Goal: Task Accomplishment & Management: Use online tool/utility

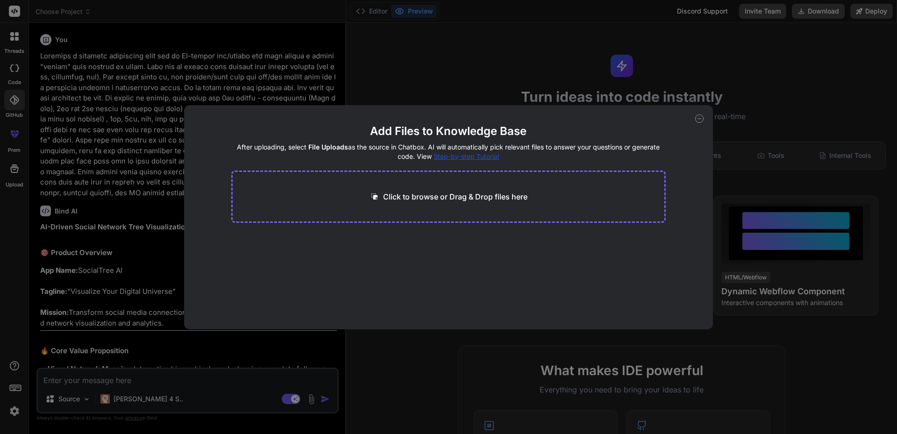
scroll to position [31, 0]
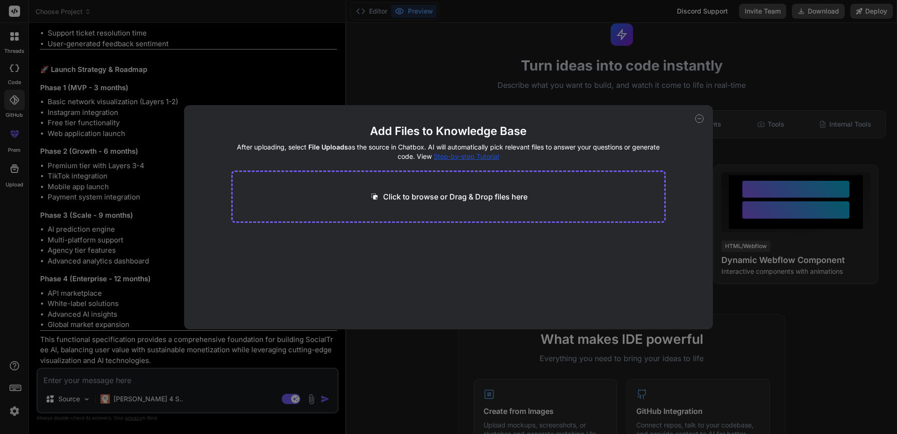
click at [701, 117] on icon at bounding box center [699, 118] width 8 height 8
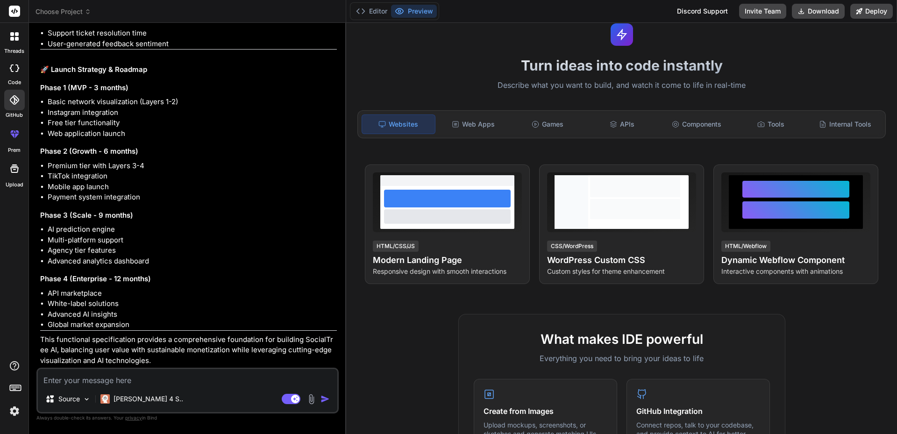
click at [78, 13] on span "Choose Project" at bounding box center [63, 11] width 56 height 9
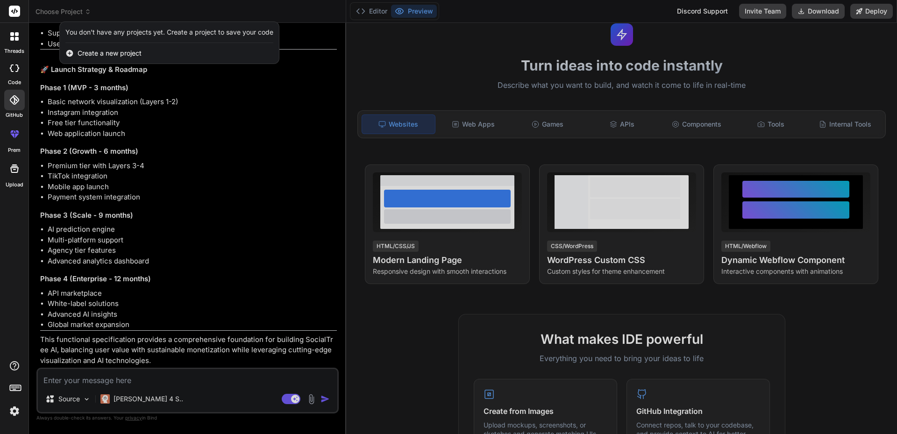
click at [274, 259] on div at bounding box center [448, 217] width 897 height 434
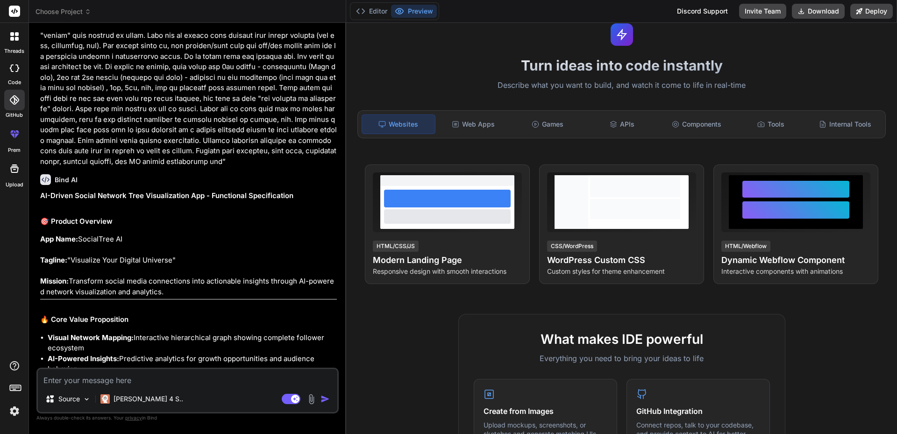
scroll to position [0, 0]
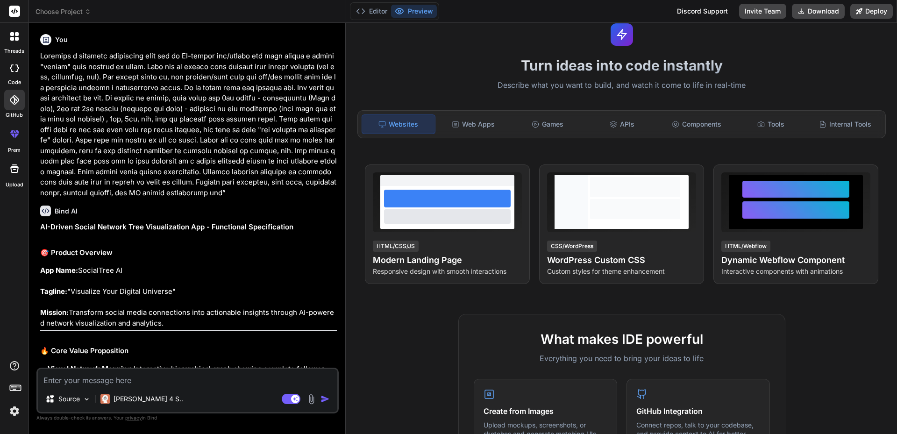
click at [91, 8] on icon at bounding box center [88, 11] width 7 height 7
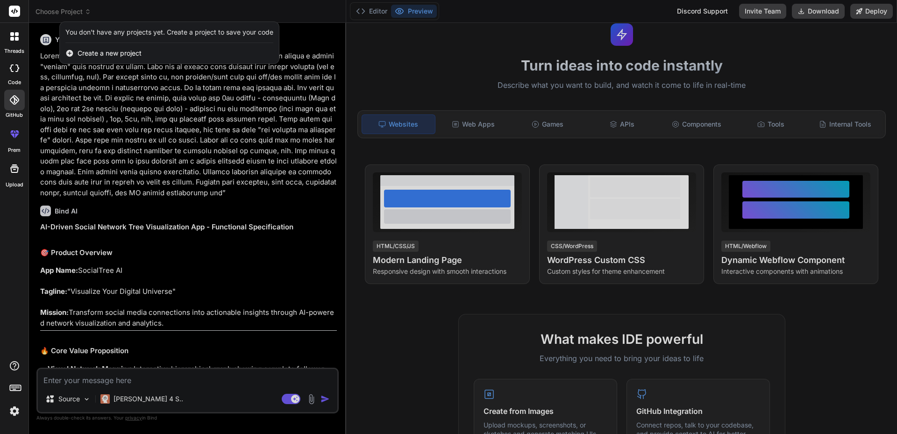
click at [91, 8] on div at bounding box center [448, 217] width 897 height 434
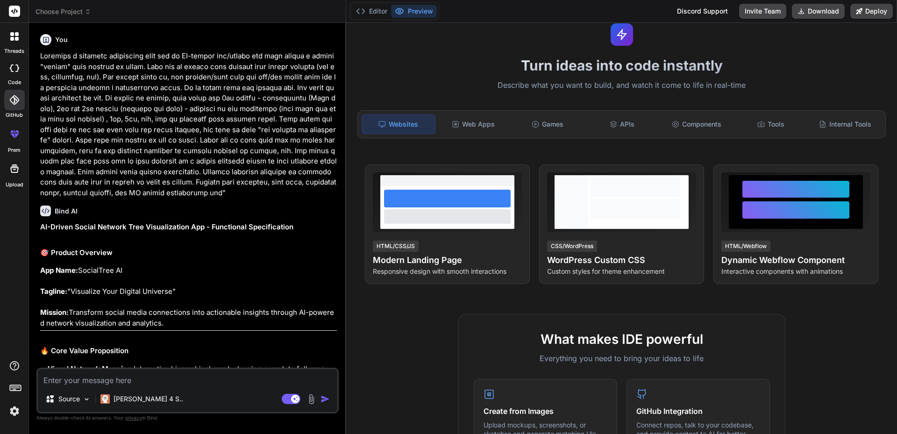
click at [13, 12] on icon at bounding box center [14, 11] width 7 height 6
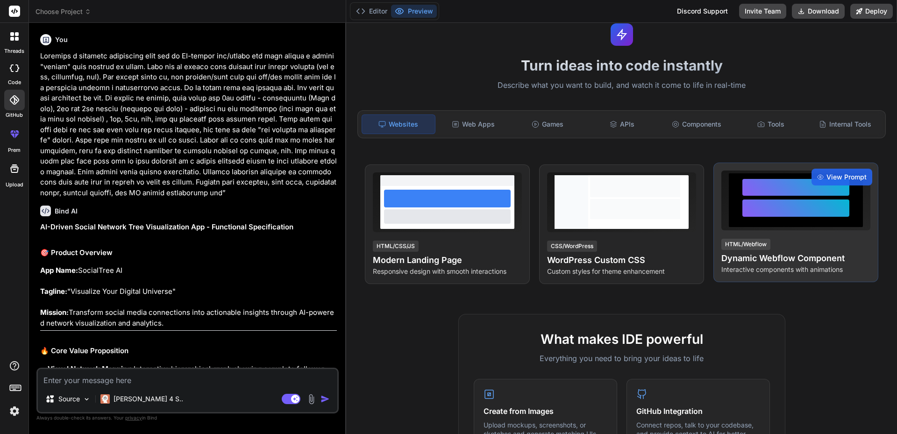
scroll to position [62, 0]
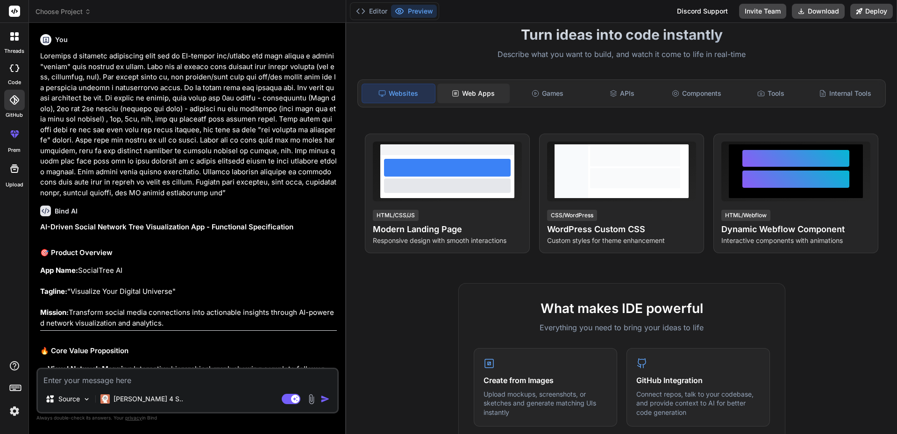
click at [469, 91] on div "Web Apps" at bounding box center [473, 94] width 72 height 20
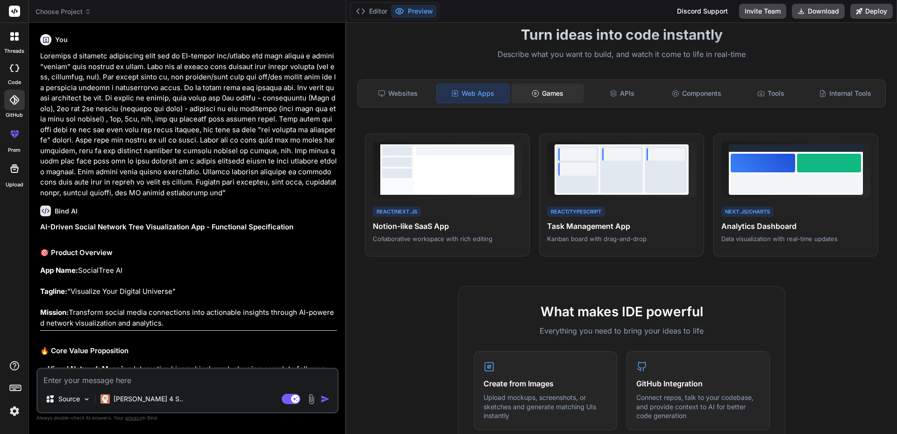
drag, startPoint x: 551, startPoint y: 93, endPoint x: 562, endPoint y: 94, distance: 11.2
click at [551, 93] on div "Games" at bounding box center [547, 94] width 72 height 20
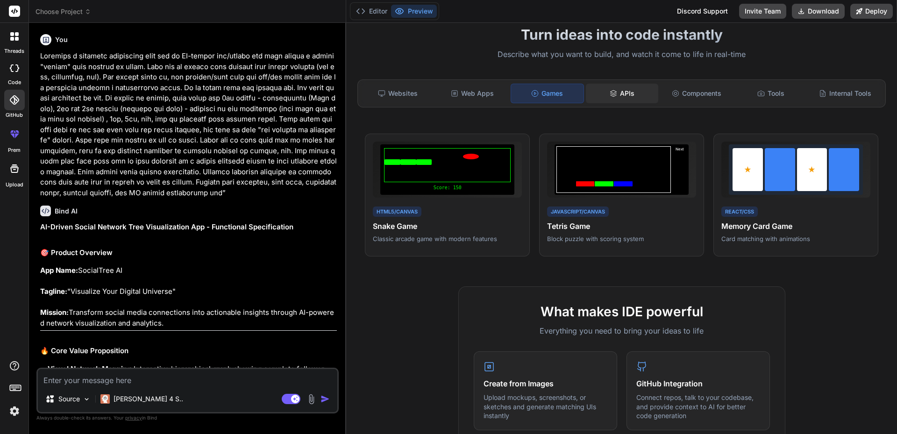
click at [616, 94] on div "APIs" at bounding box center [622, 94] width 72 height 20
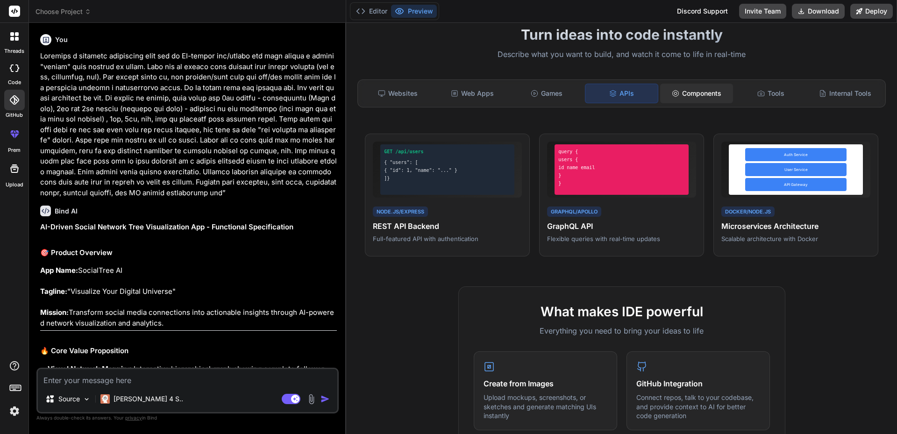
click at [699, 95] on div "Components" at bounding box center [696, 94] width 72 height 20
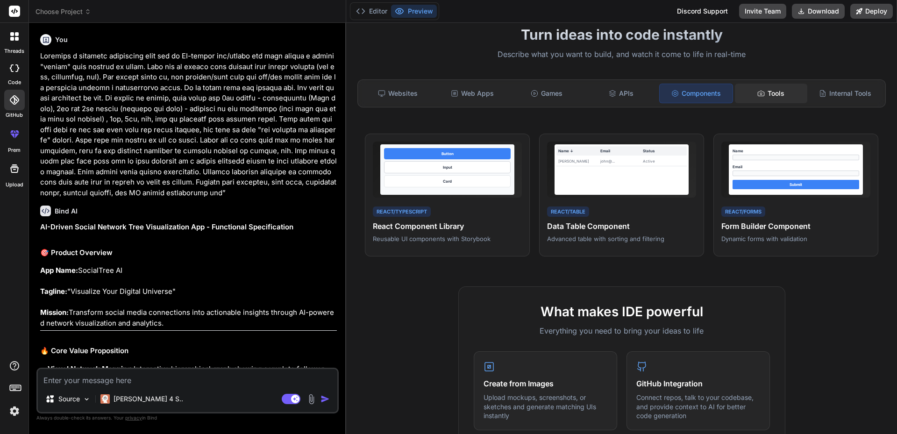
click at [750, 93] on div "Tools" at bounding box center [771, 94] width 72 height 20
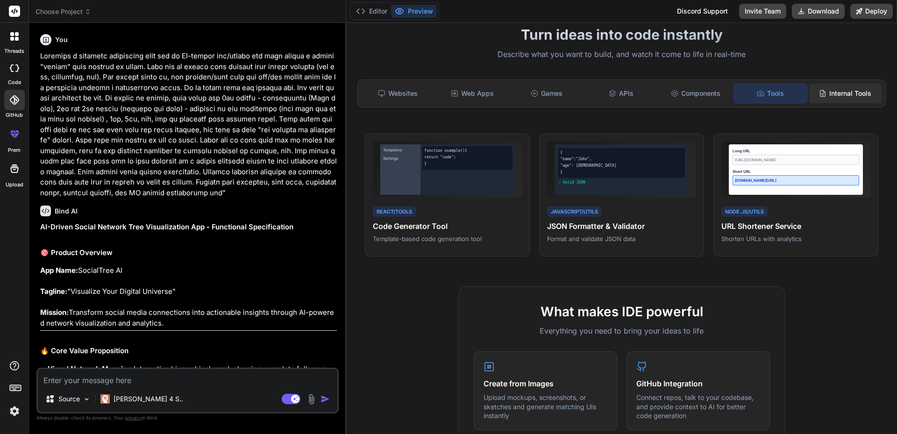
click at [853, 95] on div "Internal Tools" at bounding box center [845, 94] width 72 height 20
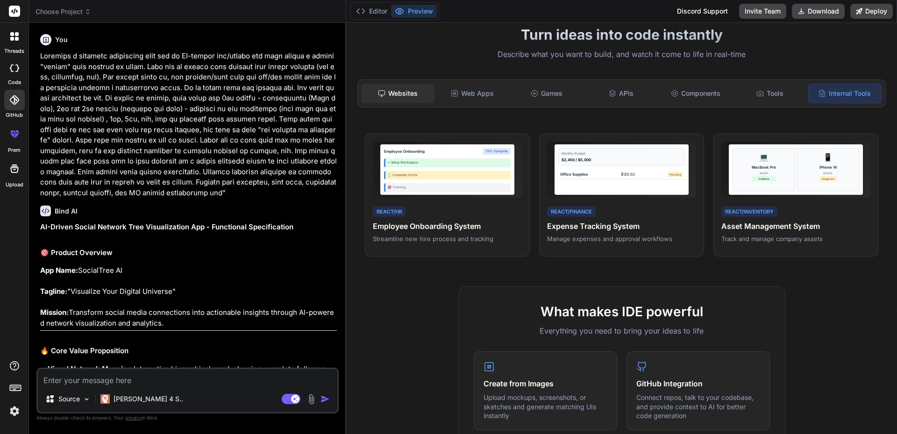
click at [394, 95] on div "Websites" at bounding box center [397, 94] width 72 height 20
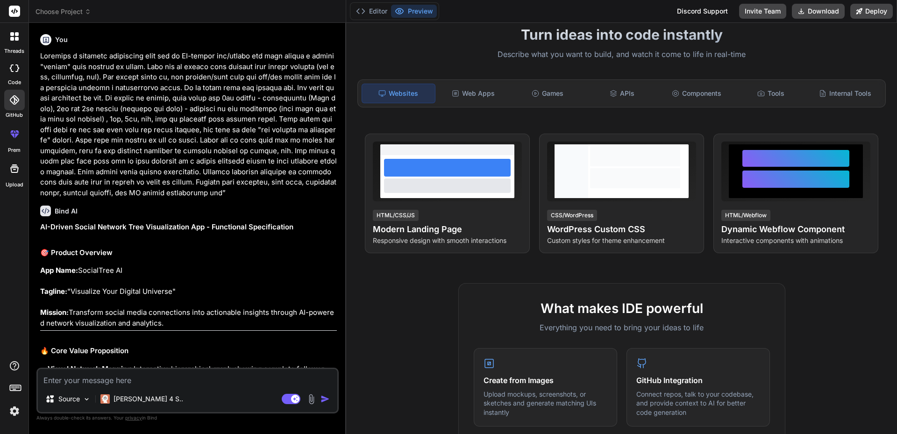
click at [14, 165] on icon at bounding box center [14, 168] width 8 height 8
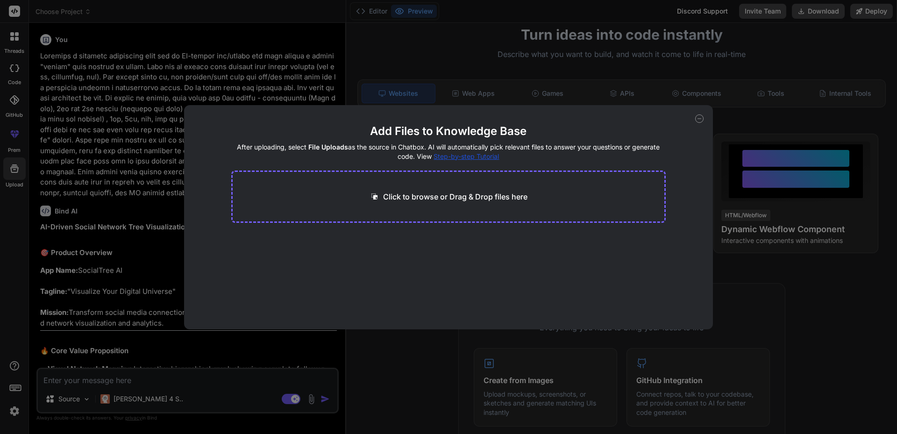
click at [702, 117] on icon at bounding box center [699, 118] width 8 height 8
type textarea "x"
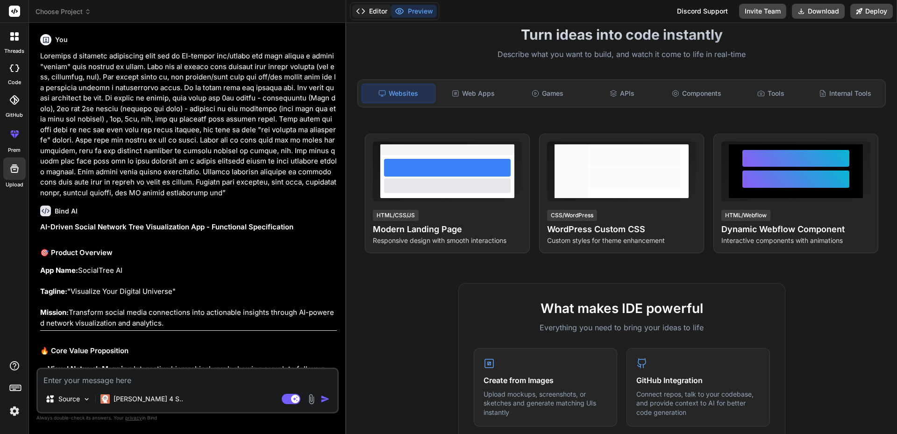
click at [376, 12] on button "Editor" at bounding box center [371, 11] width 39 height 13
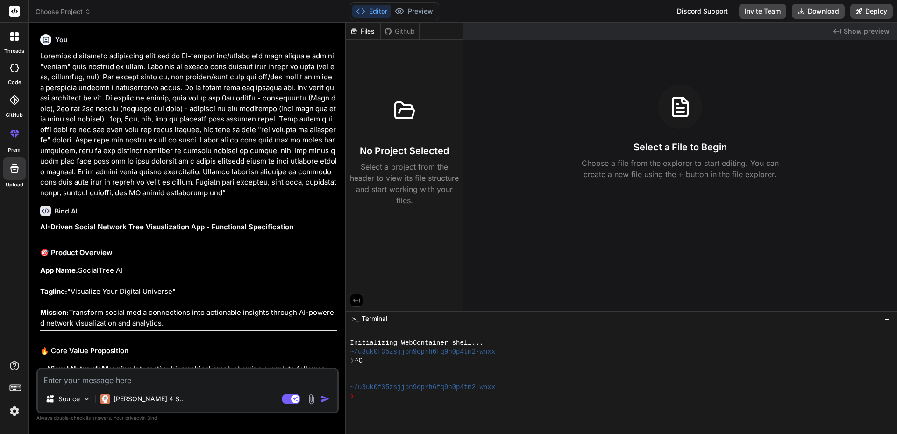
click at [409, 30] on div "Github" at bounding box center [400, 31] width 38 height 9
click at [401, 31] on div "Github" at bounding box center [400, 31] width 38 height 9
click at [366, 33] on div "Files" at bounding box center [363, 31] width 34 height 9
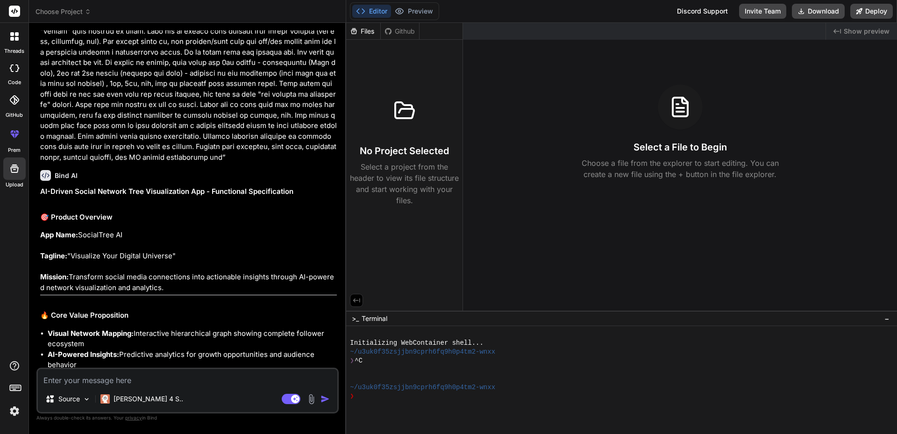
scroll to position [0, 0]
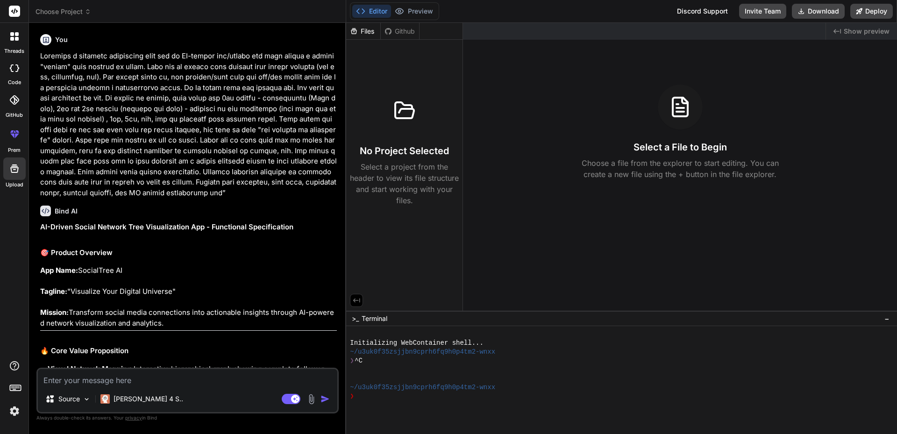
click at [76, 9] on span "Choose Project" at bounding box center [63, 11] width 56 height 9
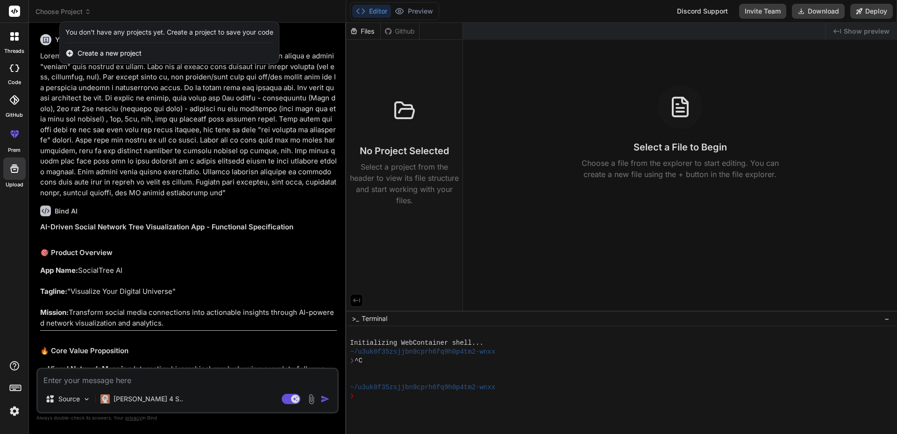
click at [111, 52] on span "Create a new project" at bounding box center [110, 53] width 64 height 9
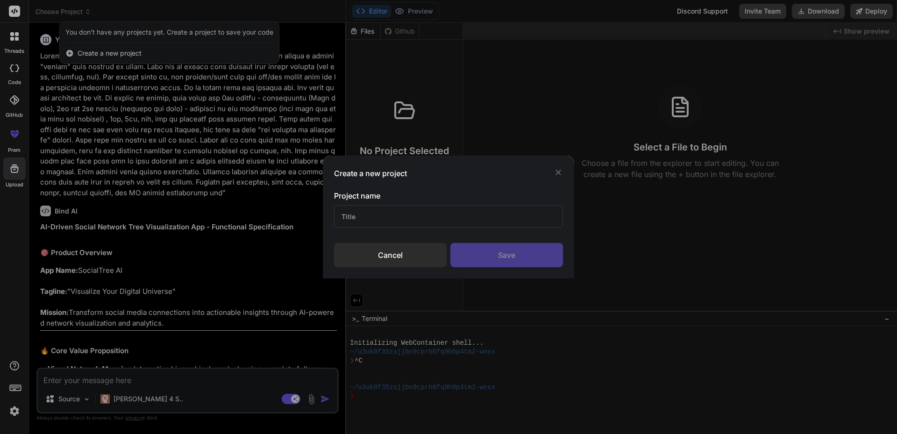
click at [350, 219] on input "text" at bounding box center [448, 216] width 229 height 23
click at [423, 260] on div "Cancel" at bounding box center [390, 255] width 113 height 24
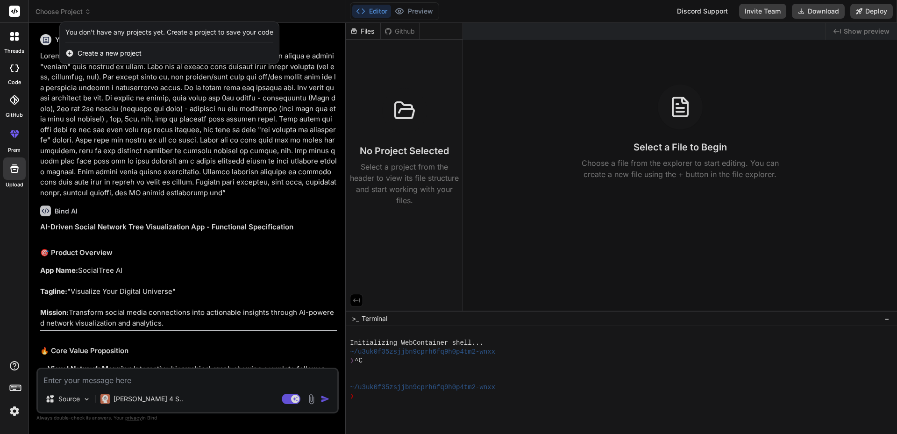
click at [187, 184] on div at bounding box center [448, 217] width 897 height 434
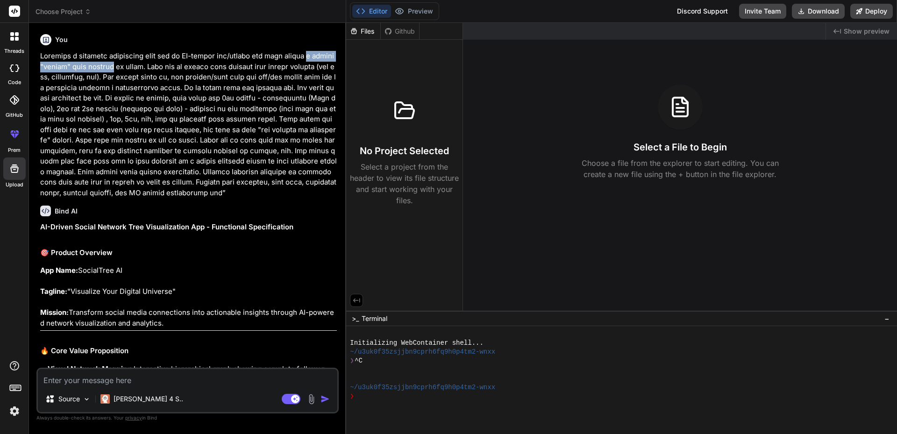
drag, startPoint x: 306, startPoint y: 54, endPoint x: 109, endPoint y: 70, distance: 198.2
click at [109, 70] on p at bounding box center [188, 124] width 297 height 147
copy p "a visual "social" tree network"
click at [85, 12] on icon at bounding box center [88, 11] width 7 height 7
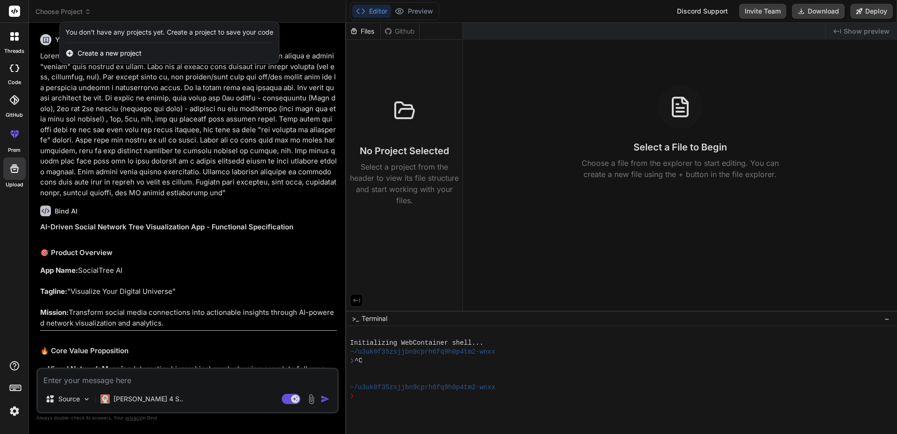
click at [105, 50] on span "Create a new project" at bounding box center [110, 53] width 64 height 9
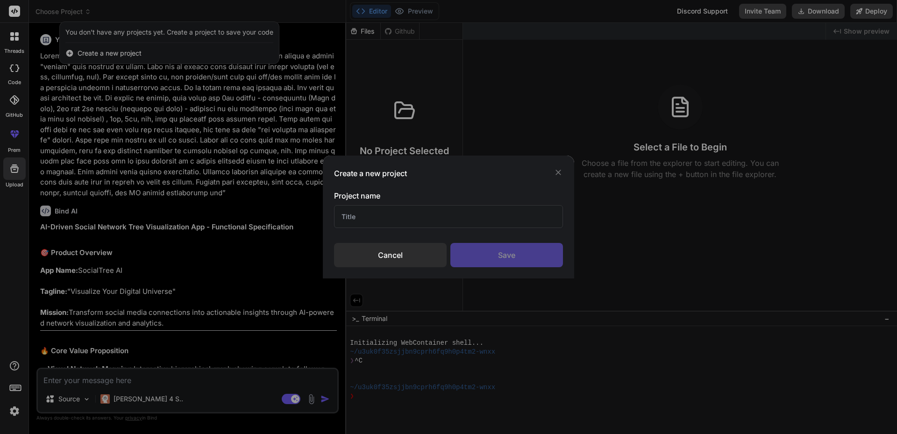
click at [369, 219] on input "text" at bounding box center [448, 216] width 229 height 23
paste input "a visual "social" tree network"
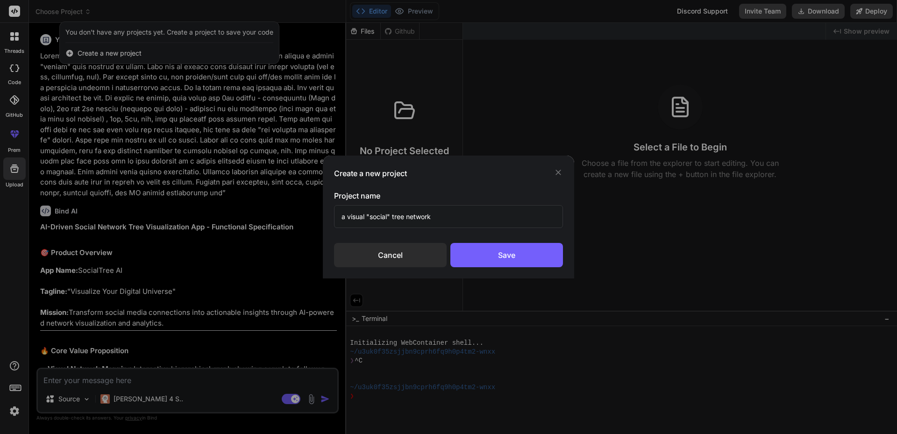
drag, startPoint x: 344, startPoint y: 219, endPoint x: 337, endPoint y: 219, distance: 6.5
click at [337, 219] on input "a visual "social" tree network" at bounding box center [448, 216] width 229 height 23
type input "Visual "social" tree network"
click at [488, 257] on div "Save" at bounding box center [506, 255] width 113 height 24
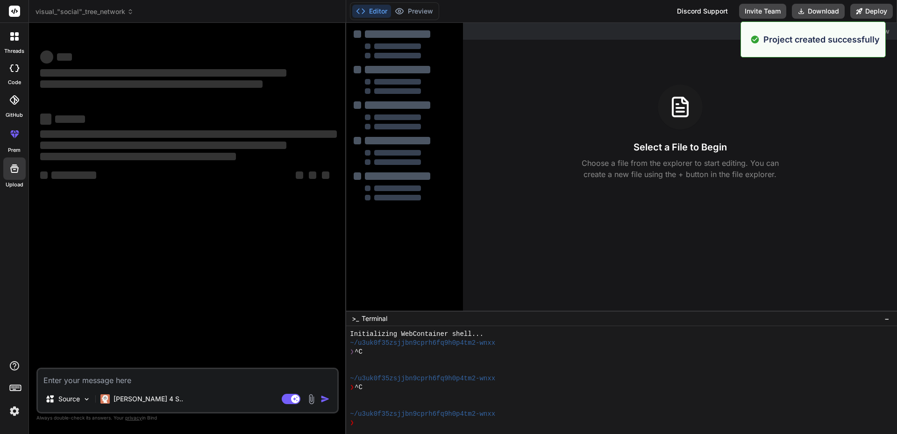
scroll to position [9, 0]
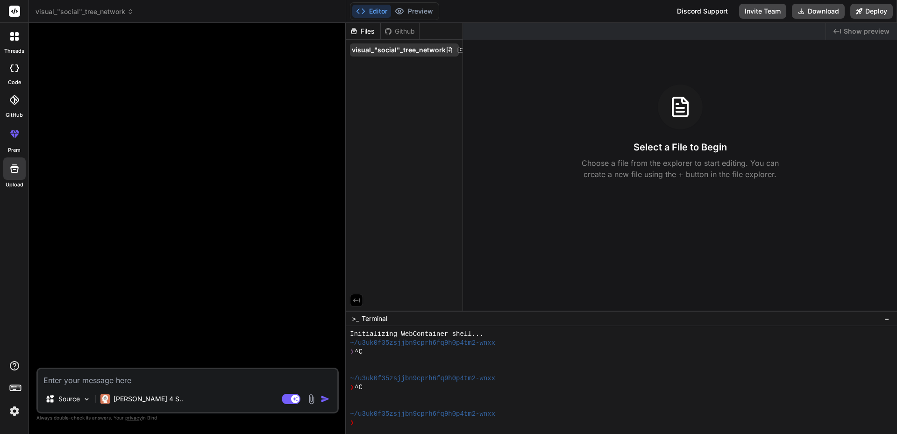
click at [404, 48] on span "visual_"social"_tree_network" at bounding box center [399, 49] width 94 height 9
click at [401, 47] on span "visual_"social"_tree_network" at bounding box center [399, 49] width 94 height 9
click at [394, 45] on span "visual_"social"_tree_network" at bounding box center [399, 49] width 94 height 9
click at [399, 31] on div "Github" at bounding box center [400, 31] width 38 height 9
click at [364, 30] on div "Files" at bounding box center [363, 31] width 34 height 9
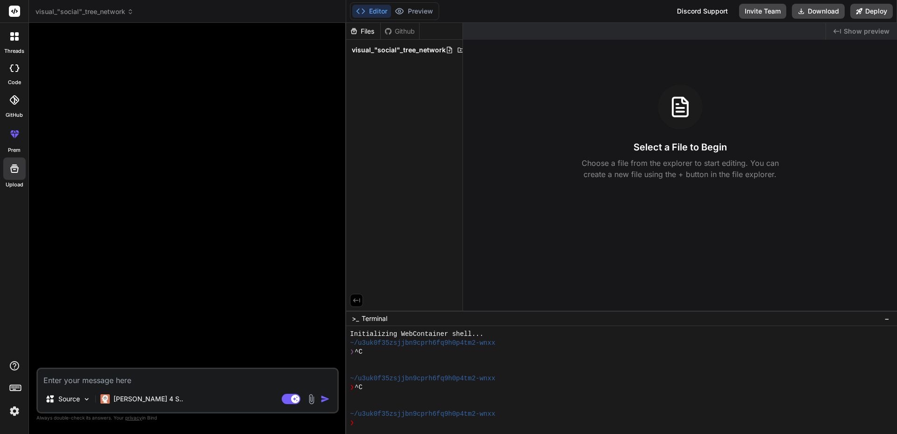
click at [105, 12] on span "visual_"social"_tree_network" at bounding box center [84, 11] width 98 height 9
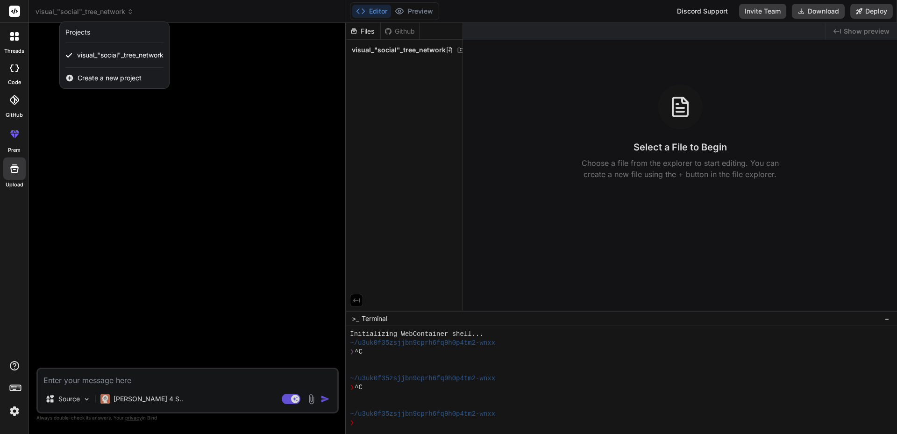
click at [84, 32] on div "Projects" at bounding box center [77, 32] width 25 height 9
click at [85, 52] on span "visual_"social"_tree_network" at bounding box center [120, 54] width 86 height 9
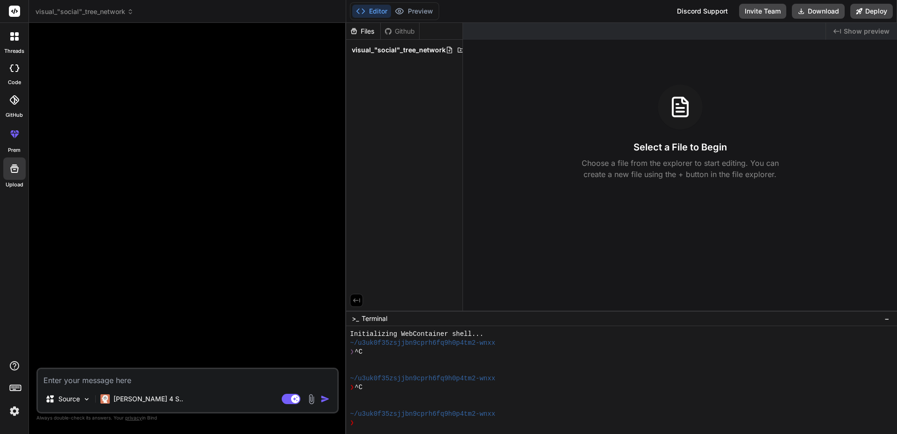
click at [355, 302] on icon at bounding box center [356, 300] width 8 height 8
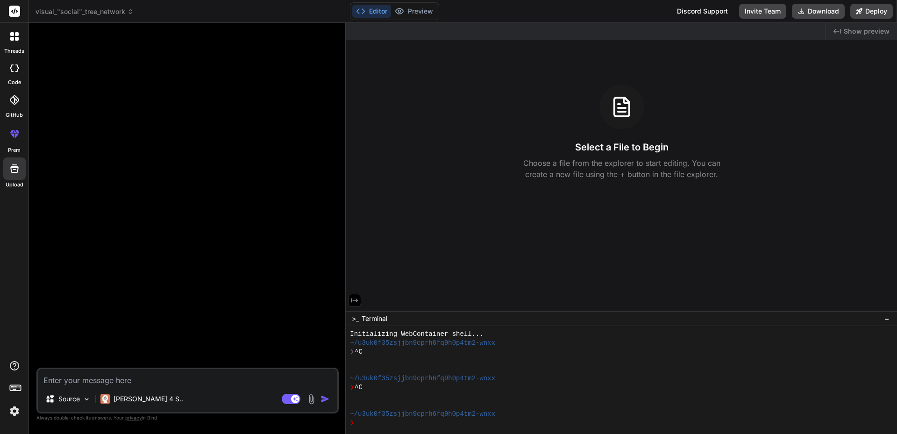
click at [355, 302] on icon at bounding box center [354, 300] width 8 height 8
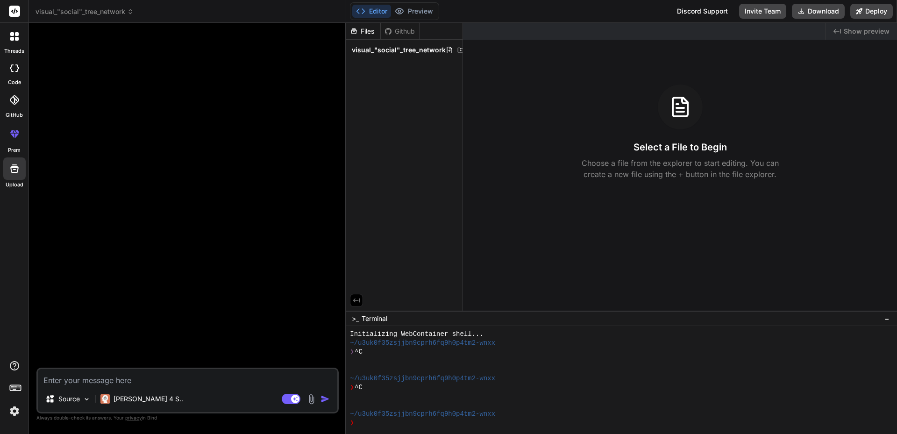
click at [403, 52] on span "visual_"social"_tree_network" at bounding box center [399, 49] width 94 height 9
click at [459, 49] on icon at bounding box center [460, 49] width 7 height 7
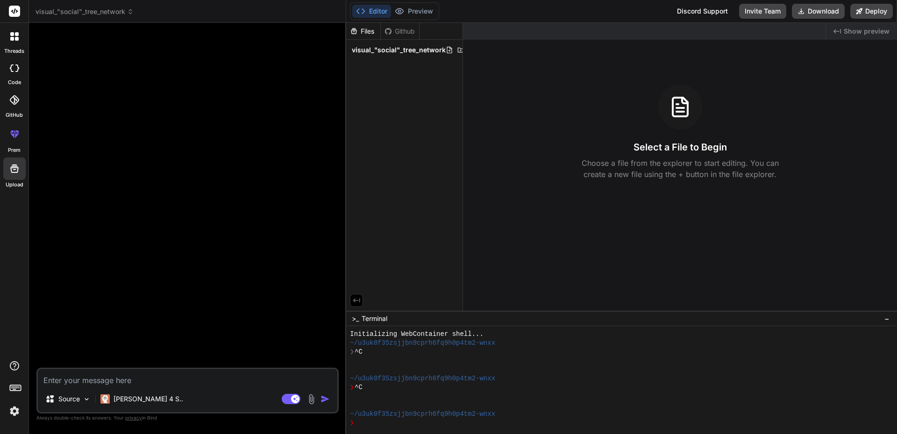
click at [459, 49] on icon at bounding box center [460, 49] width 7 height 7
click at [355, 61] on icon at bounding box center [356, 62] width 8 height 8
click at [355, 61] on div "Files Github visual_"social"_tree_network" at bounding box center [404, 167] width 117 height 288
click at [612, 65] on div "Created with Pixso. Show preview Select a File to Begin Choose a file from the …" at bounding box center [680, 167] width 434 height 288
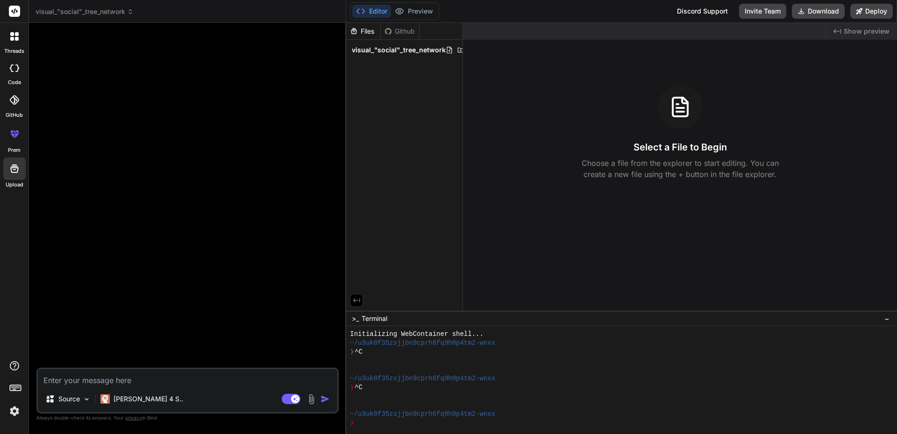
click at [864, 33] on span "Show preview" at bounding box center [866, 31] width 46 height 9
click at [838, 28] on icon "Created with Pixso." at bounding box center [836, 31] width 7 height 7
click at [15, 39] on icon at bounding box center [17, 39] width 4 height 4
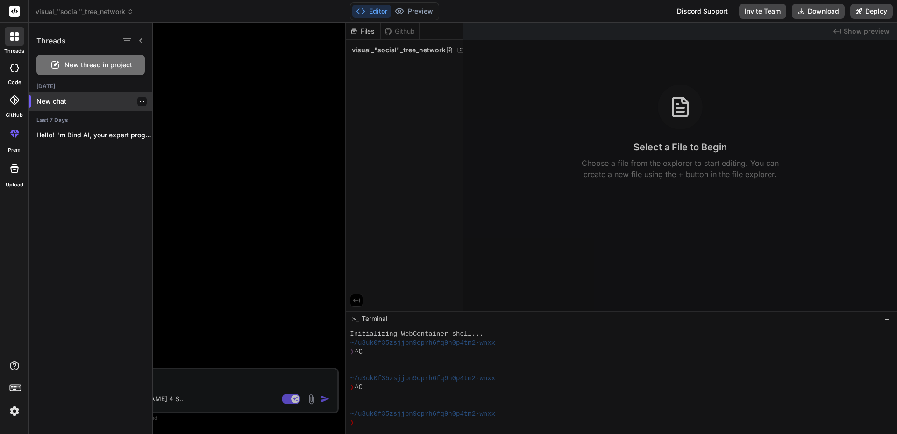
click at [57, 101] on p "New chat" at bounding box center [94, 101] width 116 height 9
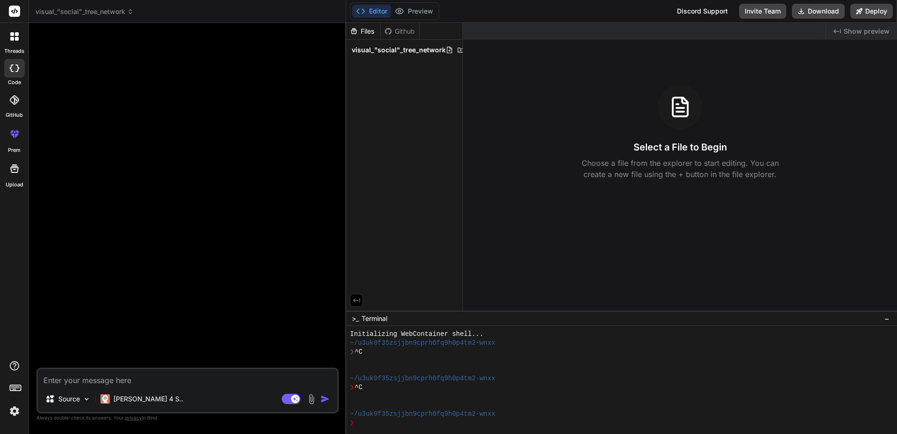
click at [10, 73] on div at bounding box center [14, 68] width 21 height 19
click at [19, 39] on div at bounding box center [15, 37] width 20 height 20
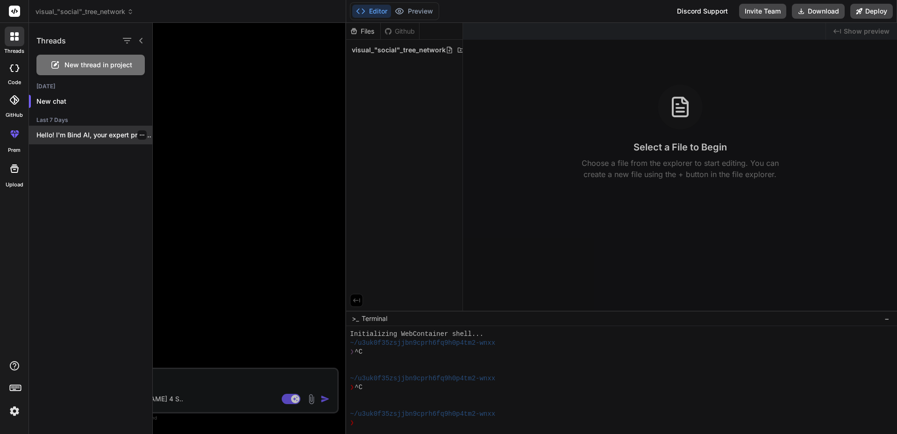
click at [58, 136] on p "Hello! I'm Bind AI, your expert programming..." at bounding box center [94, 134] width 116 height 9
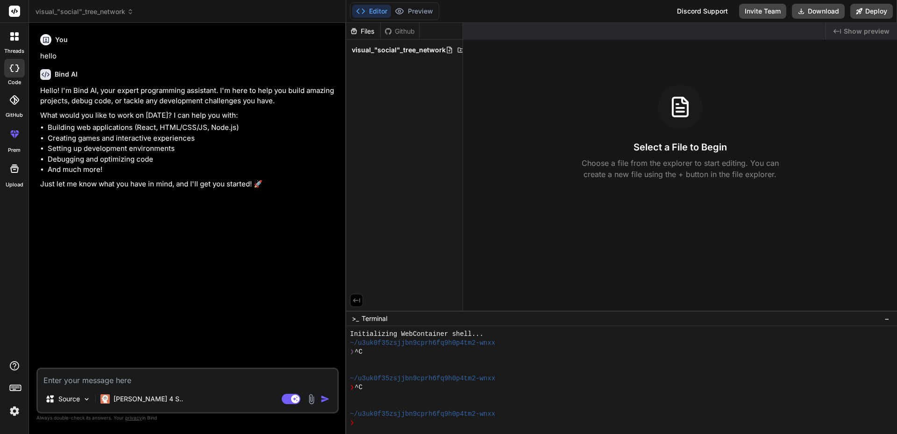
scroll to position [44, 0]
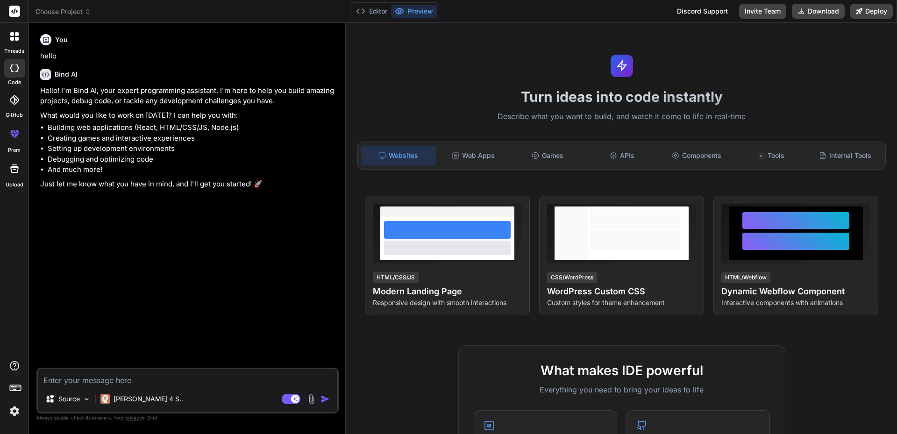
click at [82, 8] on span "Choose Project" at bounding box center [63, 11] width 56 height 9
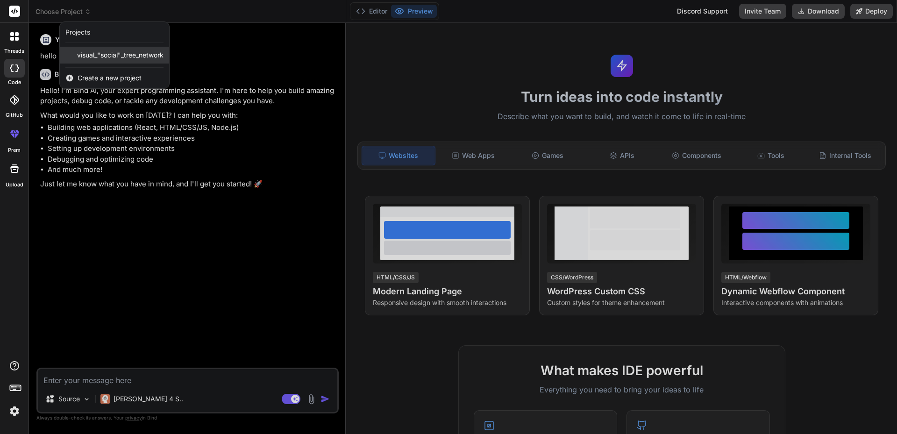
click at [90, 54] on span "visual_"social"_tree_network" at bounding box center [120, 54] width 86 height 9
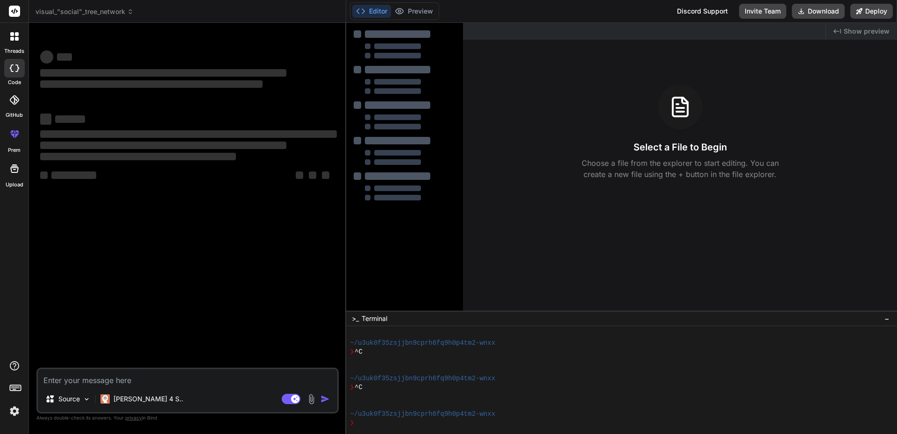
scroll to position [80, 0]
type textarea "x"
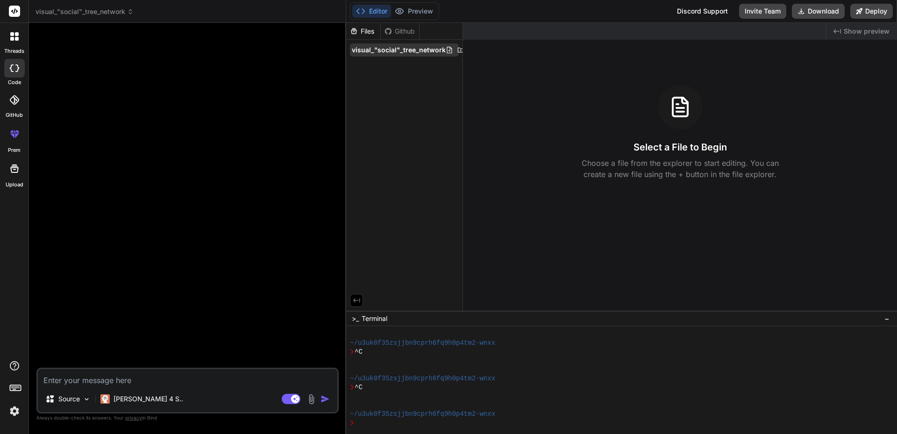
click at [386, 48] on span "visual_"social"_tree_network" at bounding box center [399, 49] width 94 height 9
click at [403, 28] on div "Github" at bounding box center [400, 31] width 38 height 9
click at [403, 29] on div "Github" at bounding box center [400, 31] width 38 height 9
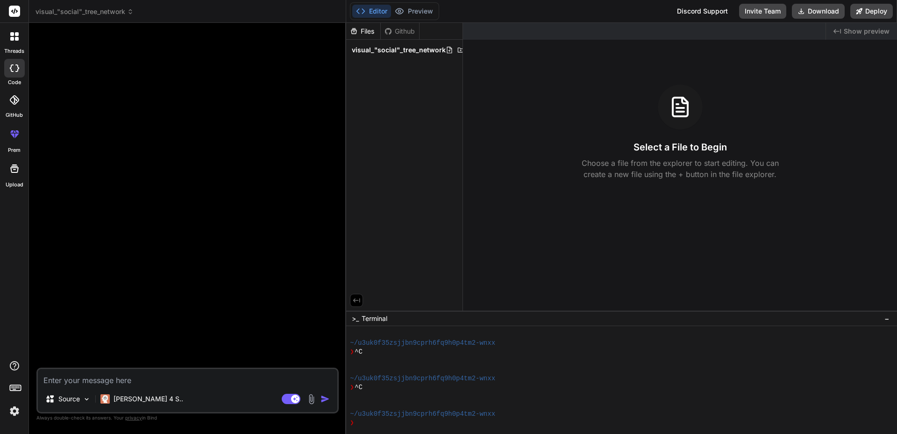
click at [99, 76] on div at bounding box center [188, 198] width 300 height 337
click at [68, 8] on span "visual_"social"_tree_network" at bounding box center [84, 11] width 98 height 9
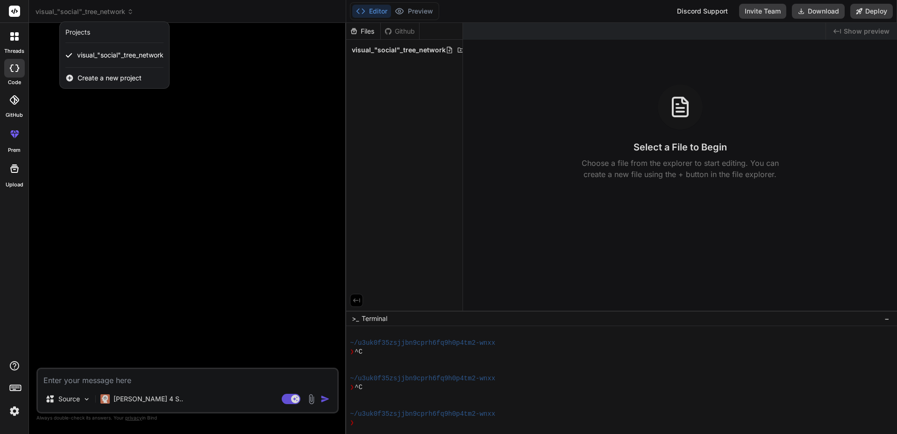
click at [92, 79] on span "Create a new project" at bounding box center [110, 77] width 64 height 9
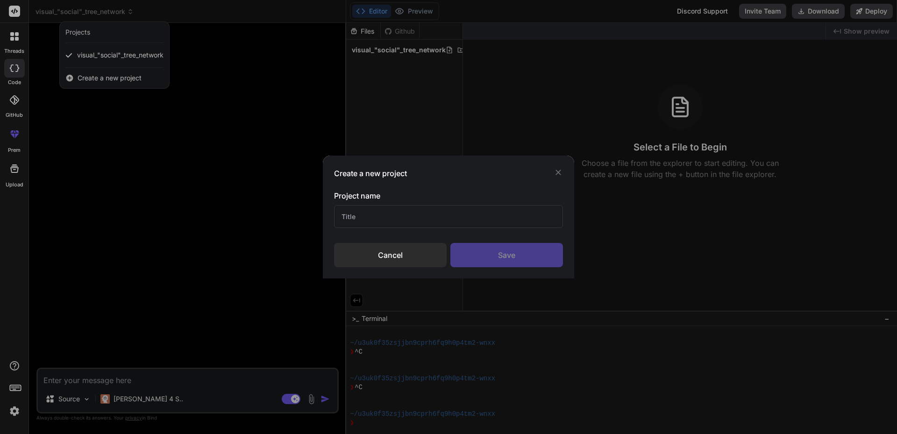
click at [366, 218] on input "text" at bounding box center [448, 216] width 229 height 23
paste input "HR Manager Tool"
type input "HR Manager Tool"
click at [513, 250] on div "Save" at bounding box center [506, 255] width 113 height 24
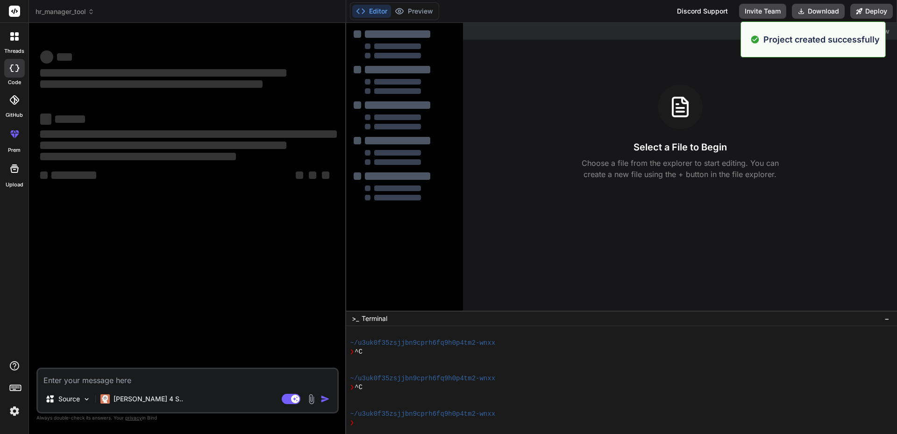
scroll to position [115, 0]
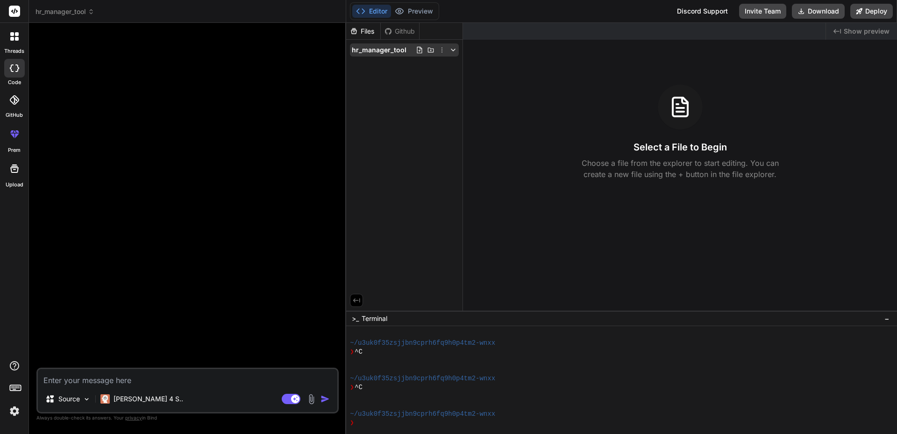
click at [455, 49] on icon at bounding box center [452, 49] width 7 height 7
click at [452, 49] on icon at bounding box center [452, 49] width 7 height 7
click at [431, 49] on icon at bounding box center [431, 50] width 6 height 5
click at [419, 48] on icon at bounding box center [419, 49] width 7 height 7
click at [70, 11] on span "hr_manager_tool" at bounding box center [64, 11] width 59 height 9
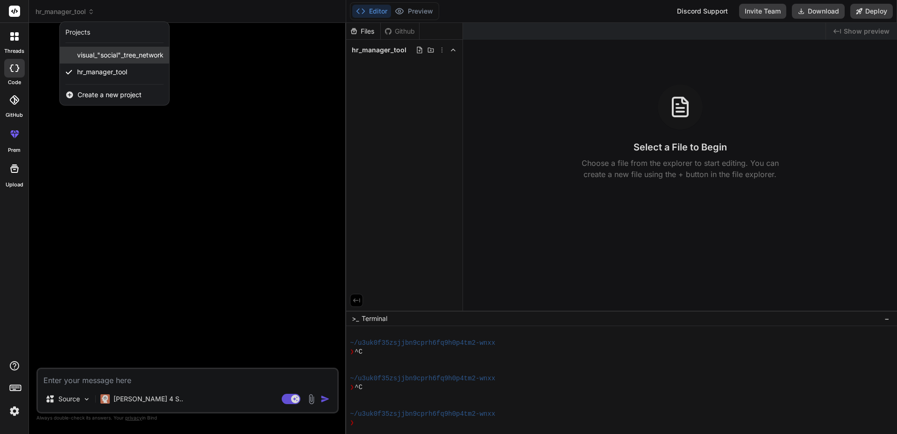
click at [103, 54] on span "visual_"social"_tree_network" at bounding box center [120, 54] width 86 height 9
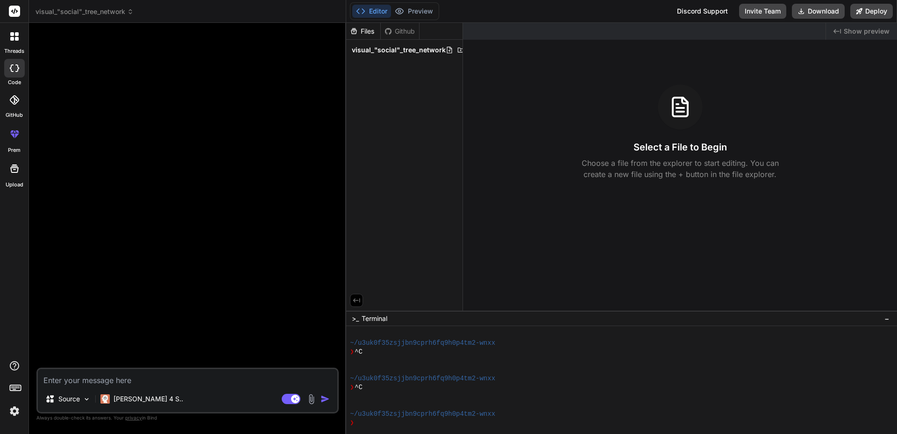
click at [91, 9] on span "visual_"social"_tree_network" at bounding box center [84, 11] width 98 height 9
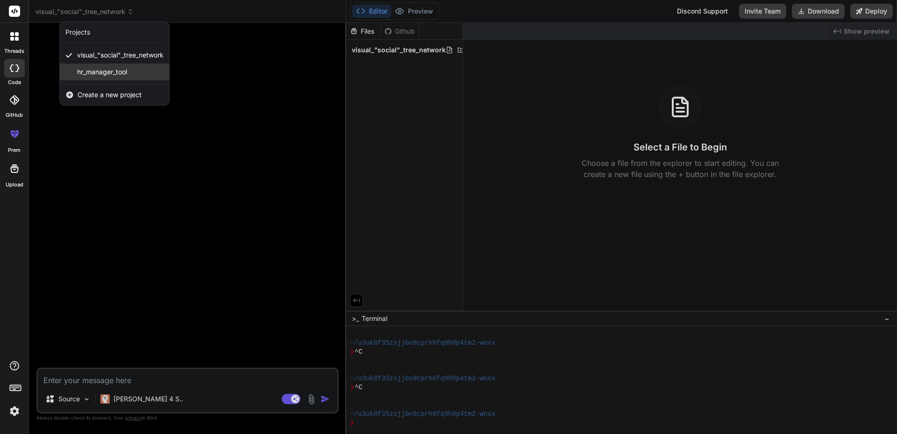
click at [95, 72] on span "hr_manager_tool" at bounding box center [102, 71] width 50 height 9
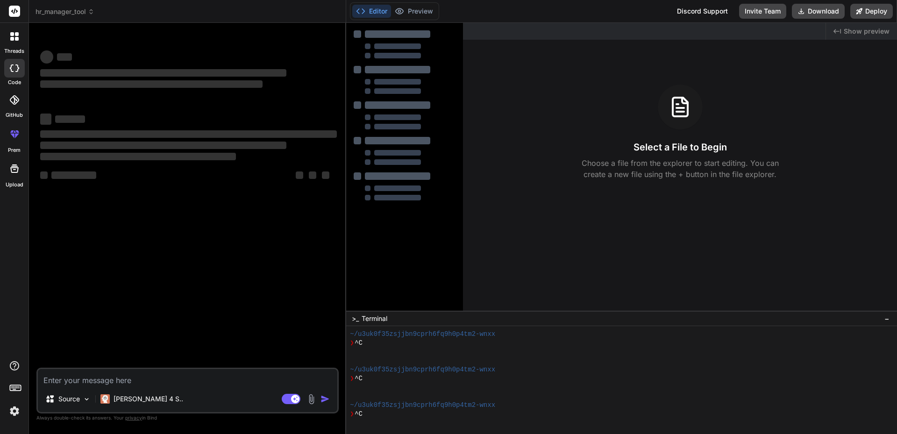
scroll to position [186, 0]
type textarea "x"
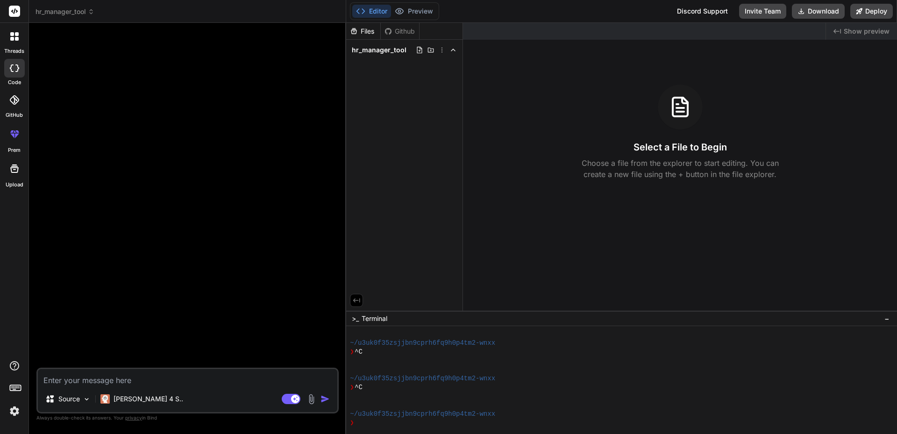
click at [86, 381] on textarea at bounding box center [187, 377] width 299 height 17
paste textarea "CREATE an AI application for construction/service business management that hand…"
type textarea "CREATE an AI application for construction/service business management that hand…"
type textarea "x"
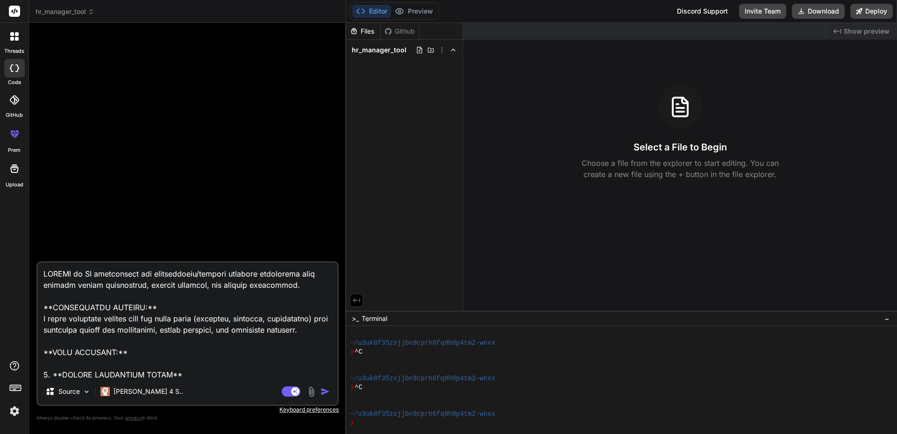
scroll to position [853, 0]
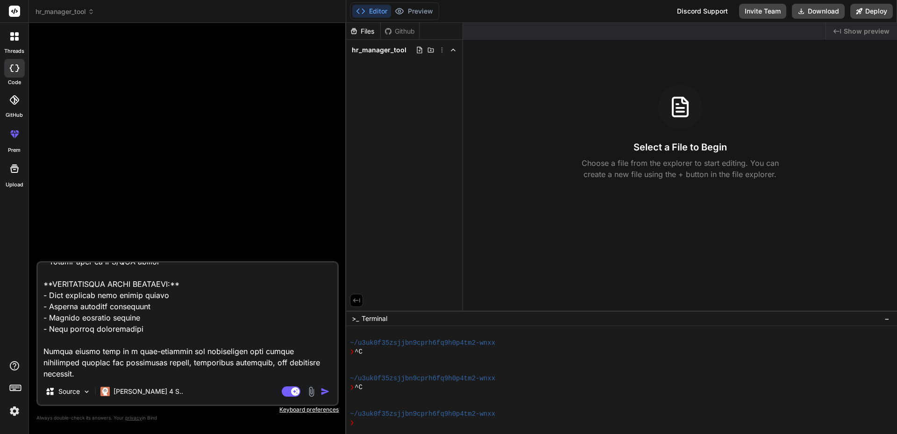
type textarea "CREATE an AI application for construction/service business management that hand…"
click at [323, 390] on img "button" at bounding box center [324, 391] width 9 height 9
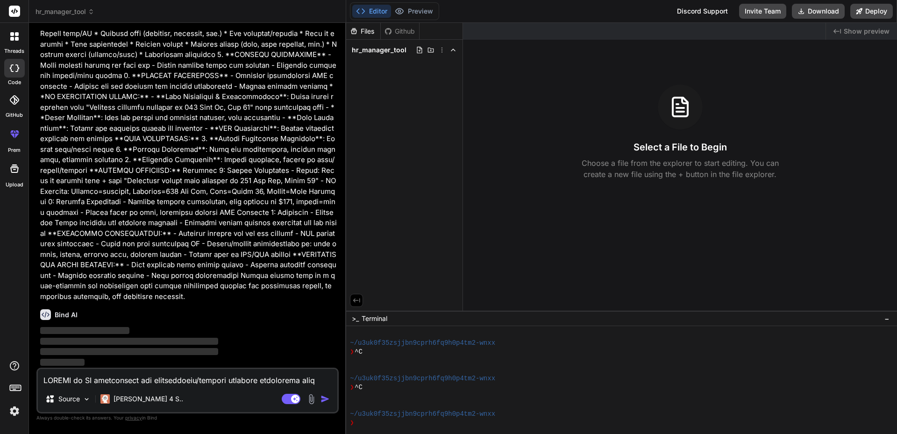
scroll to position [106, 0]
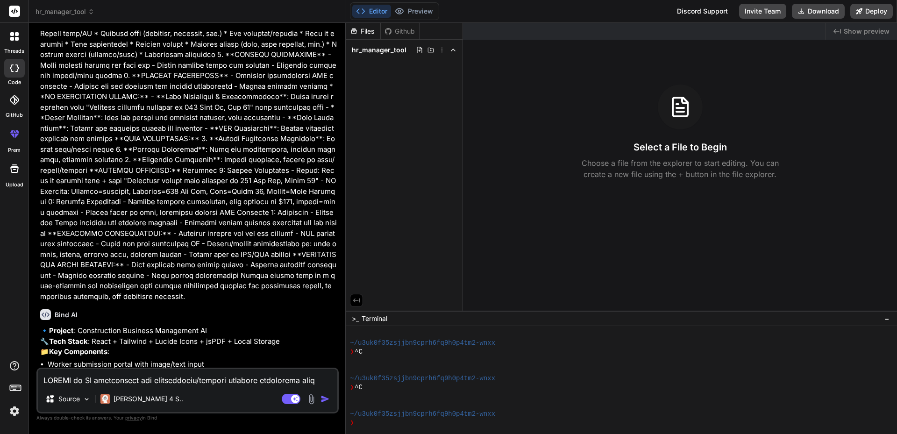
type textarea "x"
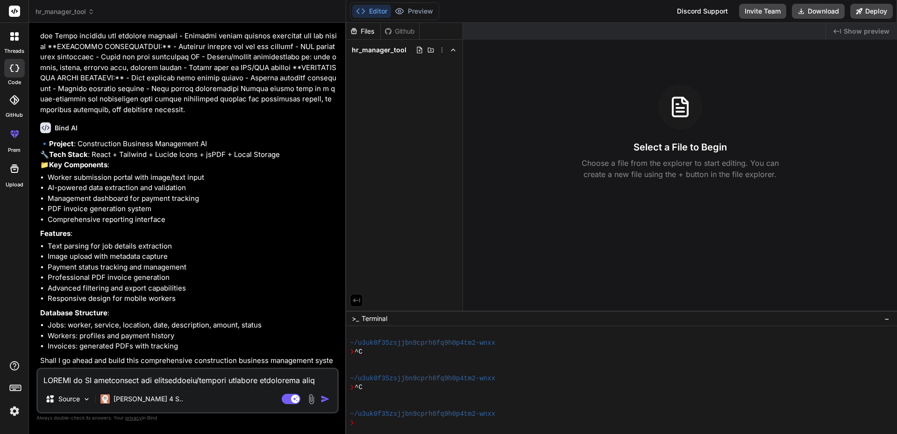
scroll to position [325, 0]
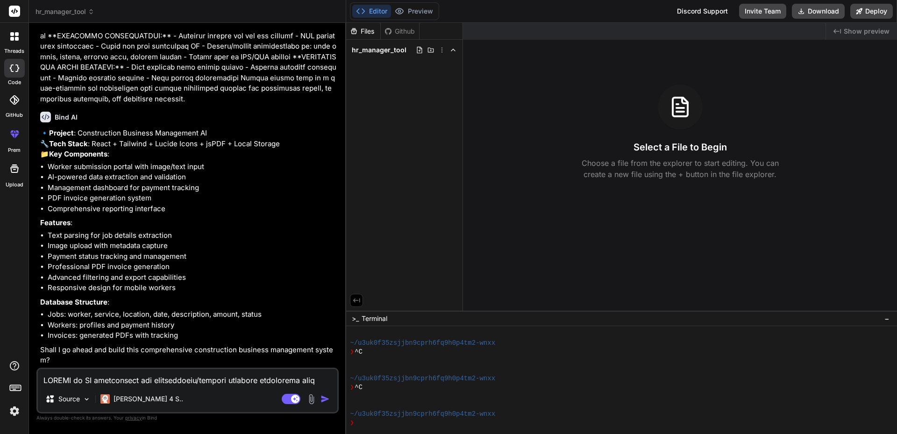
click at [396, 32] on div "Github" at bounding box center [400, 31] width 38 height 9
click at [400, 30] on div "Github" at bounding box center [400, 31] width 38 height 9
click at [401, 30] on div "Github" at bounding box center [400, 31] width 38 height 9
click at [123, 378] on textarea at bounding box center [187, 377] width 299 height 17
type textarea "y"
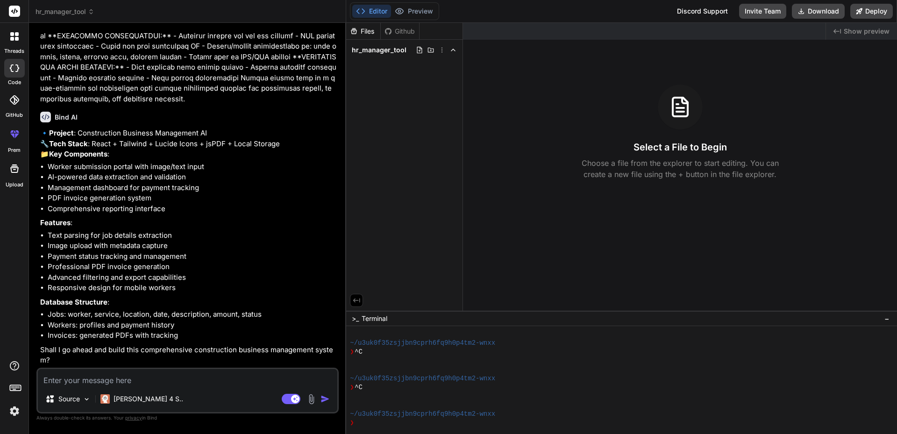
type textarea "x"
type textarea "ye"
type textarea "x"
type textarea "yes"
type textarea "x"
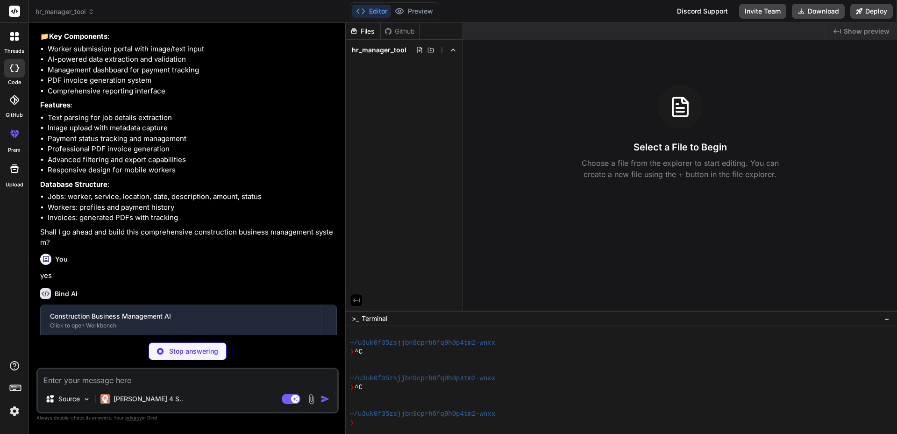
scroll to position [473, 0]
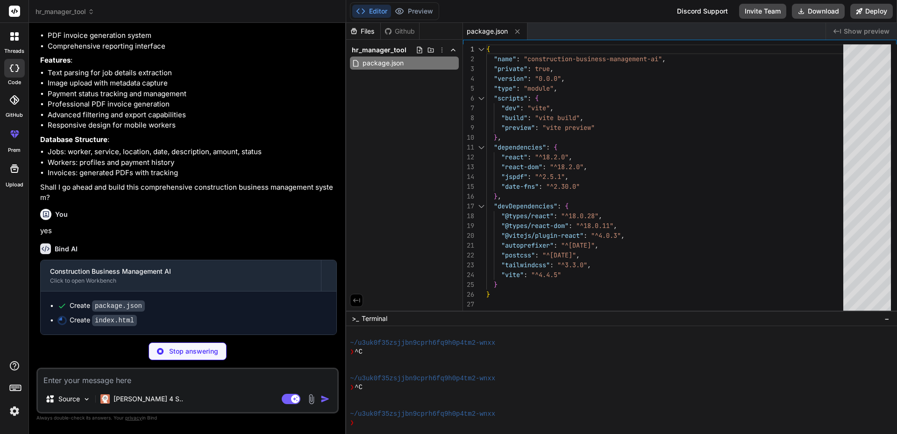
type textarea "x"
type textarea "<script type="module" src="/src/main.jsx"></script> </body> </html>"
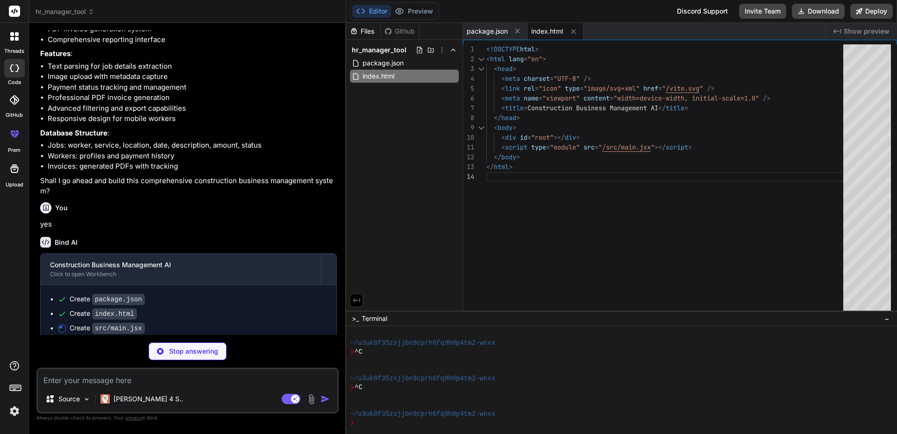
type textarea "x"
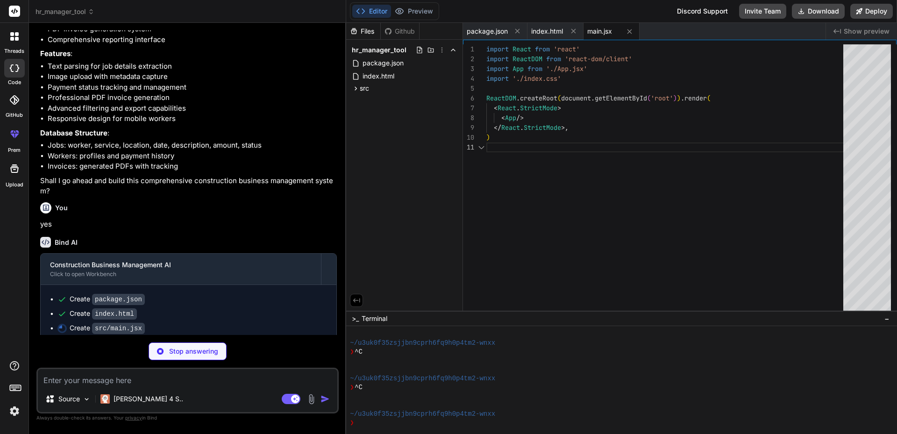
type textarea "x"
type textarea "@tailwind base; @tailwind components; @tailwind utilities;"
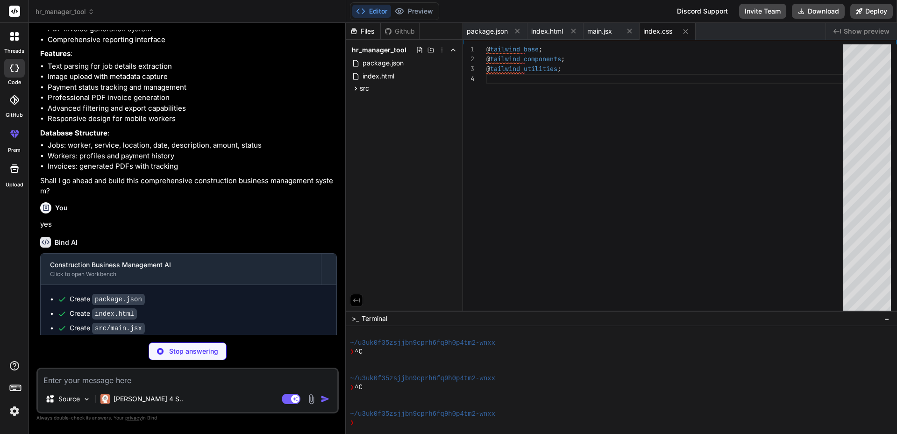
type textarea "x"
type textarea "}"
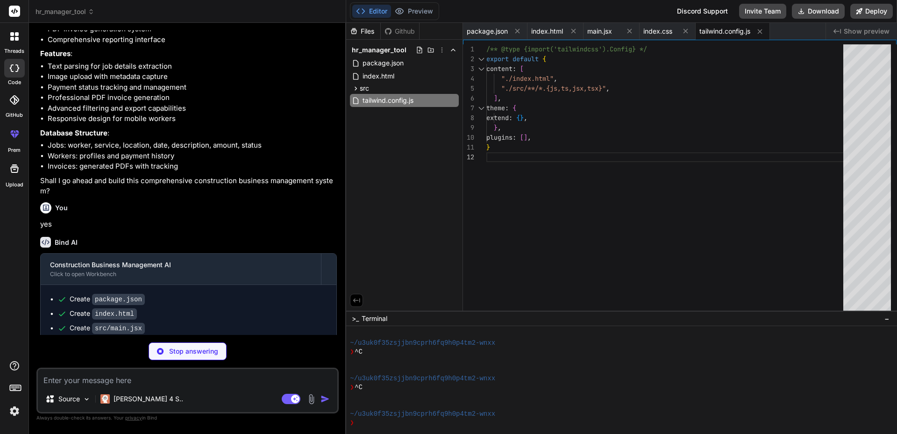
type textarea "x"
type textarea "export default { plugins: { tailwindcss: {}, autoprefixer: {}, }, }"
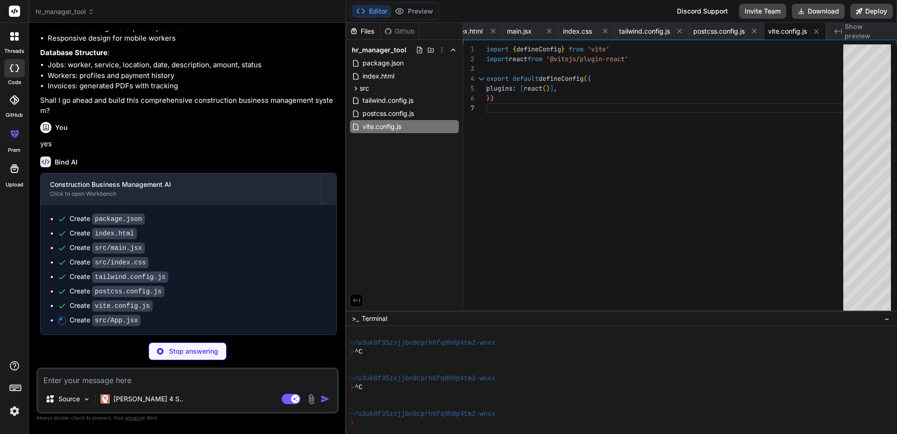
scroll to position [574, 0]
click at [402, 33] on div "Github" at bounding box center [400, 31] width 38 height 9
type textarea "x"
type textarea "export default App;"
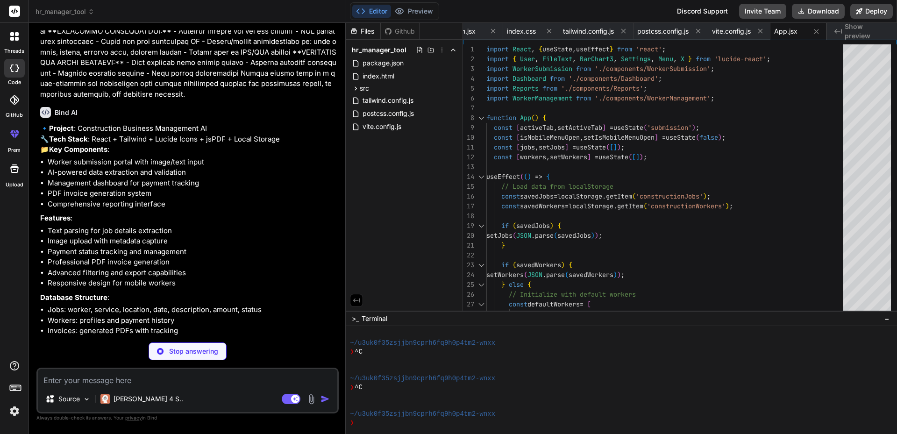
scroll to position [371, 0]
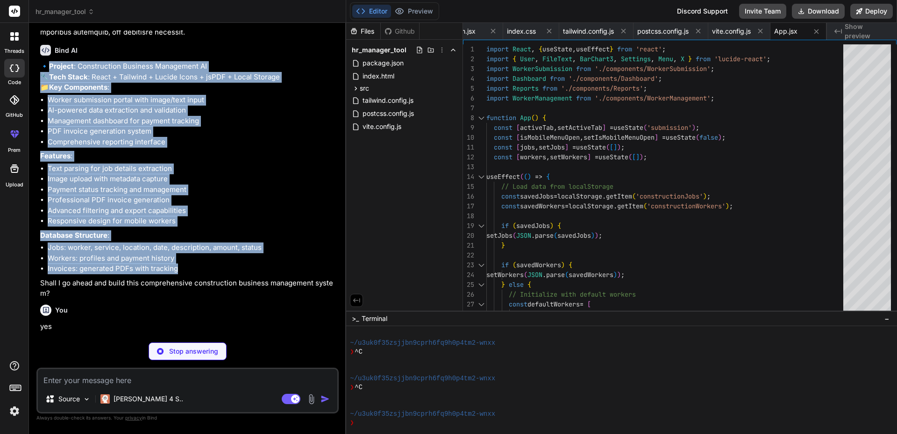
drag, startPoint x: 49, startPoint y: 67, endPoint x: 234, endPoint y: 288, distance: 288.1
click at [234, 288] on div "🔹 Project : Construction Business Management AI 🔧 Tech Stack : React + Tailwind…" at bounding box center [188, 180] width 297 height 238
copy div "Project : Construction Business Management AI 🔧 Tech Stack : React + Tailwind +…"
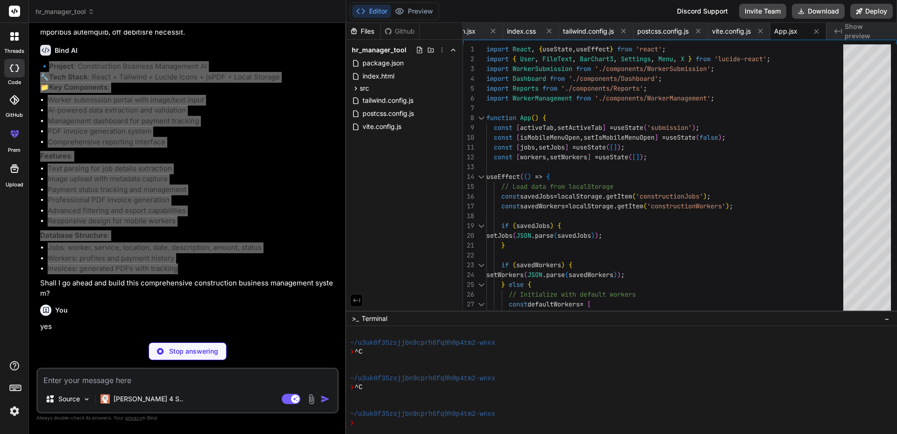
type textarea "x"
type textarea "); }; export default WorkerSubmission;"
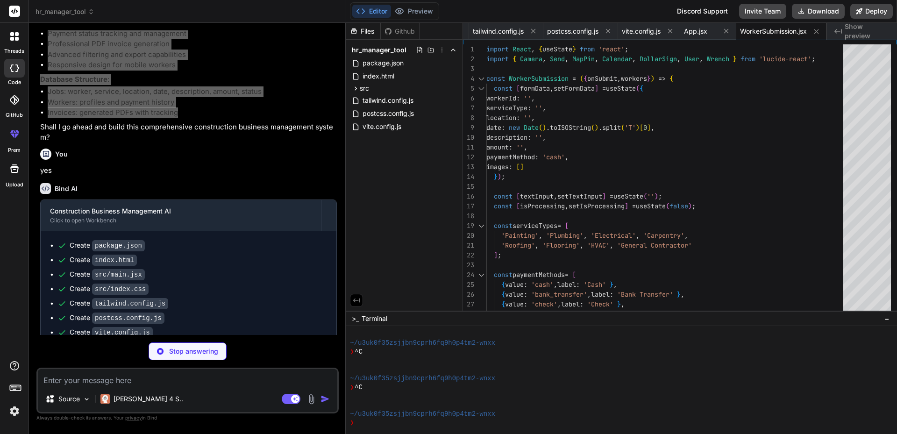
scroll to position [603, 0]
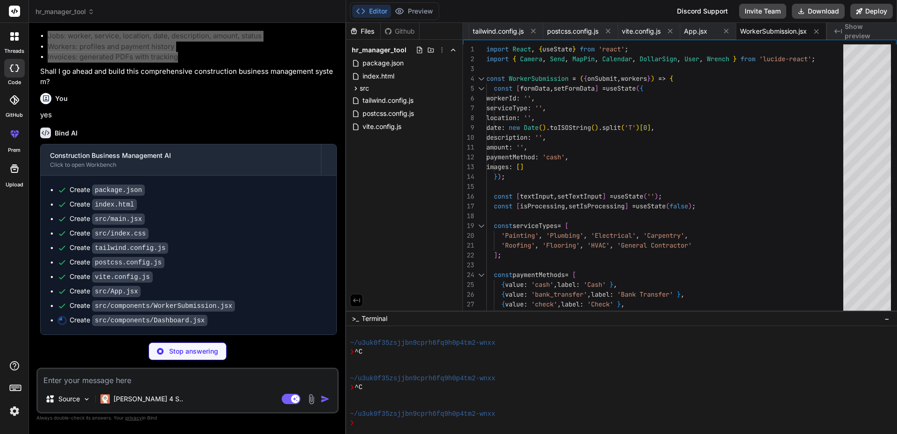
type textarea "x"
type textarea "}; export default Dashboard;"
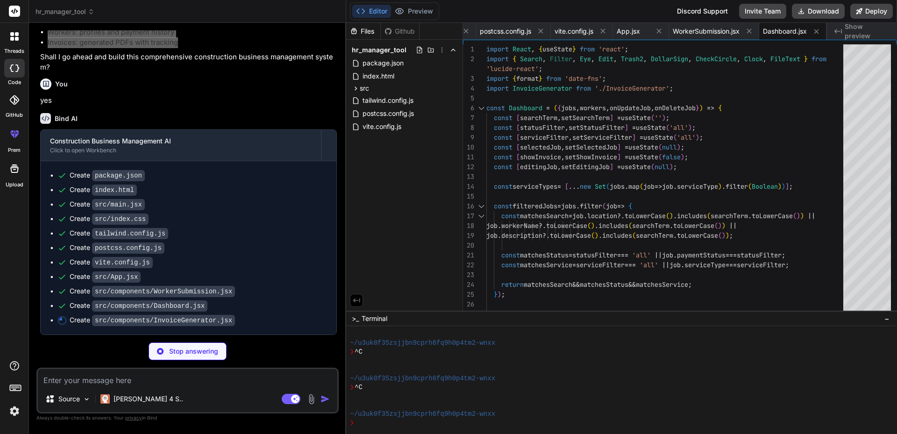
type textarea "x"
type textarea "</button> </div> </div> </div> </div> ); }; export default InvoiceGenerator;"
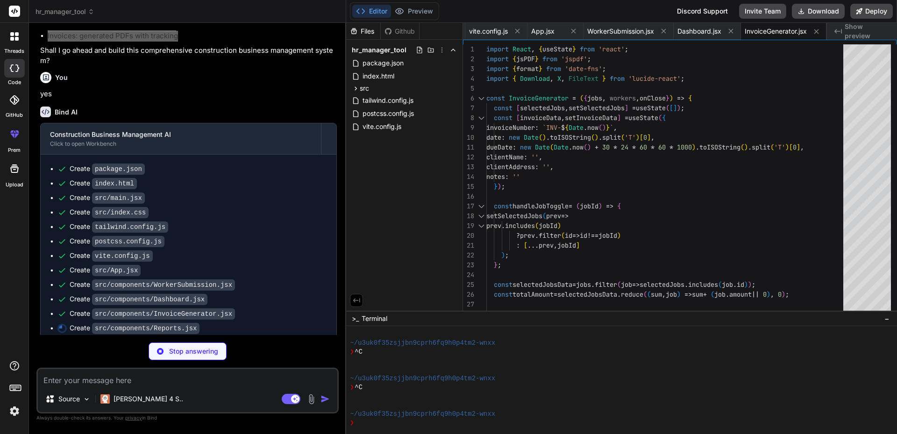
scroll to position [632, 0]
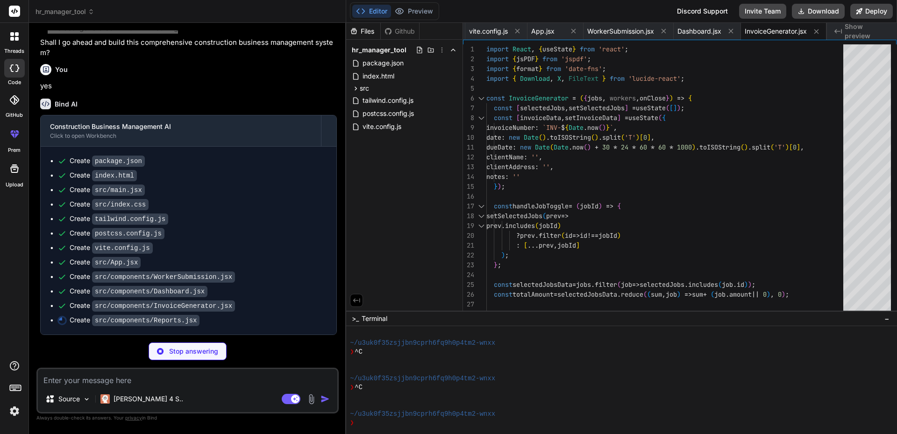
type textarea "x"
type textarea "</table> </div> </div> </div> ); }; export default Reports;"
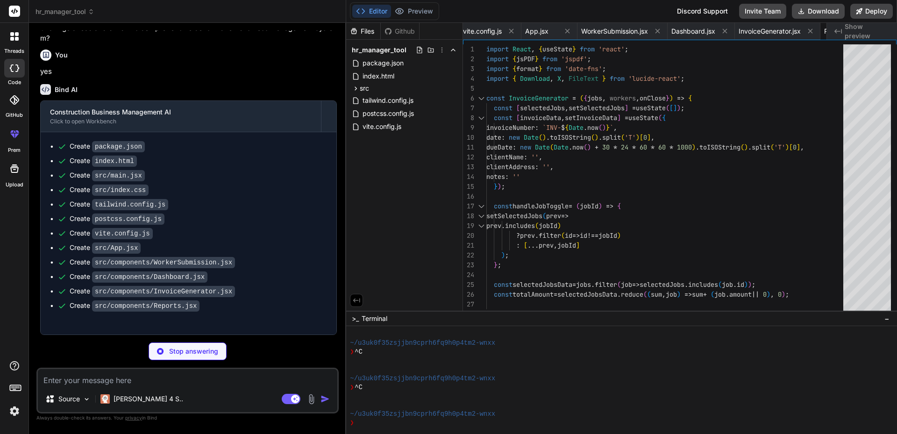
type textarea "x"
type textarea ")} </div> ); }; export default WorkerManagement;"
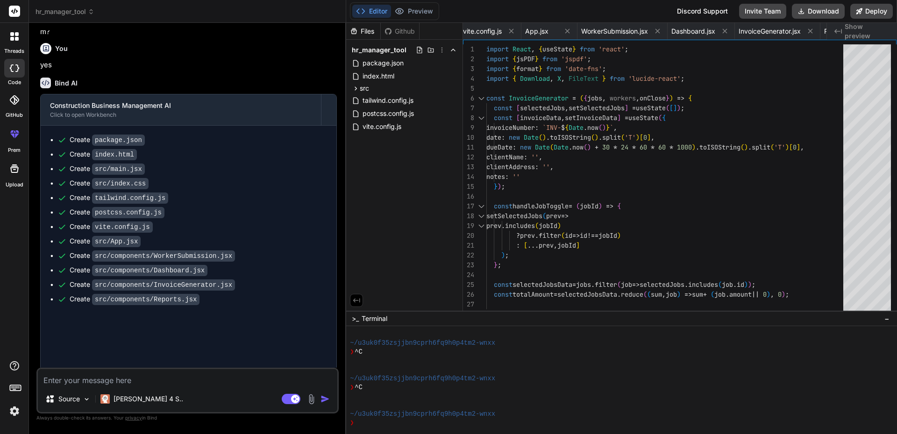
type textarea "x"
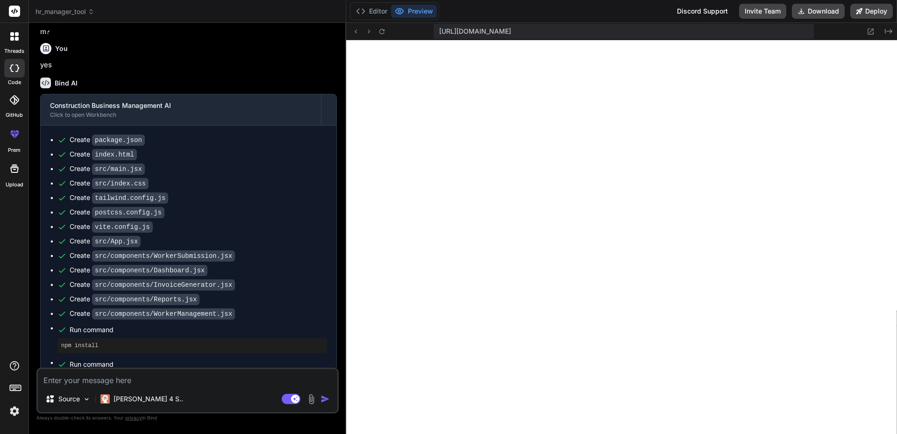
scroll to position [683, 0]
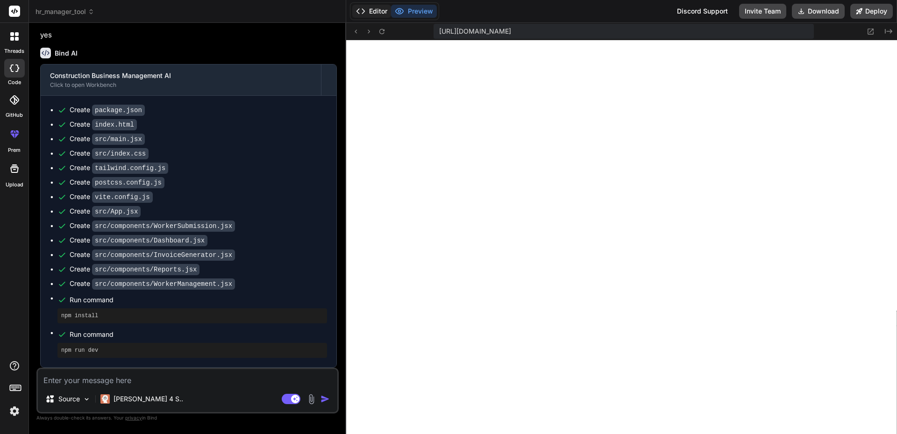
click at [381, 12] on button "Editor" at bounding box center [371, 11] width 39 height 13
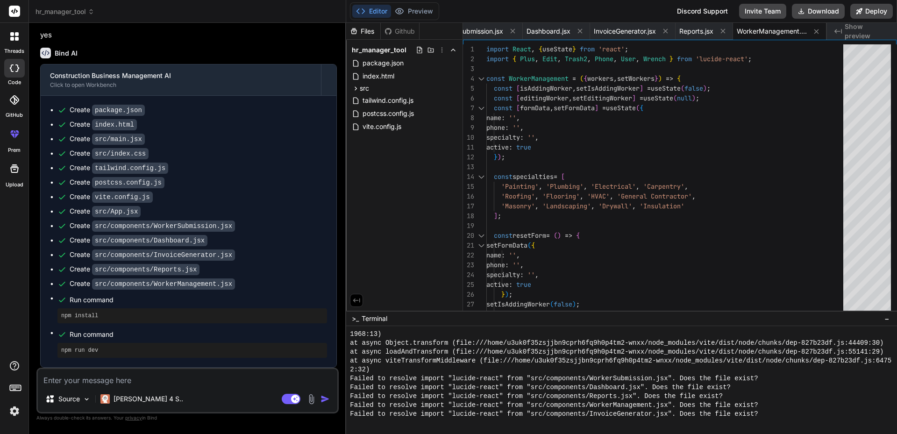
click at [409, 317] on div ">_ Terminal −" at bounding box center [621, 318] width 551 height 15
click at [353, 320] on span ">_" at bounding box center [355, 318] width 7 height 9
click at [416, 12] on button "Preview" at bounding box center [414, 11] width 46 height 13
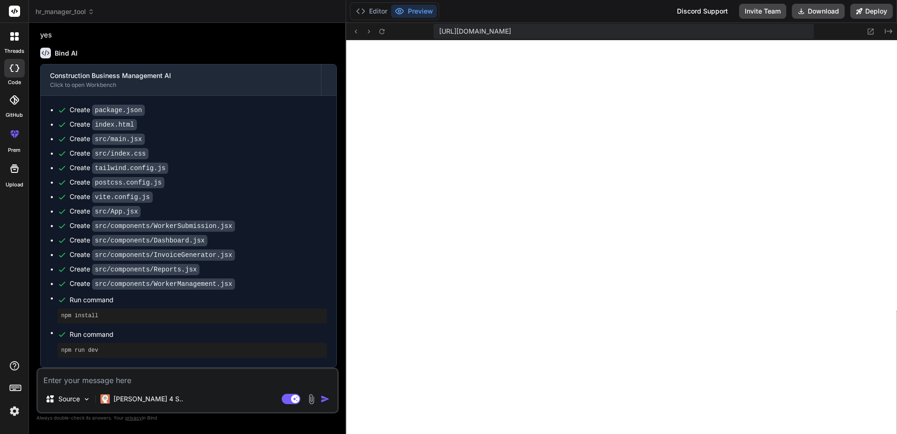
click at [108, 379] on textarea at bounding box center [187, 377] width 299 height 17
click at [90, 401] on img at bounding box center [87, 399] width 8 height 8
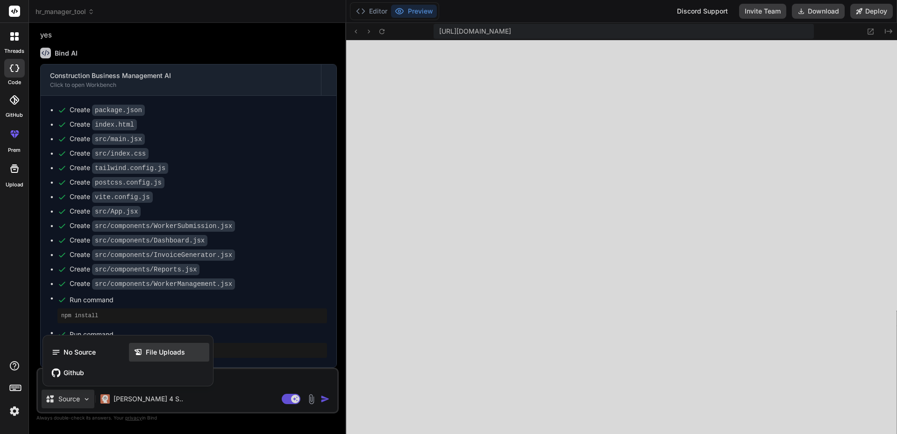
click at [175, 356] on span "File Uploads" at bounding box center [165, 351] width 39 height 9
type textarea "x"
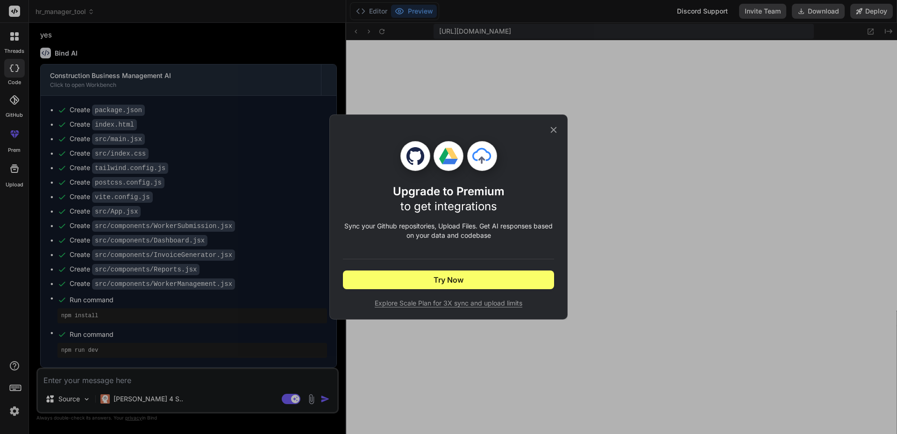
click at [557, 127] on icon at bounding box center [553, 130] width 10 height 10
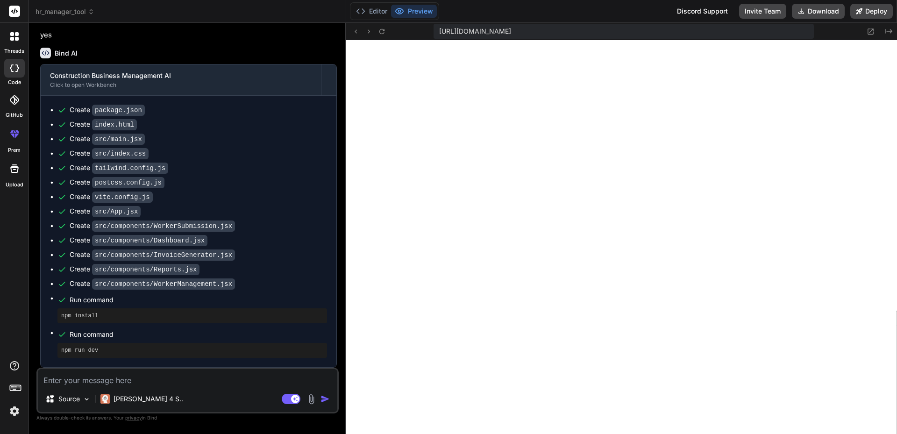
click at [70, 381] on textarea at bounding box center [187, 377] width 299 height 17
paste textarea "[plugin:vite:import-analysis] Failed to resolve import "lucide-react" from "src…"
type textarea "[plugin:vite:import-analysis] Failed to resolve import "lucide-react" from "src…"
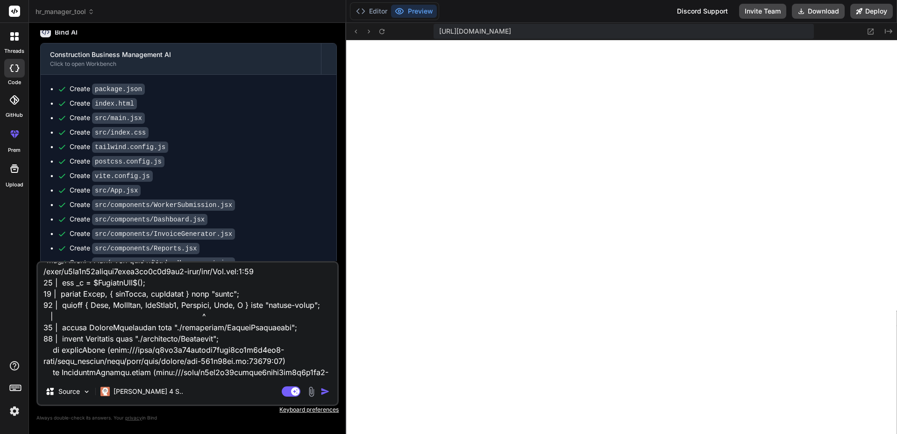
scroll to position [0, 0]
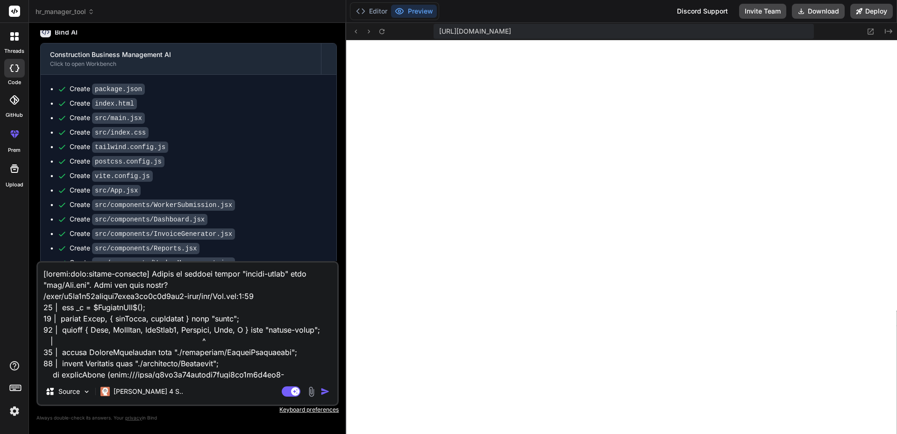
click at [43, 269] on textarea at bounding box center [187, 320] width 299 height 116
type textarea "x"
type textarea "G[plugin:vite:import-analysis] Failed to resolve import "lucide-react" from "sr…"
type textarea "x"
type textarea "Ge[plugin:vite:import-analysis] Failed to resolve import "lucide-react" from "s…"
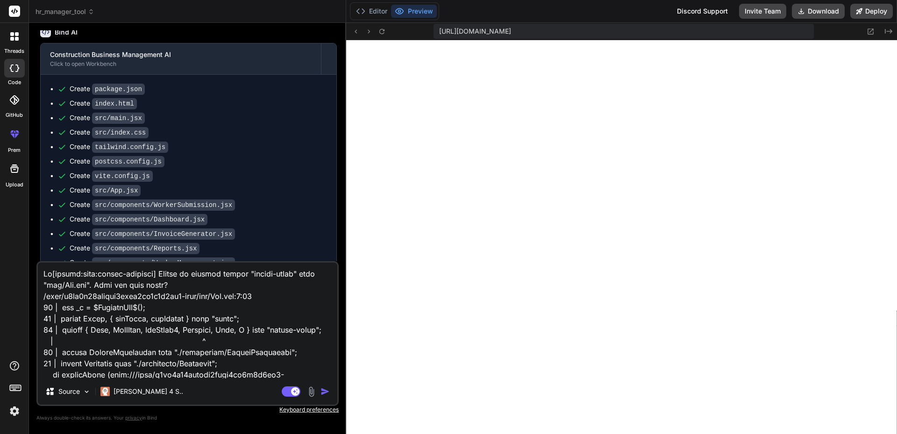
type textarea "x"
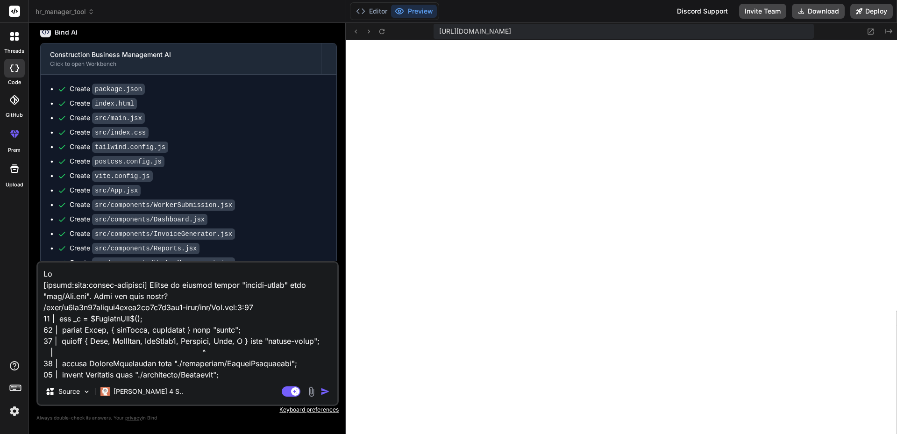
type textarea "Get [plugin:vite:import-analysis] Failed to resolve import "lucide-react" from …"
type textarea "x"
type textarea "Gett [plugin:vite:import-analysis] Failed to resolve import "lucide-react" from…"
type textarea "x"
type textarea "Getti [plugin:vite:import-analysis] Failed to resolve import "lucide-react" fro…"
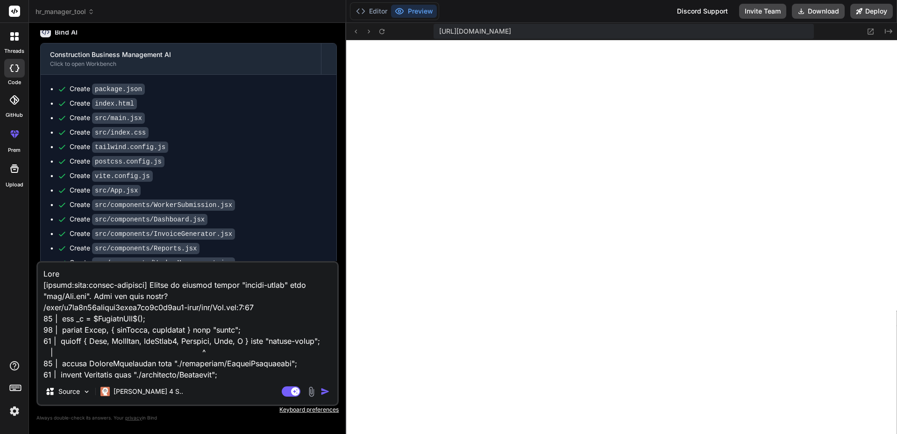
type textarea "x"
type textarea "Gettin [plugin:vite:import-analysis] Failed to resolve import "lucide-react" fr…"
type textarea "x"
type textarea "Getting [plugin:vite:import-analysis] Failed to resolve import "lucide-react" f…"
type textarea "x"
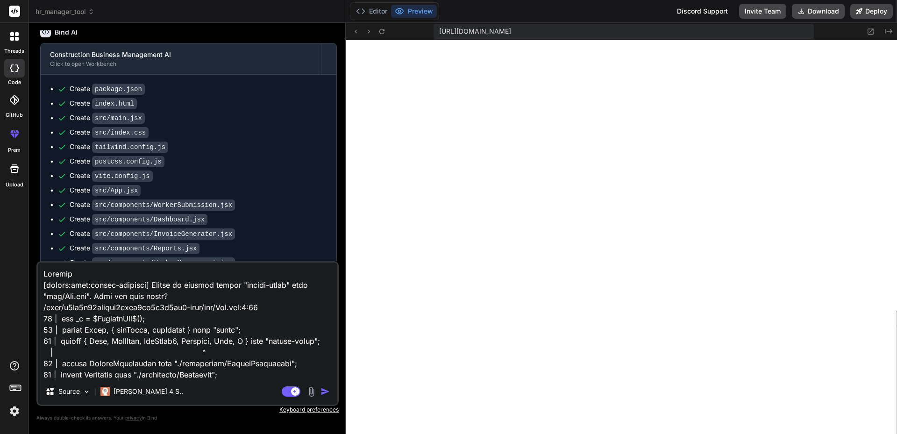
type textarea "Getting [plugin:vite:import-analysis] Failed to resolve import "lucide-react" f…"
type textarea "x"
type textarea "Getting d [plugin:vite:import-analysis] Failed to resolve import "lucide-react"…"
type textarea "x"
type textarea "Getting [plugin:vite:import-analysis] Failed to resolve import "lucide-react" f…"
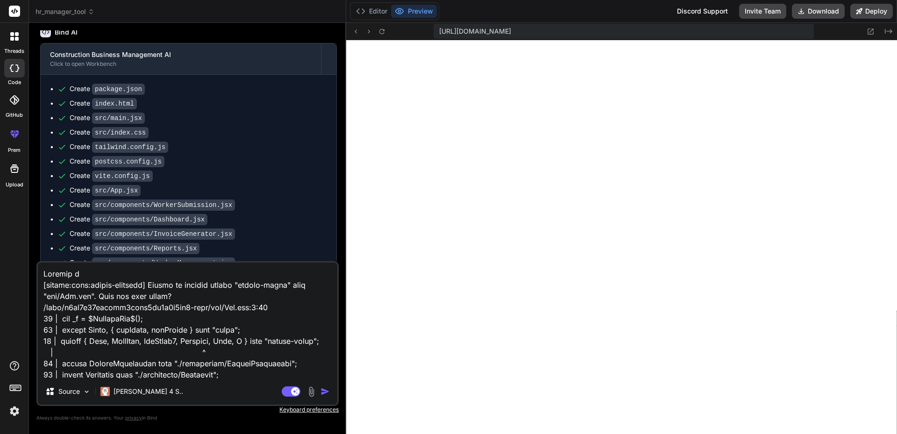
type textarea "x"
type textarea "Getting t [plugin:vite:import-analysis] Failed to resolve import "lucide-react"…"
type textarea "x"
type textarea "Getting th [plugin:vite:import-analysis] Failed to resolve import "lucide-react…"
type textarea "x"
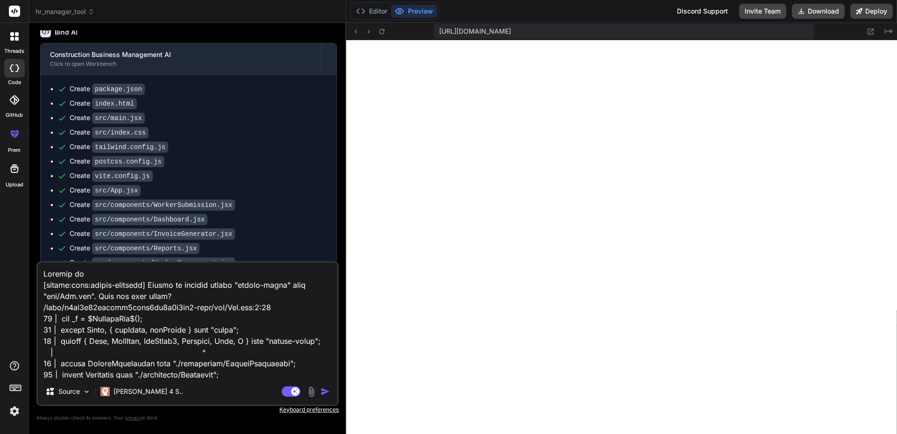
type textarea "Getting thi [plugin:vite:import-analysis] Failed to resolve import "lucide-reac…"
type textarea "x"
type textarea "Getting this [plugin:vite:import-analysis] Failed to resolve import "lucide-rea…"
type textarea "x"
type textarea "Getting this [plugin:vite:import-analysis] Failed to resolve import "lucide-rea…"
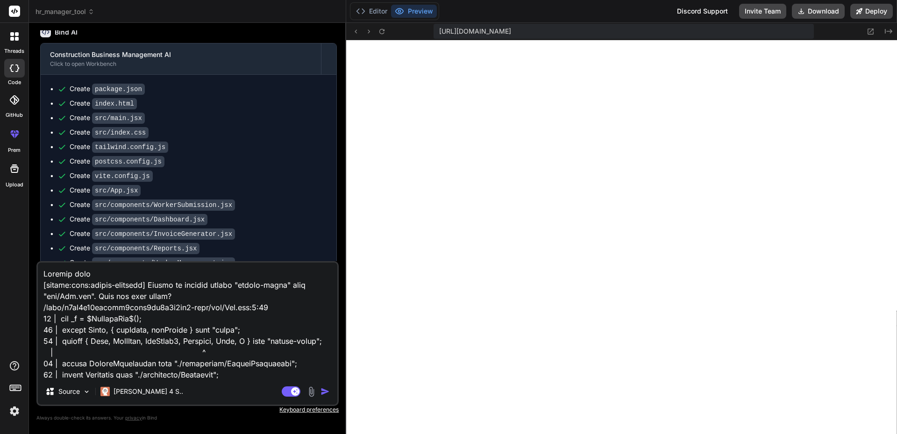
type textarea "x"
type textarea "Getting this e [plugin:vite:import-analysis] Failed to resolve import "lucide-r…"
type textarea "x"
type textarea "Getting this er [plugin:vite:import-analysis] Failed to resolve import "lucide-…"
type textarea "x"
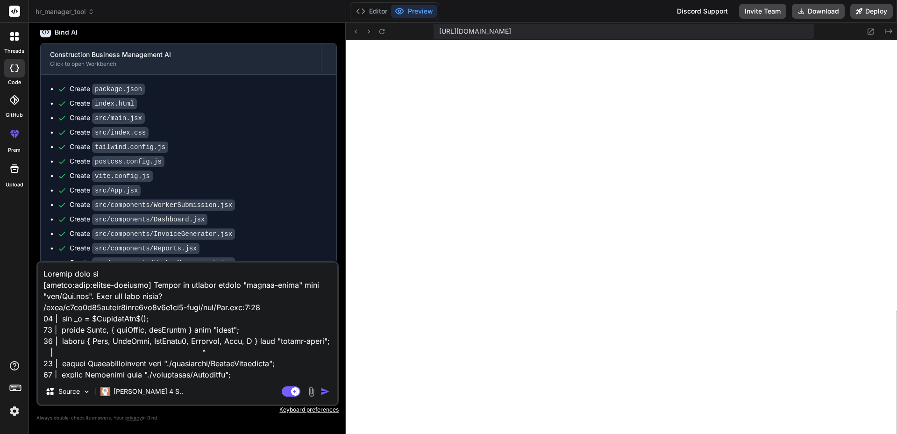
type textarea "Getting this err [plugin:vite:import-analysis] Failed to resolve import "lucide…"
type textarea "x"
type textarea "Getting this erro [plugin:vite:import-analysis] Failed to resolve import "lucid…"
type textarea "x"
type textarea "Getting this error [plugin:vite:import-analysis] Failed to resolve import "luci…"
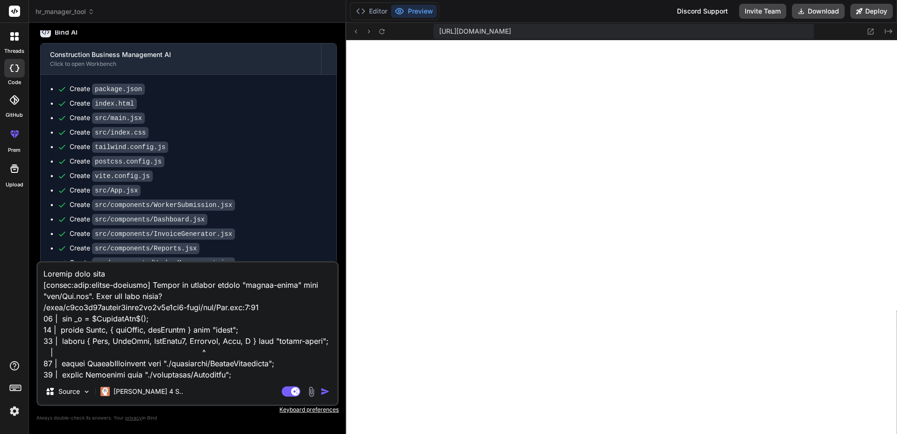
type textarea "x"
type textarea "Getting this error, [plugin:vite:import-analysis] Failed to resolve import "luc…"
type textarea "x"
type textarea "Getting this error, [plugin:vite:import-analysis] Failed to resolve import "luc…"
type textarea "x"
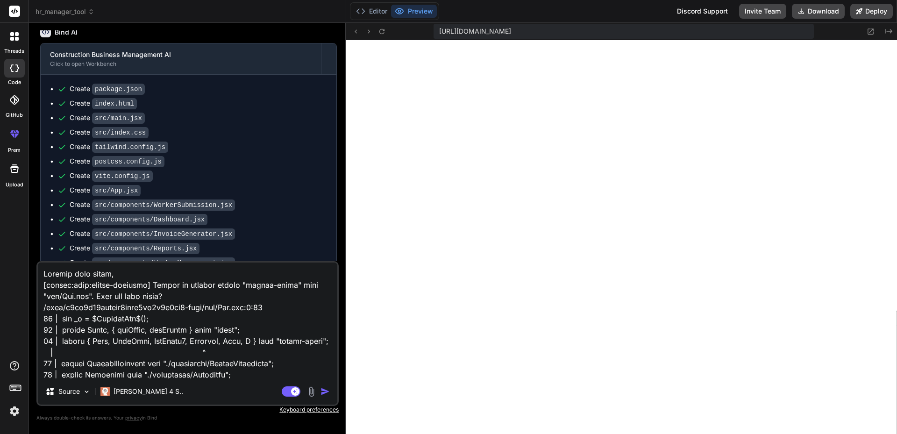
type textarea "Getting this error, p [plugin:vite:import-analysis] Failed to resolve import "l…"
type textarea "x"
type textarea "Getting this error, pe [plugin:vite:import-analysis] Failed to resolve import "…"
type textarea "x"
type textarea "Getting this error, pel [plugin:vite:import-analysis] Failed to resolve import …"
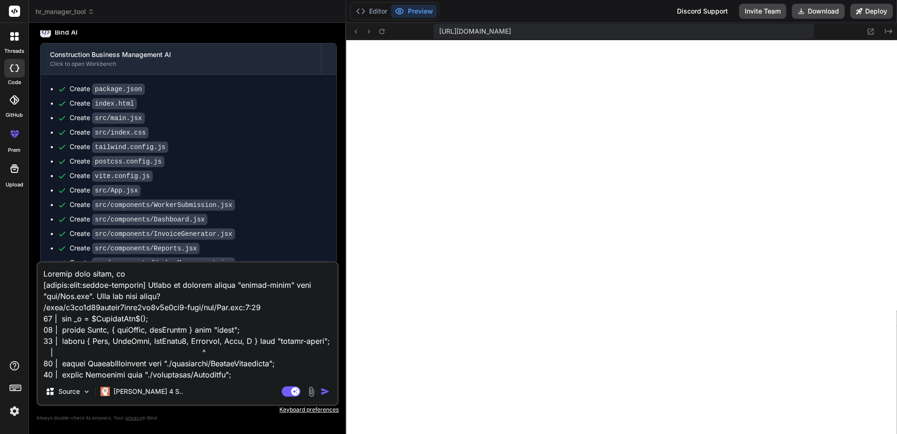
type textarea "x"
type textarea "Getting this error, pe [plugin:vite:import-analysis] Failed to resolve import "…"
type textarea "x"
type textarea "Getting this error, pel [plugin:vite:import-analysis] Failed to resolve import …"
type textarea "x"
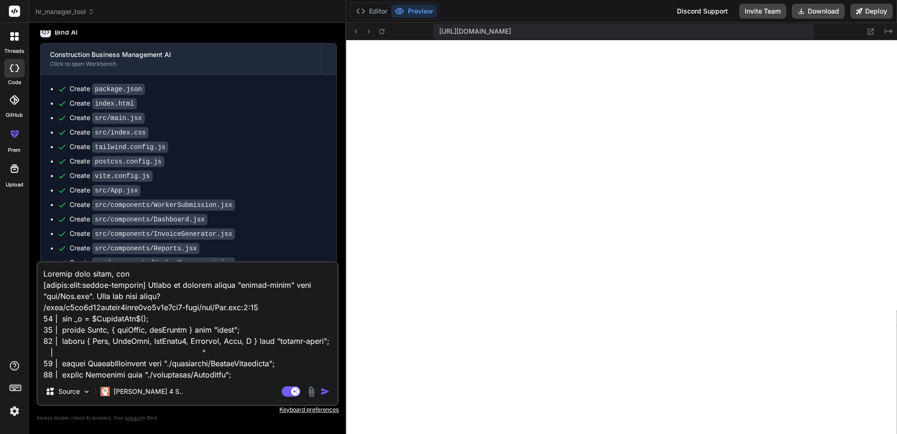
type textarea "Getting this error, pe [plugin:vite:import-analysis] Failed to resolve import "…"
type textarea "x"
type textarea "Getting this error, p [plugin:vite:import-analysis] Failed to resolve import "l…"
type textarea "x"
type textarea "Getting this error, pl [plugin:vite:import-analysis] Failed to resolve import "…"
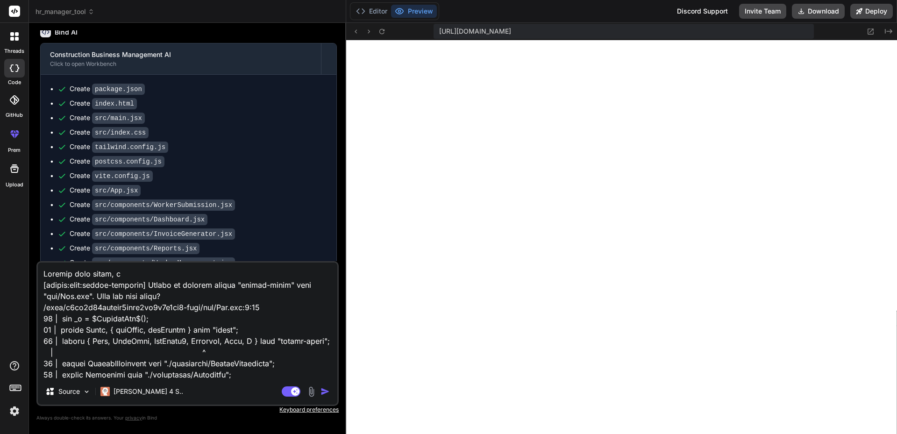
type textarea "x"
type textarea "Getting this error, ple [plugin:vite:import-analysis] Failed to resolve import …"
type textarea "x"
type textarea "Getting this error, plea [plugin:vite:import-analysis] Failed to resolve import…"
type textarea "x"
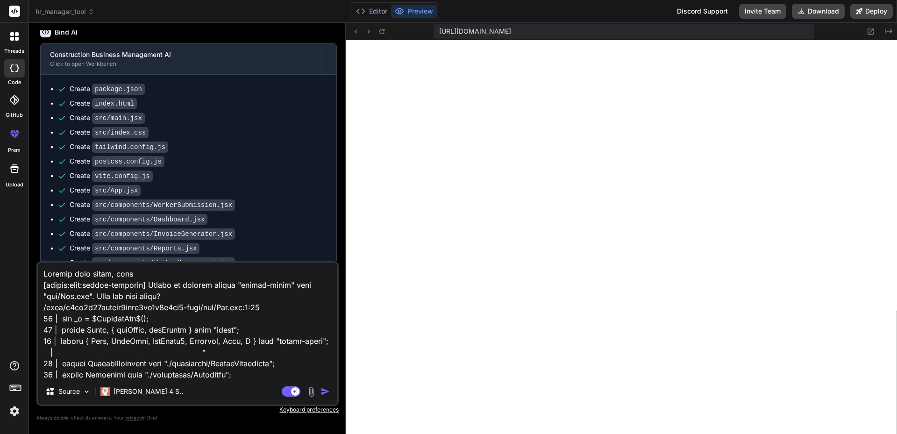
type textarea "Getting this error, pleas [plugin:vite:import-analysis] Failed to resolve impor…"
type textarea "x"
type textarea "Getting this error, please [plugin:vite:import-analysis] Failed to resolve impo…"
type textarea "x"
type textarea "Getting this error, please [plugin:vite:import-analysis] Failed to resolve impo…"
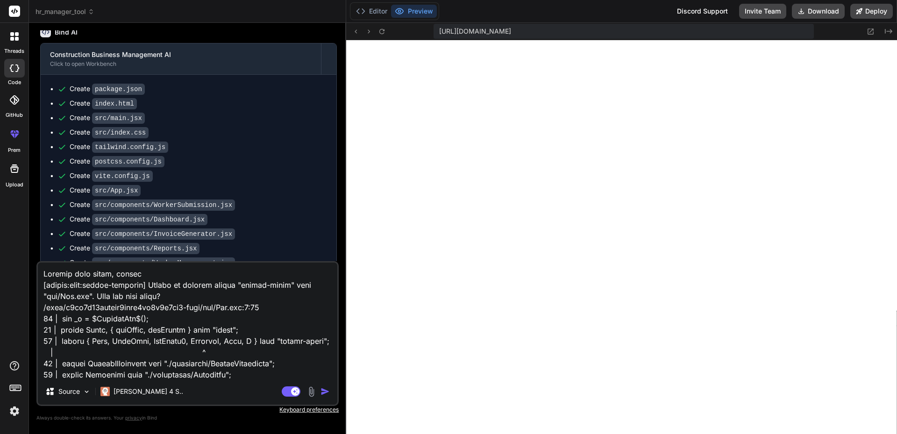
type textarea "x"
type textarea "Getting this error, please f [plugin:vite:import-analysis] Failed to resolve im…"
type textarea "x"
type textarea "Getting this error, please fi [plugin:vite:import-analysis] Failed to resolve i…"
type textarea "x"
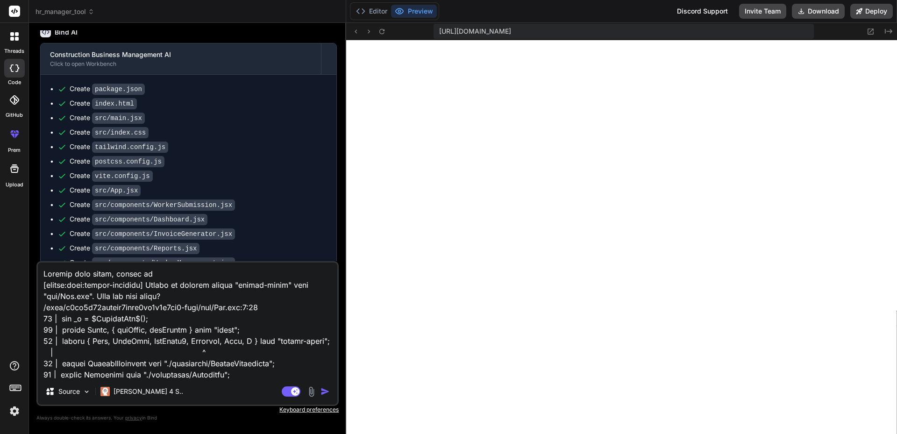
type textarea "Getting this error, please fix [plugin:vite:import-analysis] Failed to resolve …"
type textarea "x"
type textarea "Getting this error, please fix: [plugin:vite:import-analysis] Failed to resolve…"
type textarea "x"
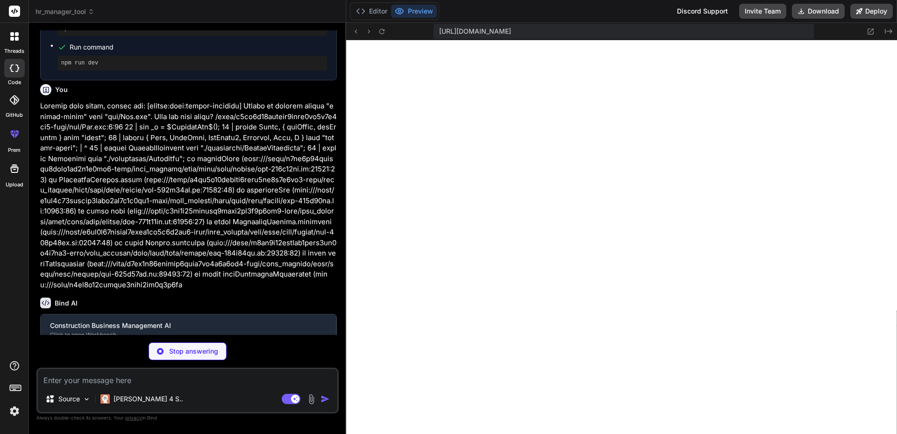
scroll to position [959, 0]
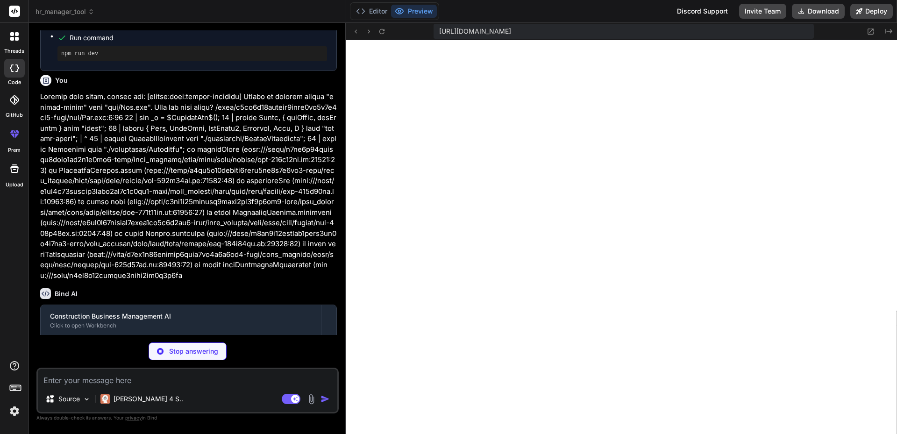
type textarea "x"
type textarea ""@vitejs/plugin-react": "^4.0.3", "autoprefixer": "^[DATE]", "postcss": "^[DATE…"
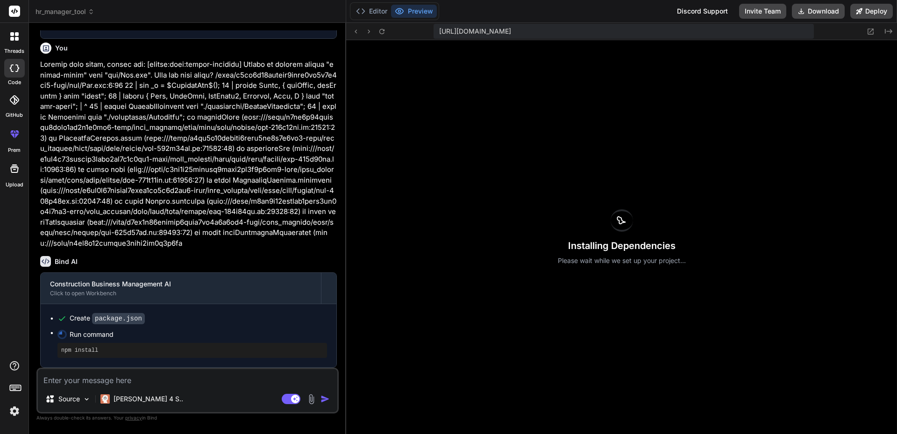
scroll to position [1012, 0]
click at [373, 9] on button "Editor" at bounding box center [371, 11] width 39 height 13
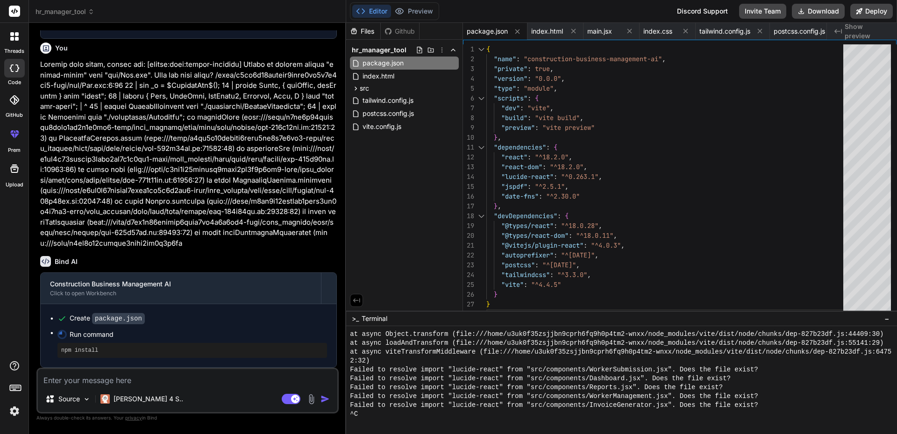
click at [384, 305] on div "Files Github hr_manager_tool package.json index.html src main.jsx index.css App…" at bounding box center [404, 167] width 117 height 288
click at [403, 315] on div ">_ Terminal −" at bounding box center [621, 318] width 551 height 15
drag, startPoint x: 392, startPoint y: 416, endPoint x: 390, endPoint y: 421, distance: 5.3
click at [390, 417] on div "^C" at bounding box center [632, 414] width 565 height 9
click at [411, 425] on div at bounding box center [632, 422] width 565 height 9
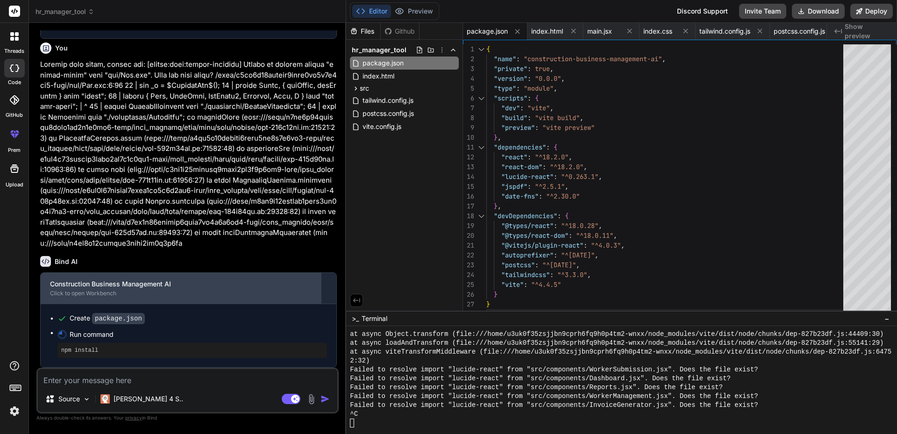
click at [92, 294] on div "Click to open Workbench" at bounding box center [180, 293] width 261 height 7
click at [234, 284] on div "Construction Business Management AI" at bounding box center [180, 283] width 261 height 9
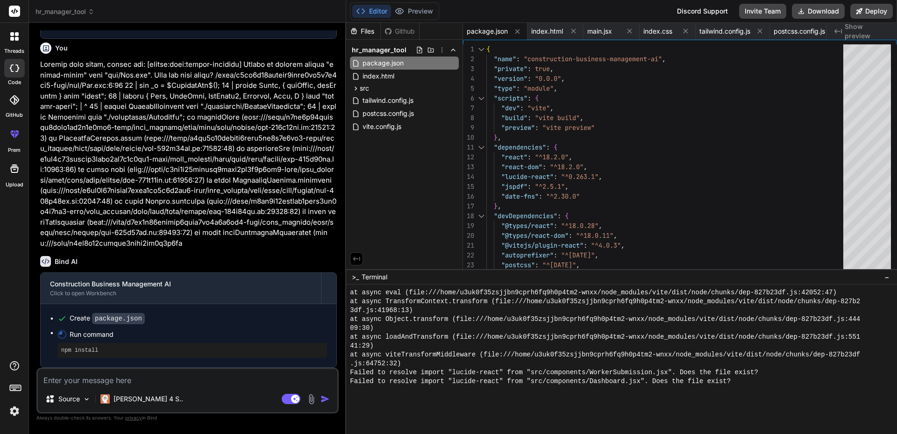
scroll to position [908, 0]
drag, startPoint x: 386, startPoint y: 311, endPoint x: 383, endPoint y: 269, distance: 42.1
click at [770, 375] on div "Failed to resolve import "lucide-react" from "src/components/WorkerSubmission.j…" at bounding box center [617, 372] width 534 height 9
click at [771, 374] on div "Failed to resolve import "lucide-react" from "src/components/WorkerSubmission.j…" at bounding box center [617, 372] width 534 height 9
click at [15, 386] on icon at bounding box center [15, 387] width 13 height 13
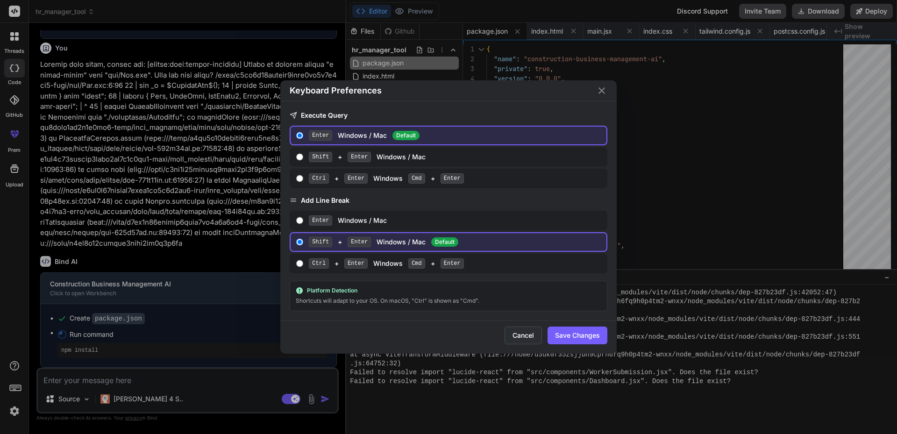
click at [527, 335] on button "Cancel" at bounding box center [522, 335] width 37 height 18
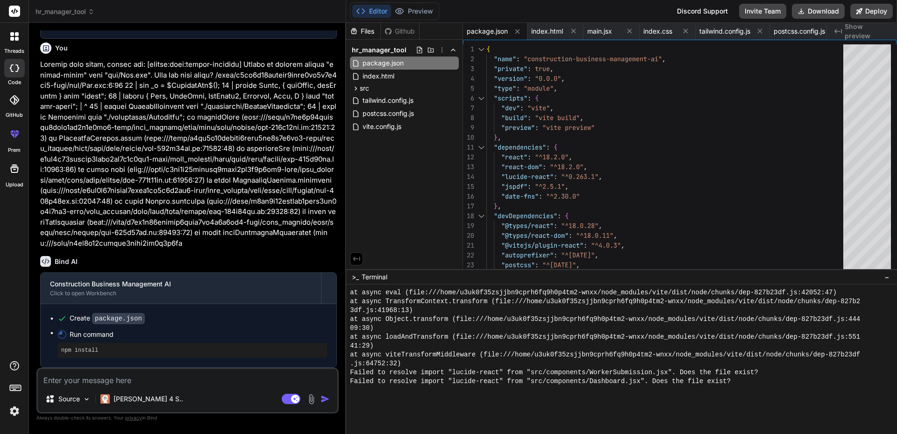
click at [14, 71] on icon at bounding box center [14, 67] width 9 height 7
click at [13, 37] on icon at bounding box center [12, 39] width 4 height 4
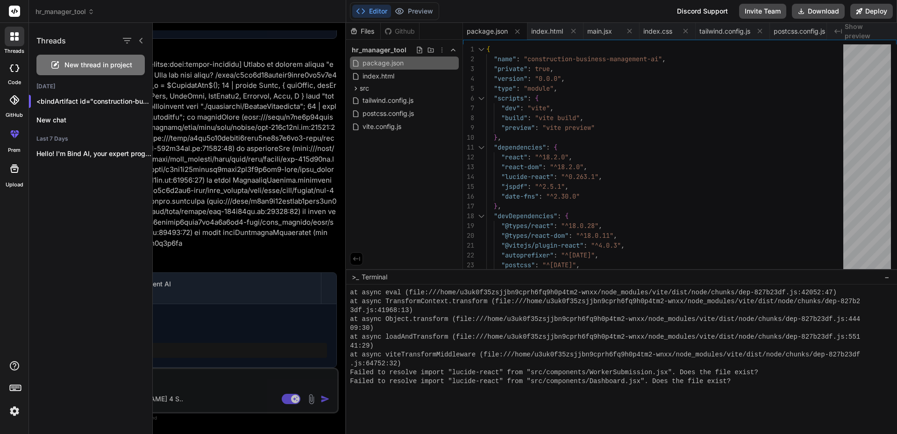
click at [464, 230] on div at bounding box center [525, 228] width 744 height 411
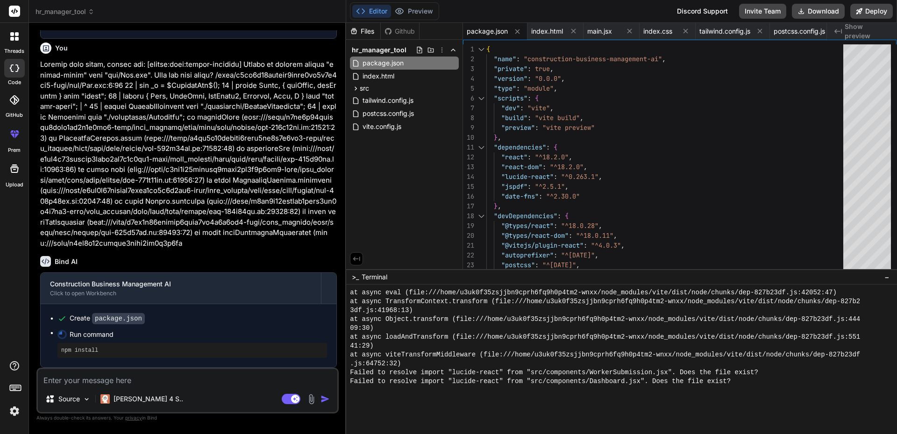
click at [403, 30] on div "Github" at bounding box center [400, 31] width 38 height 9
click at [416, 11] on button "Preview" at bounding box center [414, 11] width 46 height 13
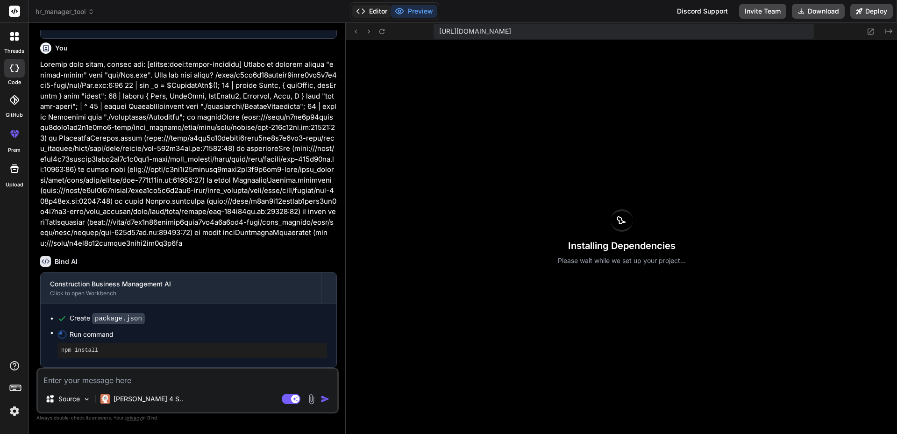
click at [374, 12] on button "Editor" at bounding box center [371, 11] width 39 height 13
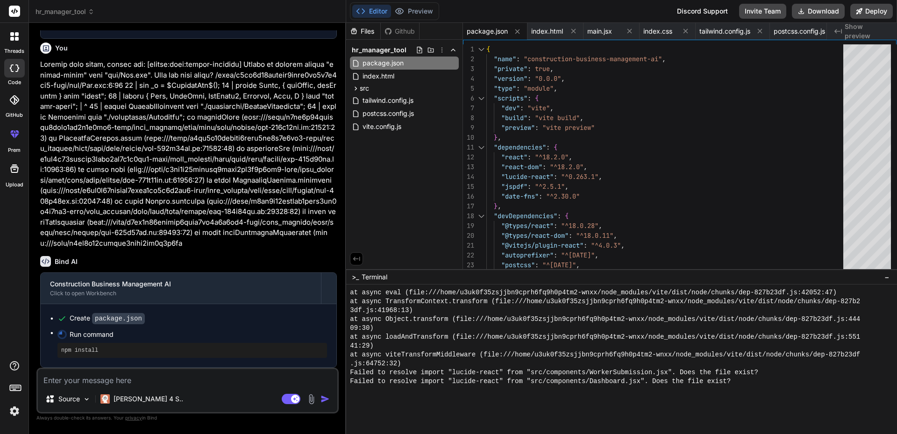
click at [464, 276] on div ">_ Terminal −" at bounding box center [621, 276] width 551 height 15
click at [887, 277] on span "−" at bounding box center [886, 276] width 5 height 9
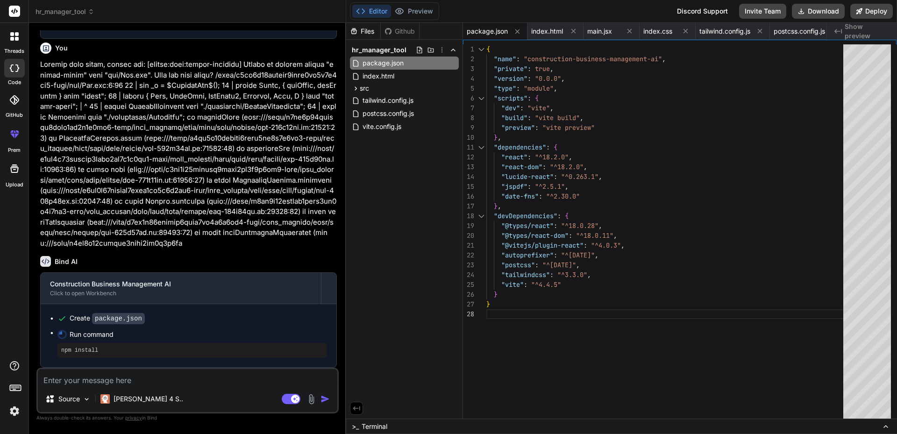
click at [886, 425] on icon at bounding box center [885, 426] width 7 height 7
click at [885, 424] on icon at bounding box center [885, 426] width 7 height 7
click at [885, 426] on icon at bounding box center [885, 426] width 7 height 7
click at [445, 430] on div ">_ Terminal" at bounding box center [621, 425] width 551 height 15
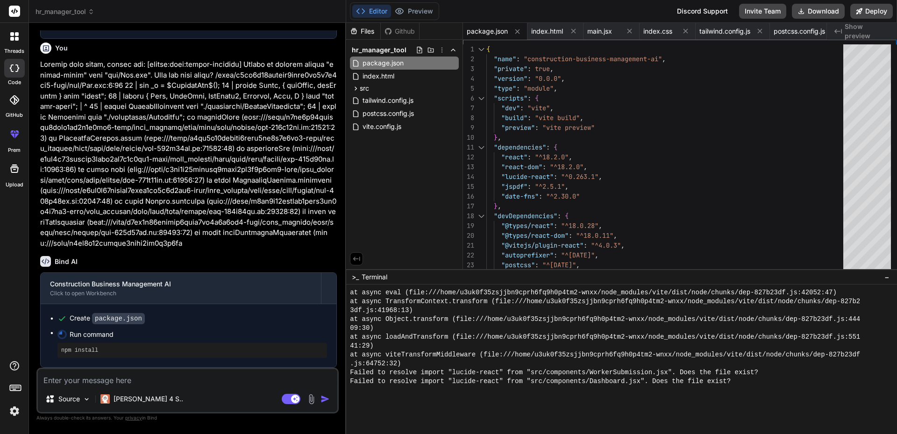
click at [82, 352] on pre "npm install" at bounding box center [192, 349] width 262 height 7
click at [411, 9] on button "Preview" at bounding box center [414, 11] width 46 height 13
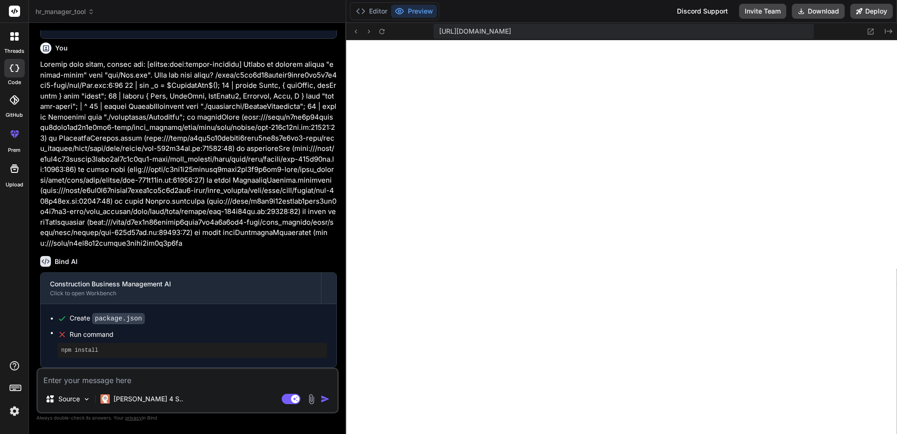
scroll to position [905, 0]
click at [374, 15] on button "Editor" at bounding box center [371, 11] width 39 height 13
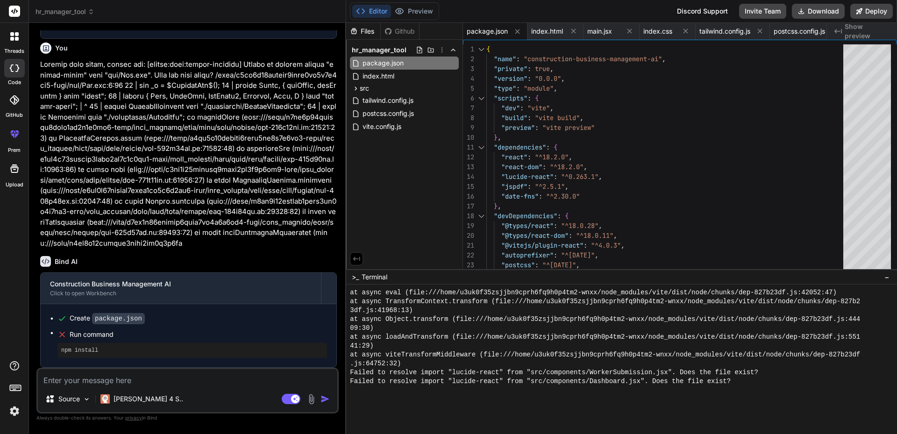
click at [477, 413] on div at bounding box center [621, 358] width 551 height 149
click at [619, 407] on div at bounding box center [621, 358] width 551 height 149
click at [432, 272] on div ">_ Terminal −" at bounding box center [621, 276] width 551 height 15
click at [432, 275] on div ">_ Terminal −" at bounding box center [621, 276] width 551 height 15
click at [430, 279] on div ">_ Terminal −" at bounding box center [621, 276] width 551 height 15
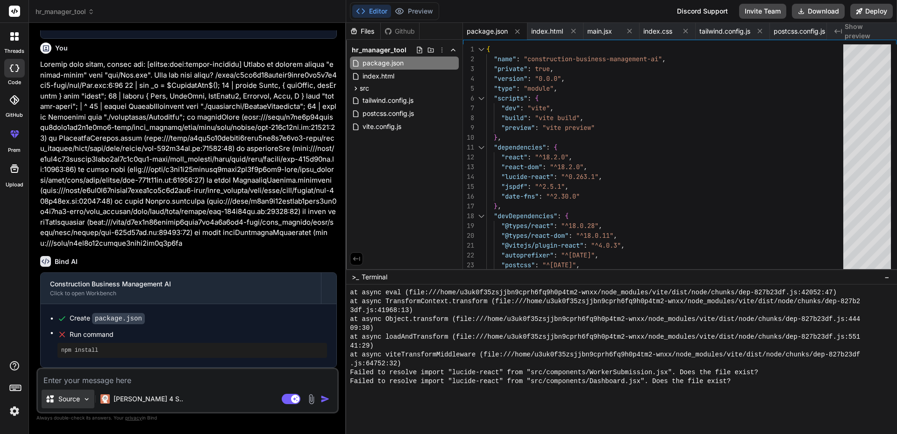
click at [83, 397] on img at bounding box center [87, 399] width 8 height 8
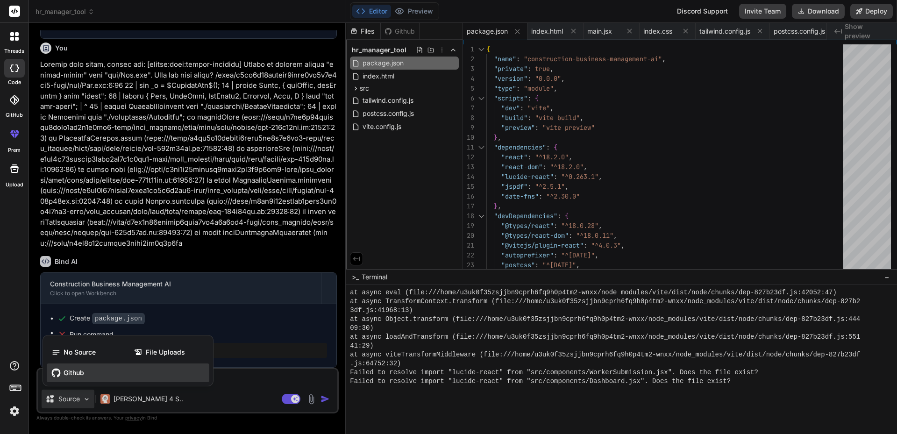
click at [78, 373] on span "Github" at bounding box center [74, 372] width 21 height 9
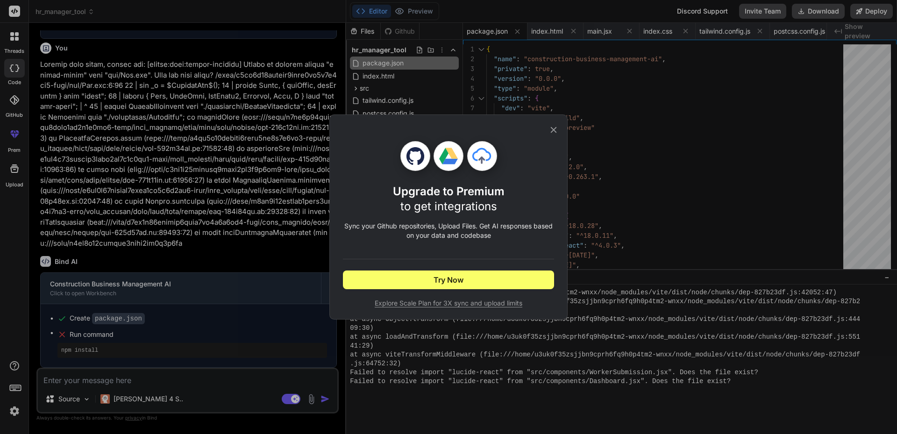
click at [556, 130] on icon at bounding box center [553, 130] width 10 height 10
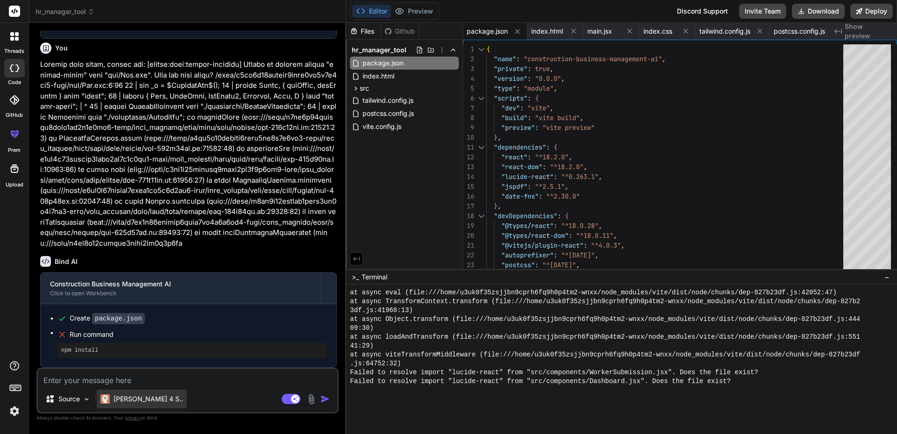
click at [143, 402] on p "[PERSON_NAME] 4 S.." at bounding box center [148, 398] width 70 height 9
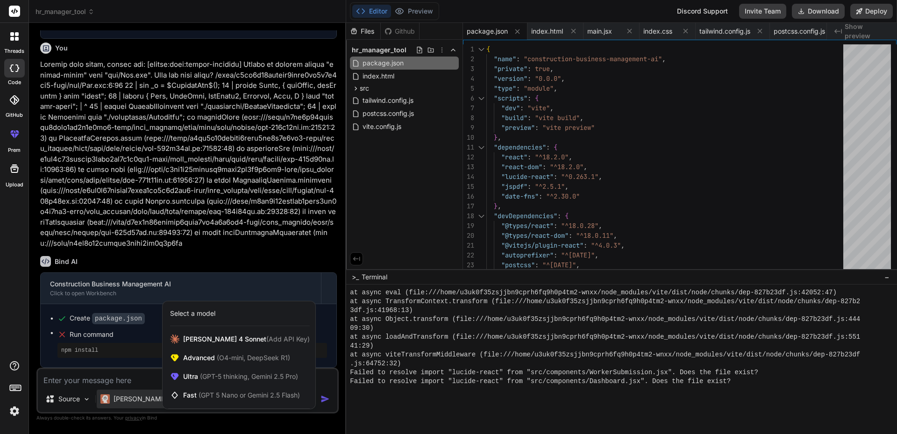
click at [79, 396] on div at bounding box center [448, 217] width 897 height 434
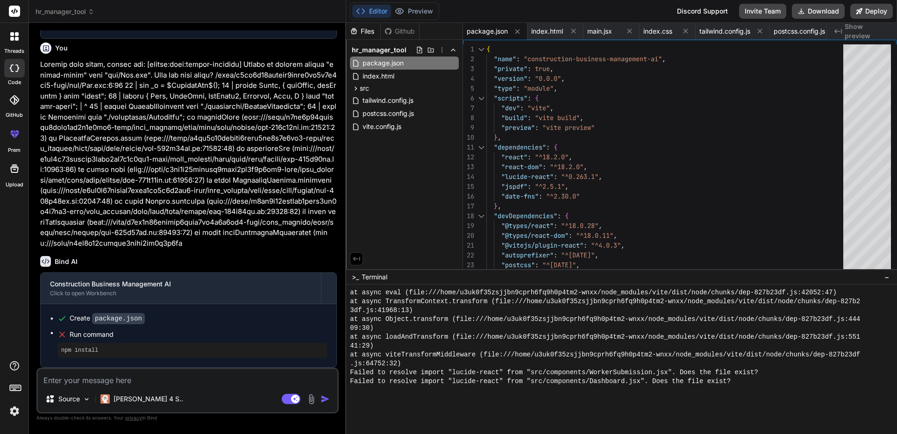
click at [310, 397] on img at bounding box center [311, 399] width 11 height 11
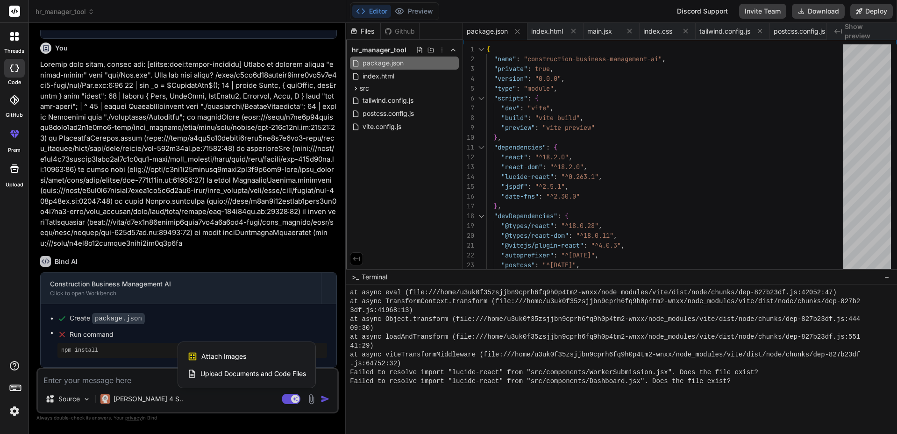
click at [440, 405] on div at bounding box center [448, 217] width 897 height 434
type textarea "x"
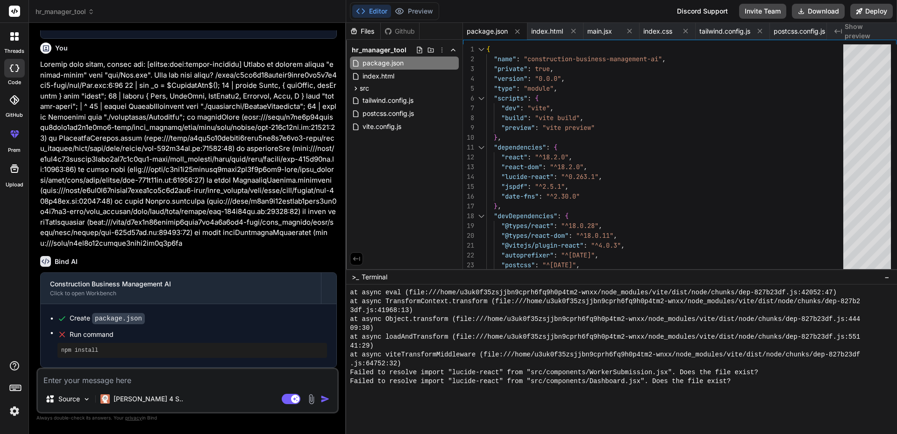
click at [748, 380] on div "Failed to resolve import "lucide-react" from "src/components/Dashboard.jsx". Do…" at bounding box center [617, 381] width 534 height 9
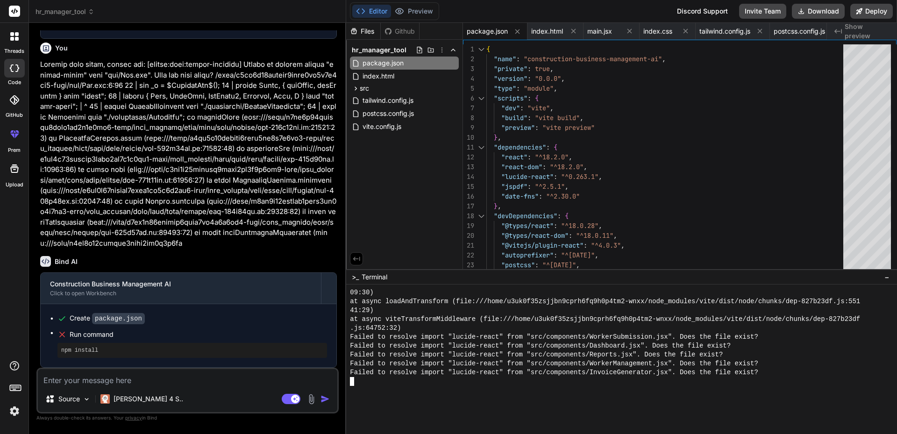
click at [449, 389] on div at bounding box center [621, 358] width 551 height 149
click at [476, 273] on div ">_ Terminal −" at bounding box center [621, 276] width 551 height 15
click at [353, 277] on span ">_" at bounding box center [355, 276] width 7 height 9
click at [356, 277] on span ">_" at bounding box center [355, 276] width 7 height 9
click at [421, 12] on button "Preview" at bounding box center [414, 11] width 46 height 13
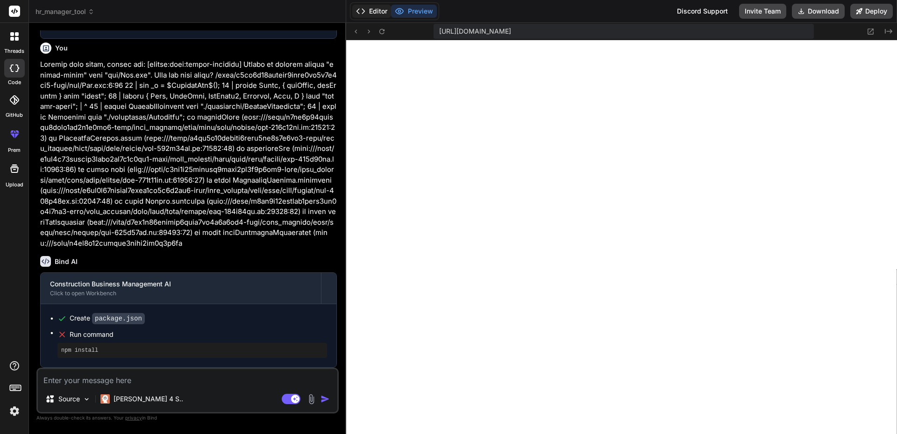
click at [375, 13] on button "Editor" at bounding box center [371, 11] width 39 height 13
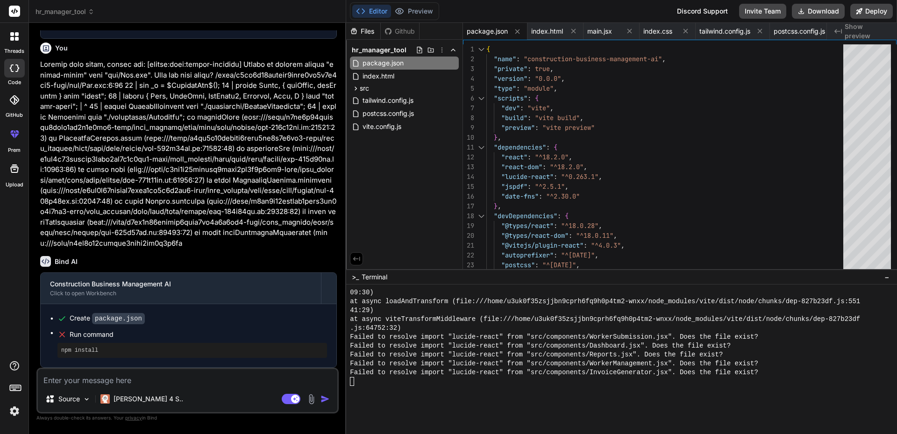
click at [373, 33] on div "Files" at bounding box center [363, 31] width 34 height 9
click at [440, 49] on icon at bounding box center [441, 49] width 7 height 7
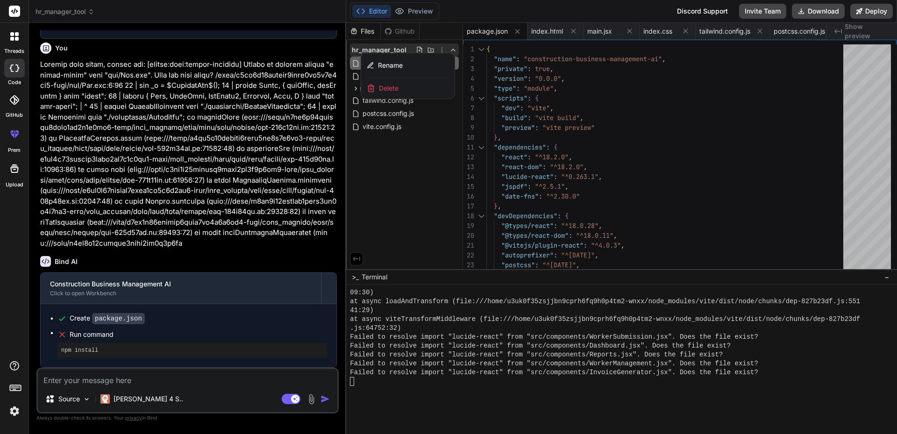
click at [389, 207] on div at bounding box center [621, 228] width 551 height 411
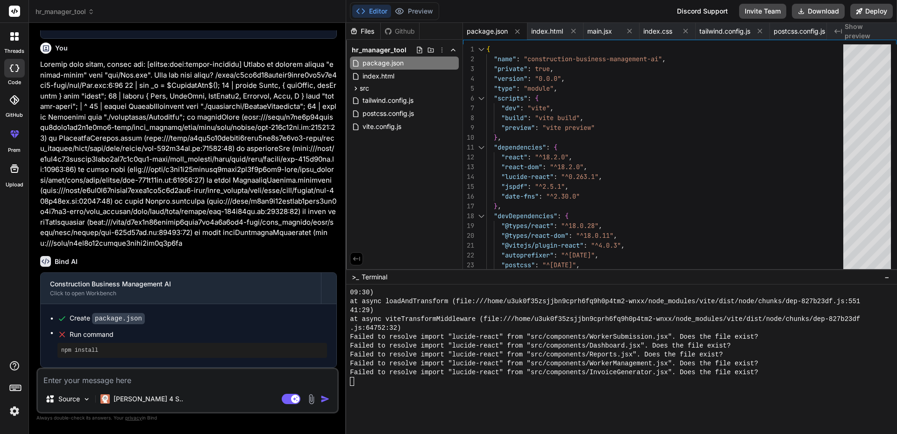
click at [90, 353] on pre "npm install" at bounding box center [192, 349] width 262 height 7
click at [92, 351] on pre "npm install" at bounding box center [192, 349] width 262 height 7
drag, startPoint x: 99, startPoint y: 351, endPoint x: 59, endPoint y: 349, distance: 40.2
click at [59, 349] on div "npm install" at bounding box center [191, 350] width 269 height 15
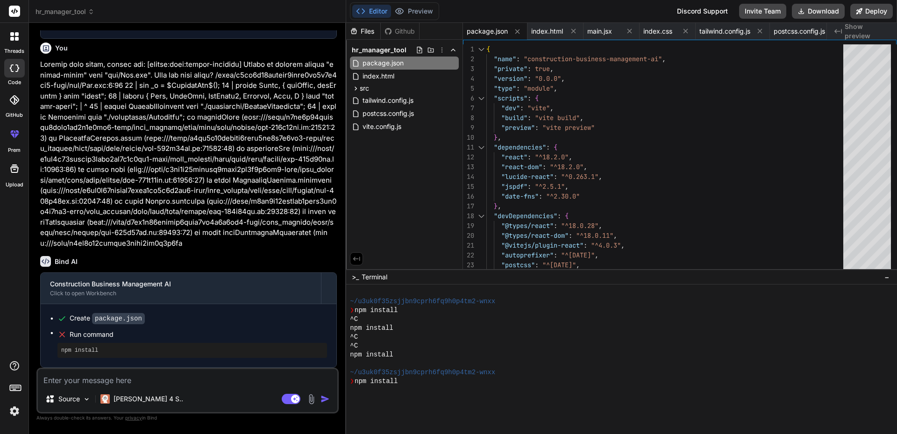
scroll to position [293, 0]
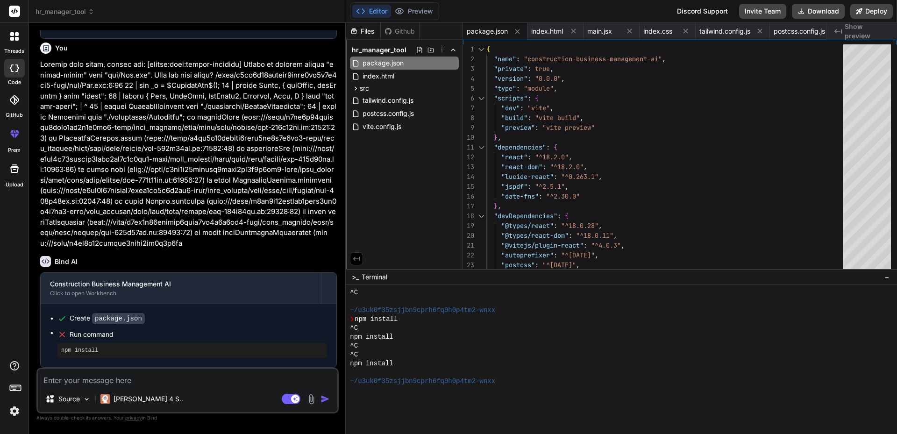
click at [367, 353] on div "^C" at bounding box center [617, 354] width 534 height 9
click at [362, 375] on div at bounding box center [617, 372] width 534 height 9
drag, startPoint x: 389, startPoint y: 301, endPoint x: 618, endPoint y: 318, distance: 229.4
click at [614, 316] on div "❯ npm install" at bounding box center [617, 319] width 534 height 9
click at [824, 11] on button "Download" at bounding box center [817, 11] width 53 height 15
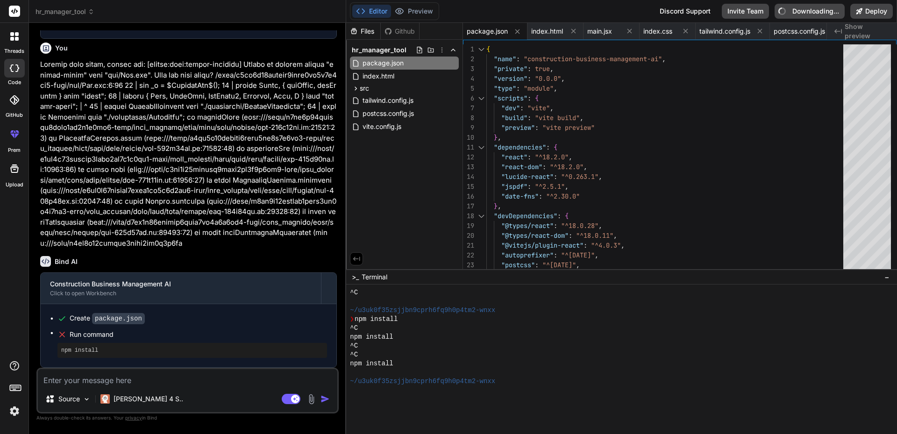
type textarea "x"
click at [122, 384] on textarea at bounding box center [187, 377] width 299 height 17
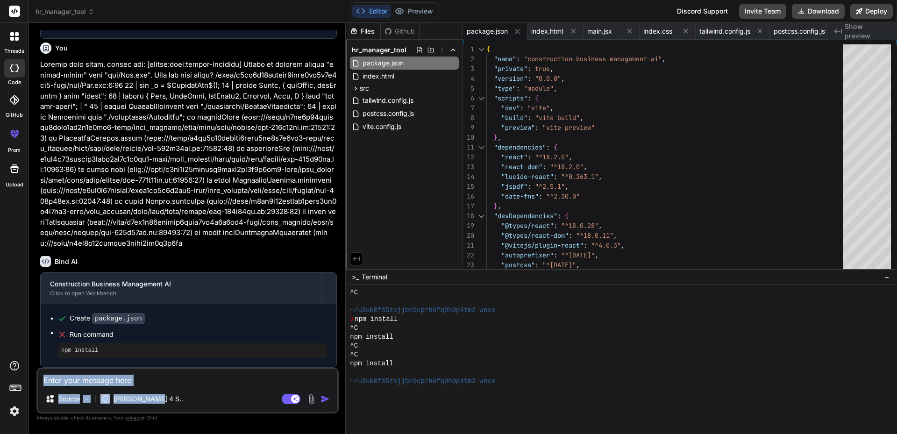
click at [224, 387] on div "Source Claude 4 S.. Agent Mode. When this toggle is activated, AI automatically…" at bounding box center [187, 390] width 302 height 46
click at [224, 382] on textarea at bounding box center [187, 377] width 299 height 17
type textarea "W"
type textarea "x"
type textarea "Wh"
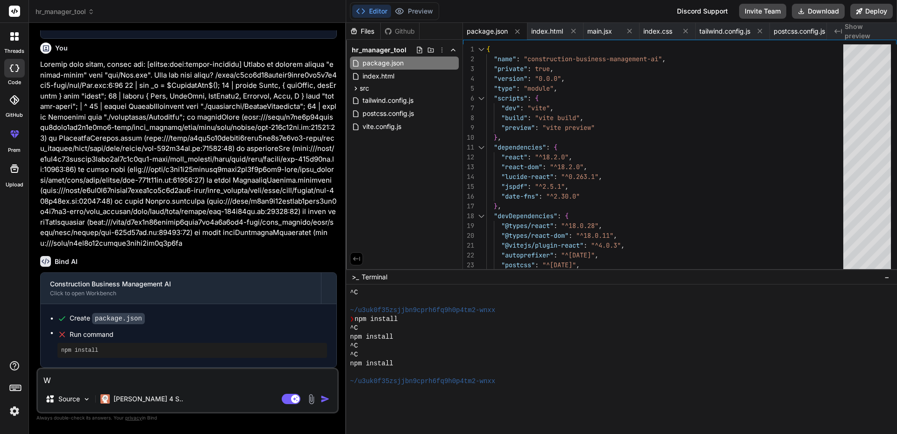
type textarea "x"
type textarea "Why"
type textarea "x"
type textarea "Why"
type textarea "x"
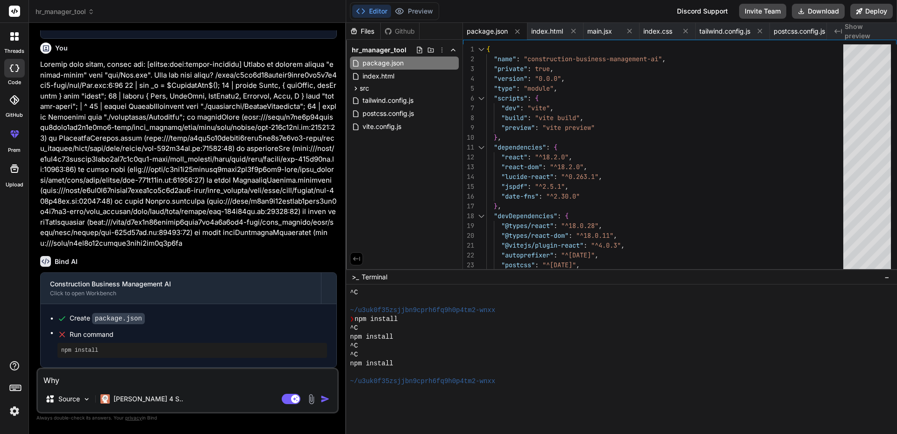
type textarea "Why c"
type textarea "x"
type textarea "Why ca"
type textarea "x"
type textarea "Why can"
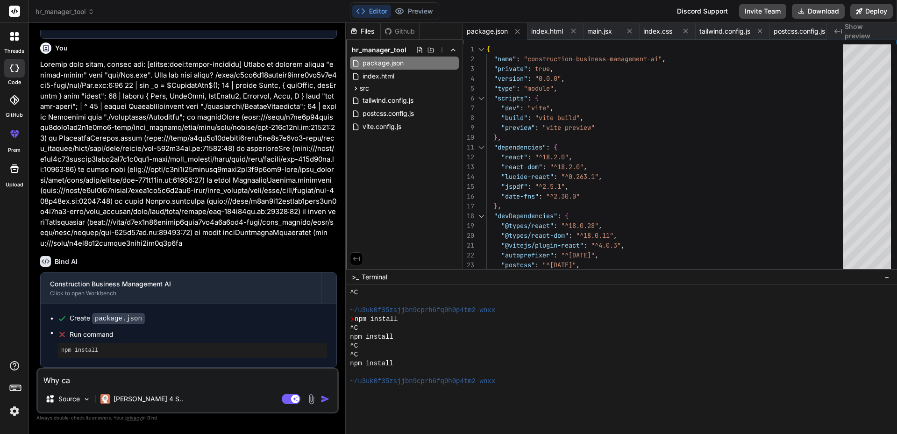
type textarea "x"
type textarea "Why cant"
type textarea "x"
click at [101, 382] on textarea "Why cant" at bounding box center [187, 377] width 299 height 17
type textarea "Why cant"
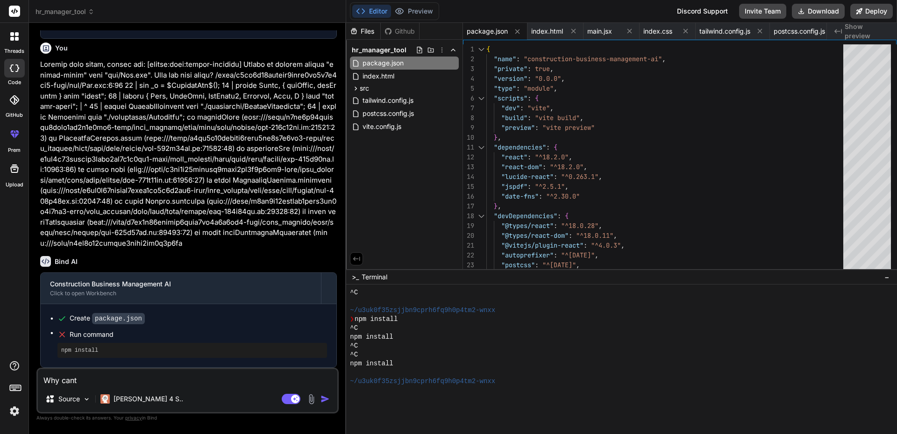
type textarea "x"
type textarea "Why cant u"
type textarea "x"
type textarea "Why cant us"
type textarea "x"
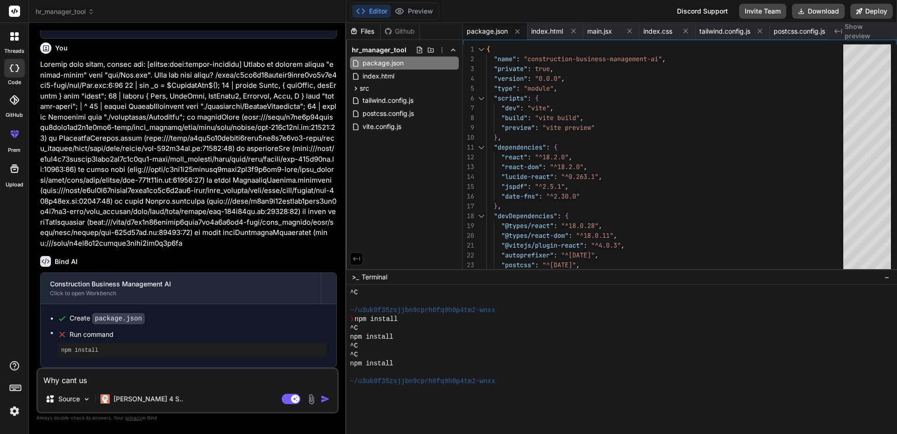
type textarea "Why cant use"
type textarea "x"
type textarea "Why cant use"
type textarea "x"
type textarea "Why cant use t"
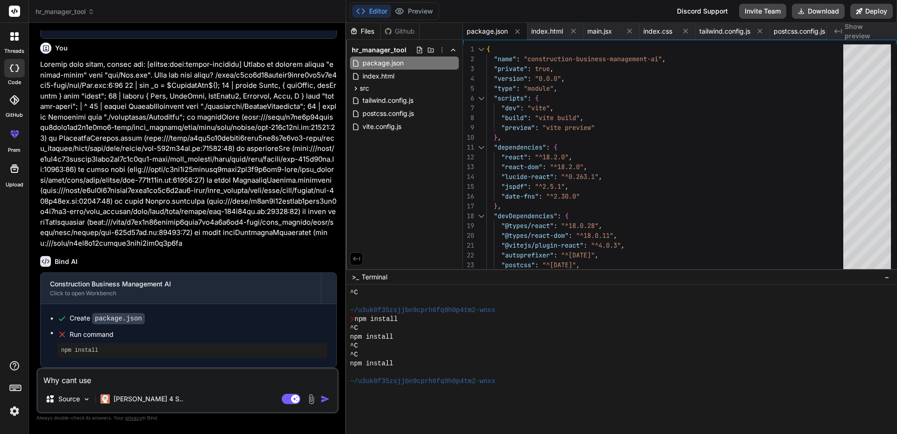
type textarea "x"
type textarea "Why cant use th"
type textarea "x"
type textarea "Why cant use the"
type textarea "x"
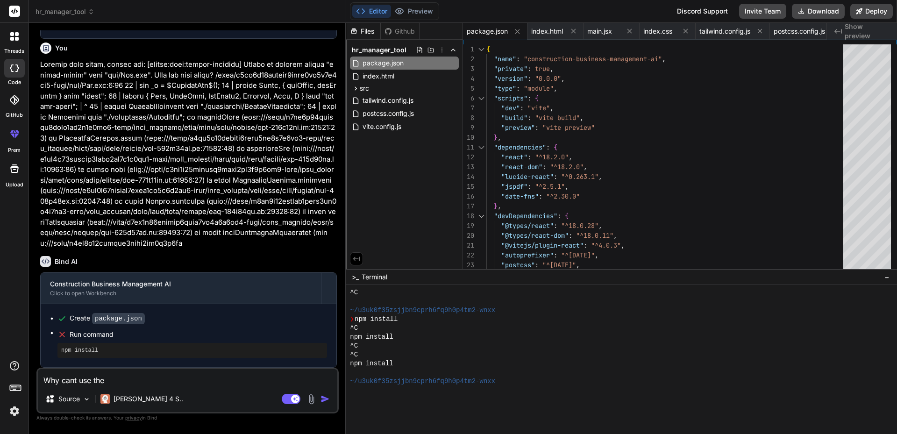
type textarea "Why cant use the"
type textarea "x"
type textarea "Why cant use the t"
type textarea "x"
type textarea "Why cant use the te"
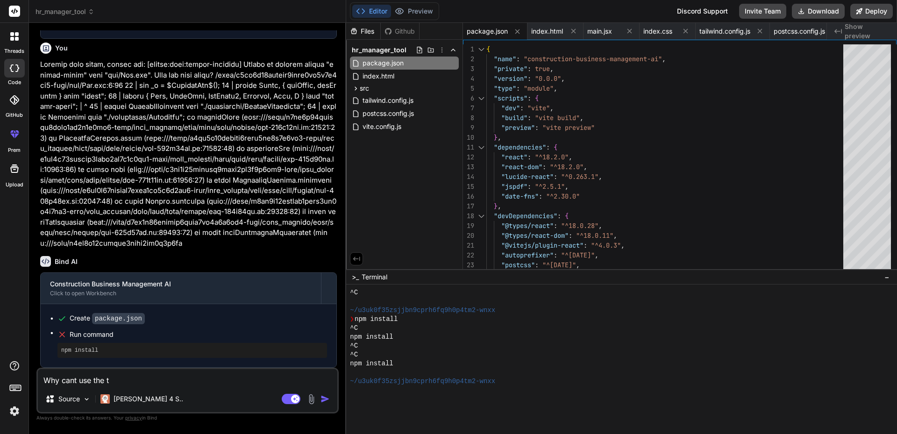
type textarea "x"
type textarea "Why cant use the ter"
type textarea "x"
type textarea "Why cant use the term"
type textarea "x"
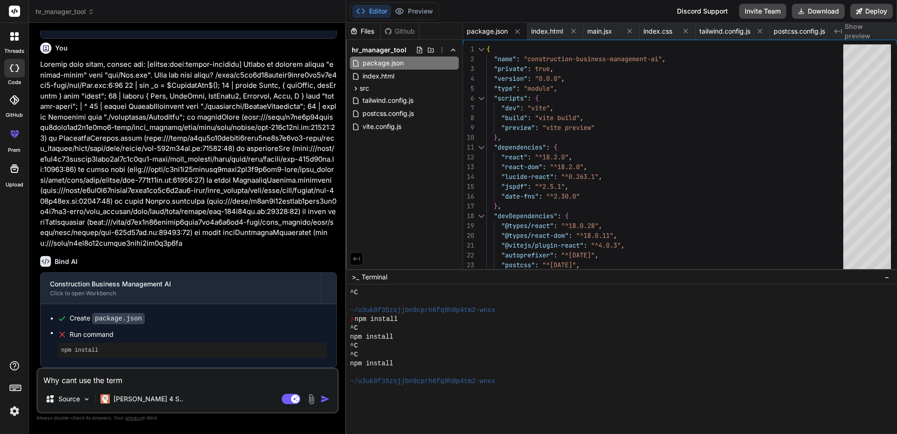
type textarea "Why cant use the termi"
type textarea "x"
type textarea "Why cant use the termin"
type textarea "x"
type textarea "Why cant use the termina"
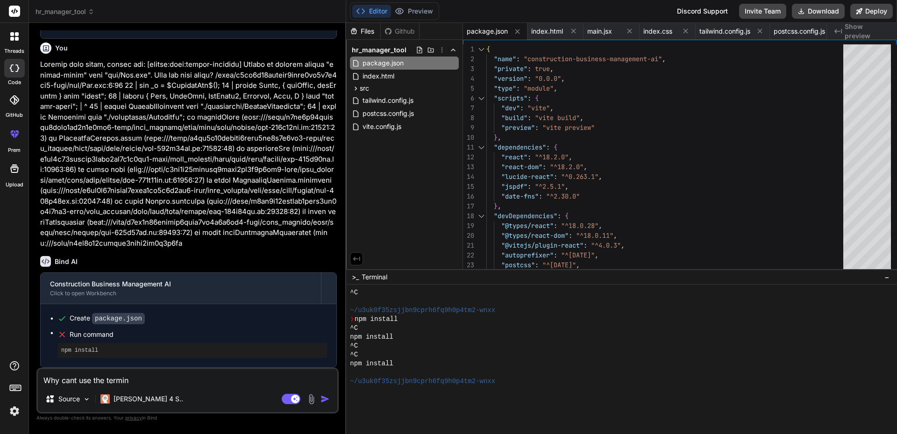
type textarea "x"
type textarea "Why cant use the terminal"
type textarea "x"
type textarea "Why cant use the terminal"
type textarea "x"
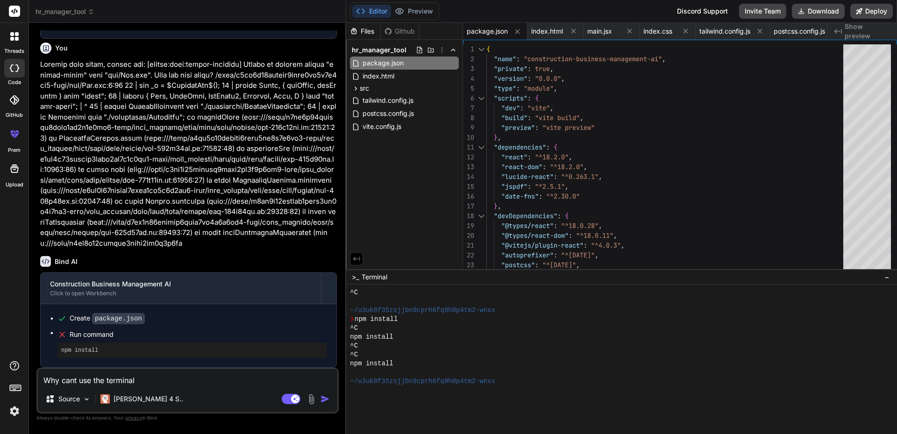
type textarea "Why cant use the terminal t"
type textarea "x"
type textarea "Why cant use the terminal to"
type textarea "x"
type textarea "Why cant use the terminal to"
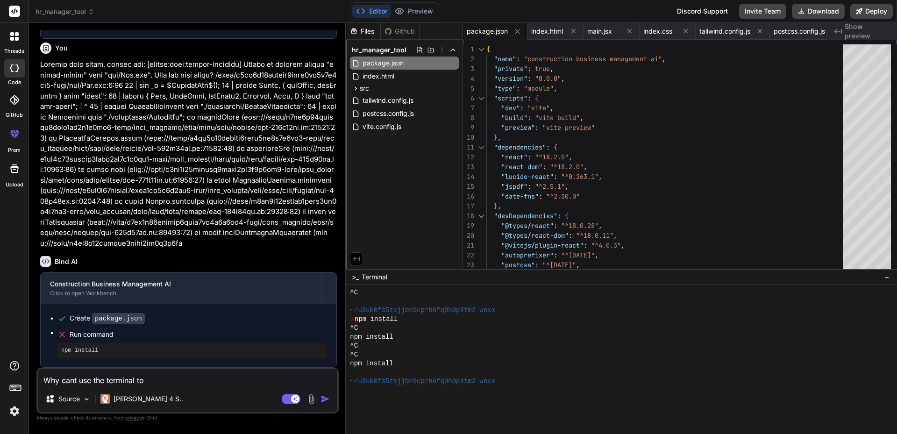
type textarea "x"
type textarea "Why cant use the terminal to t"
type textarea "x"
type textarea "Why cant use the terminal to ty"
type textarea "x"
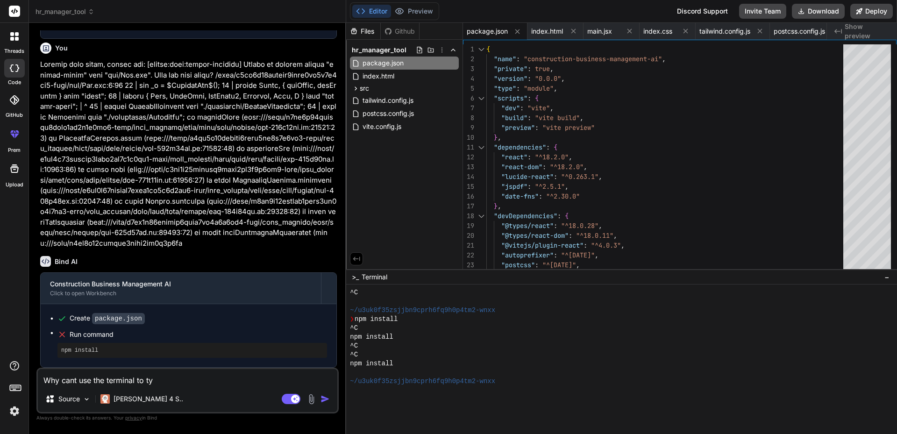
type textarea "Why cant use the terminal to typ"
type textarea "x"
type textarea "Why cant use the terminal to type"
type textarea "x"
type textarea "Why cant use the terminal to type"
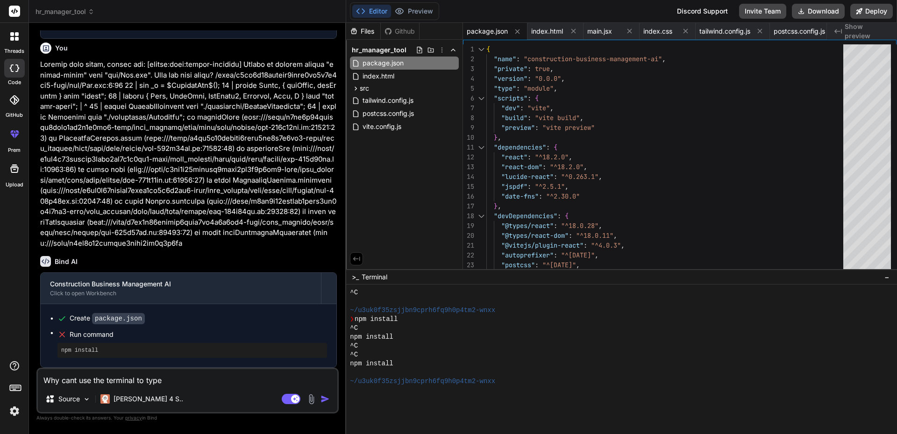
type textarea "x"
type textarea "Why cant use the terminal to type c"
type textarea "x"
type textarea "Why cant use the terminal to type co"
type textarea "x"
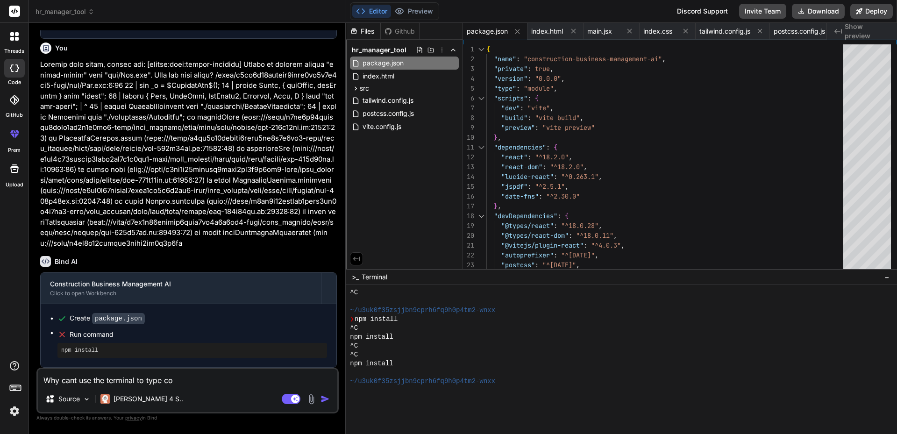
type textarea "Why cant use the terminal to type cod"
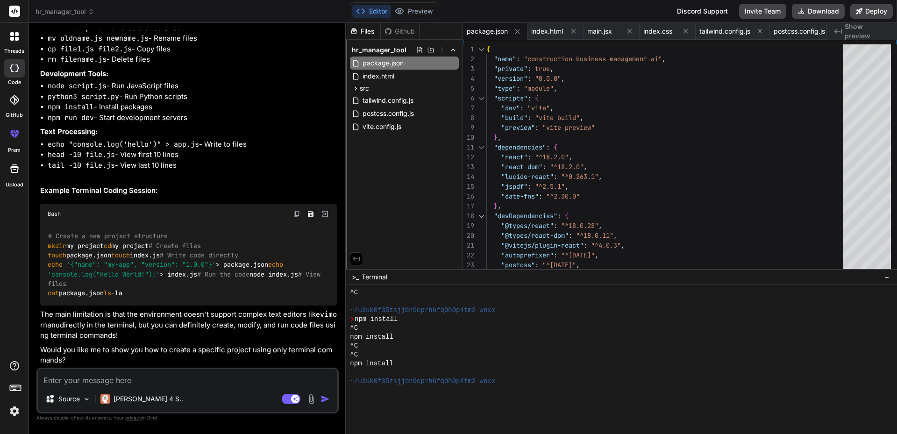
scroll to position [1597, 0]
click at [97, 379] on textarea at bounding box center [187, 377] width 299 height 17
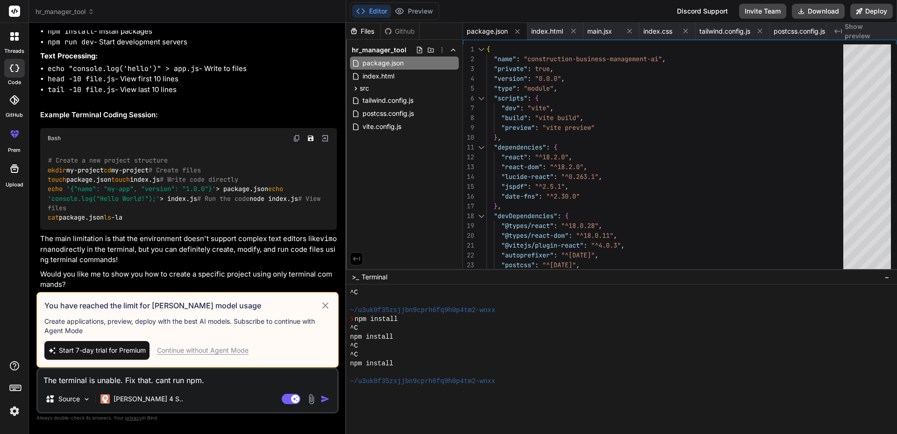
click at [215, 349] on div "Continue without Agent Mode" at bounding box center [203, 350] width 92 height 9
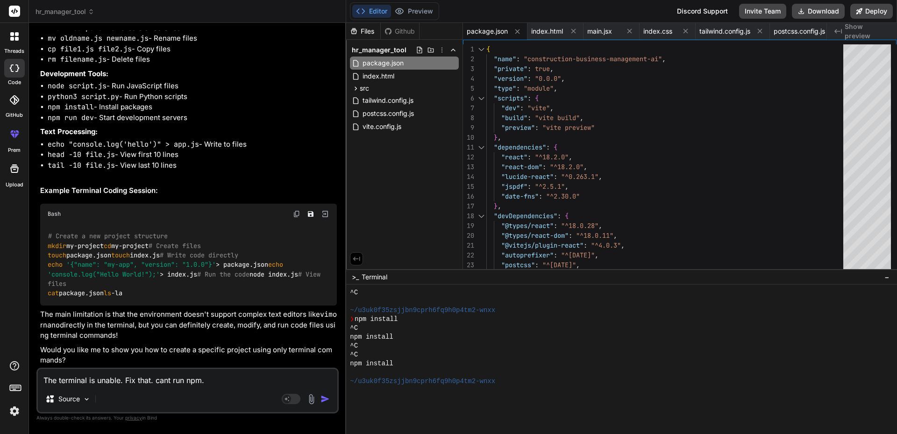
click at [325, 399] on img "button" at bounding box center [324, 398] width 9 height 9
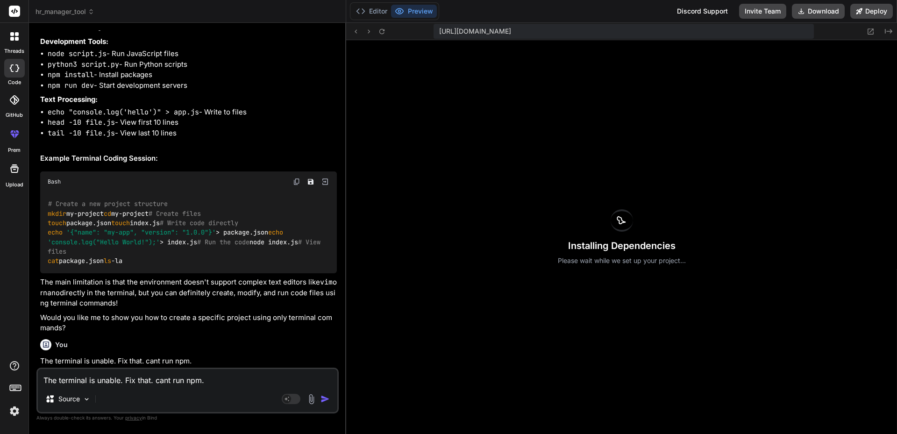
scroll to position [1473, 0]
